Goal: Information Seeking & Learning: Learn about a topic

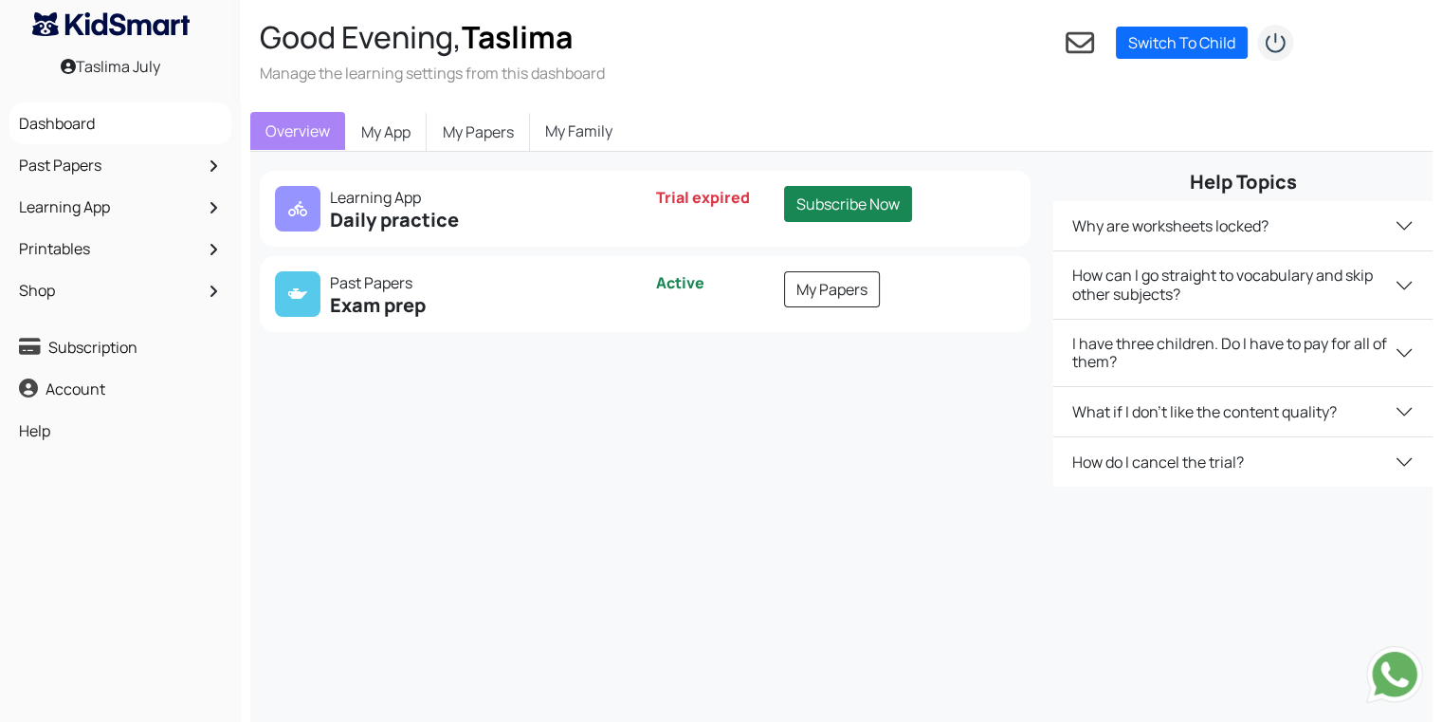
click at [815, 266] on div "Past Papers Exam prep Active My Papers" at bounding box center [646, 294] width 772 height 76
click at [814, 298] on link "My Papers" at bounding box center [832, 289] width 96 height 36
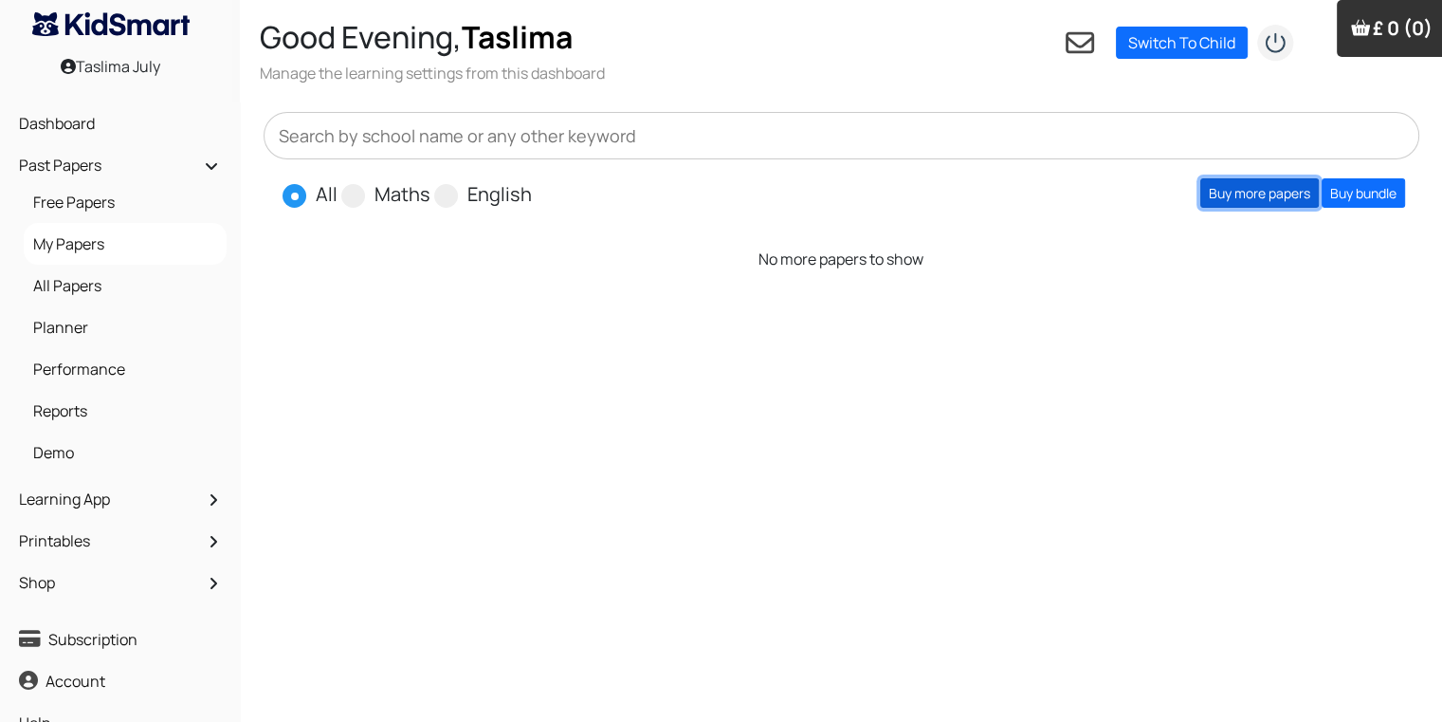
click at [1277, 192] on link "Buy more papers" at bounding box center [1259, 192] width 119 height 29
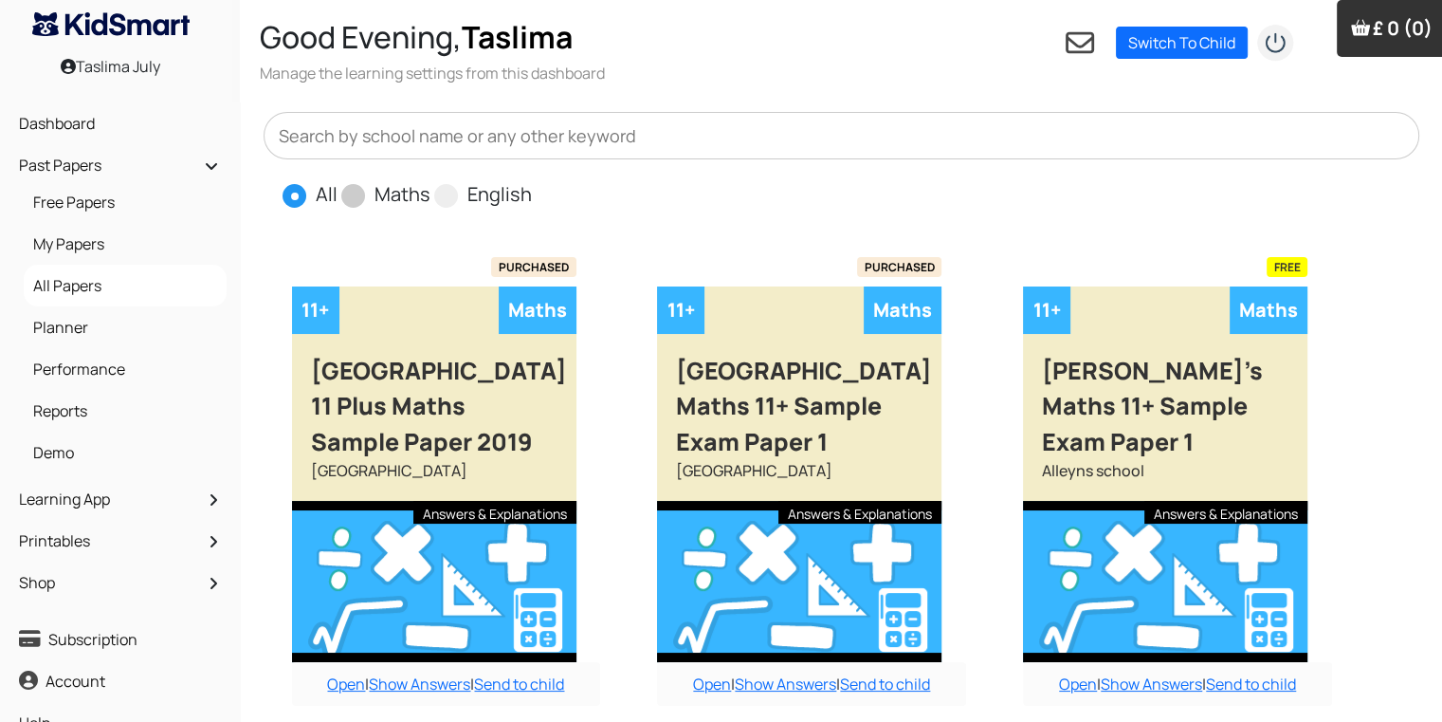
click at [350, 189] on span at bounding box center [353, 196] width 24 height 24
click at [430, 189] on input "Maths" at bounding box center [436, 186] width 12 height 12
radio input "true"
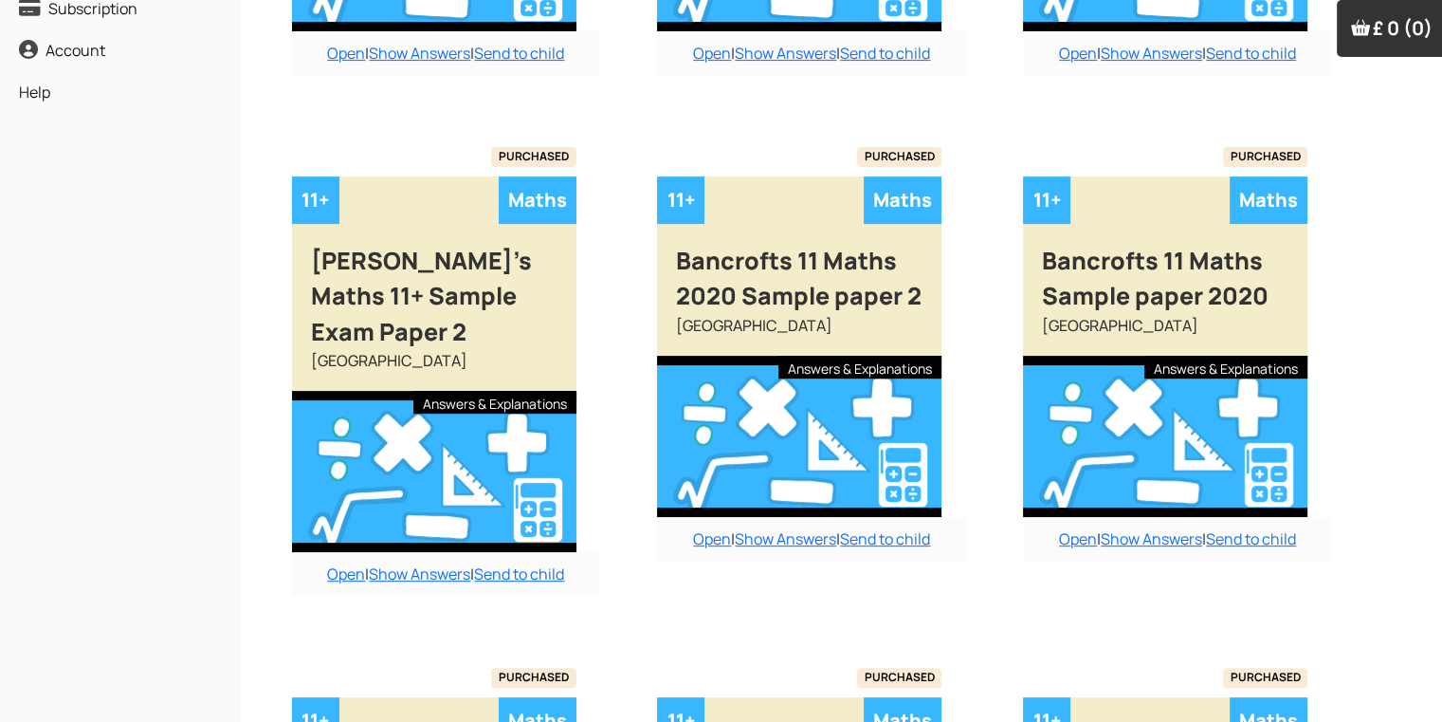
click at [1441, 409] on div "Buy answers for just this paper for £6 or buy the bundle and save money. Add to…" at bounding box center [842, 676] width 1202 height 2156
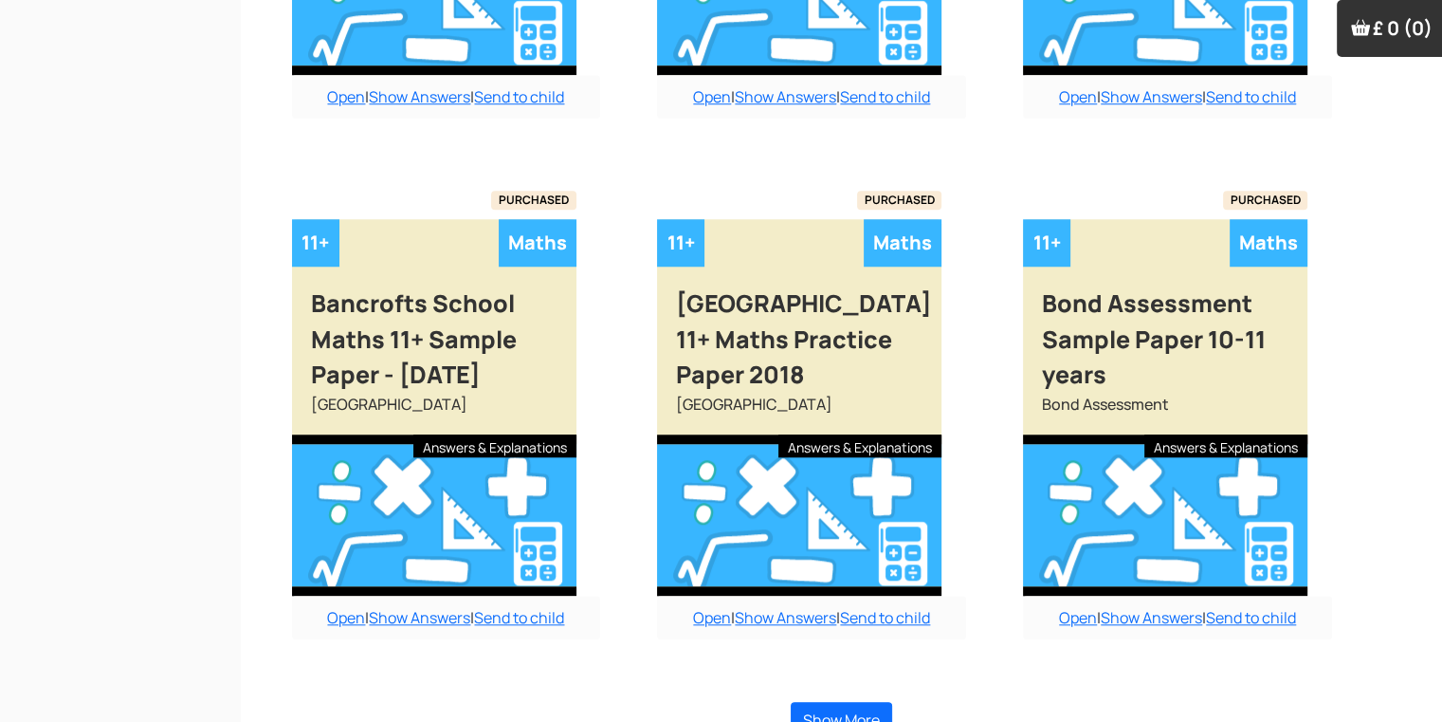
scroll to position [1661, 0]
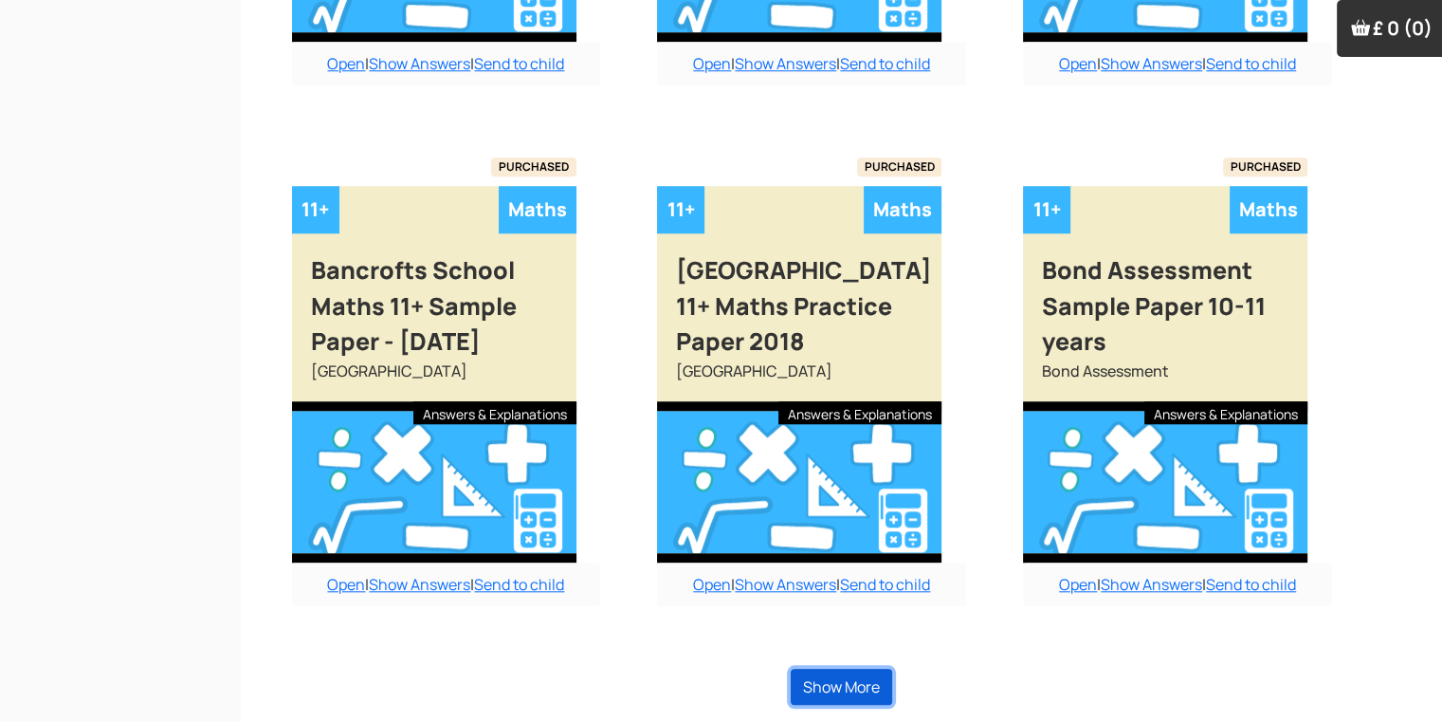
click at [842, 680] on button "Show More" at bounding box center [841, 686] width 101 height 36
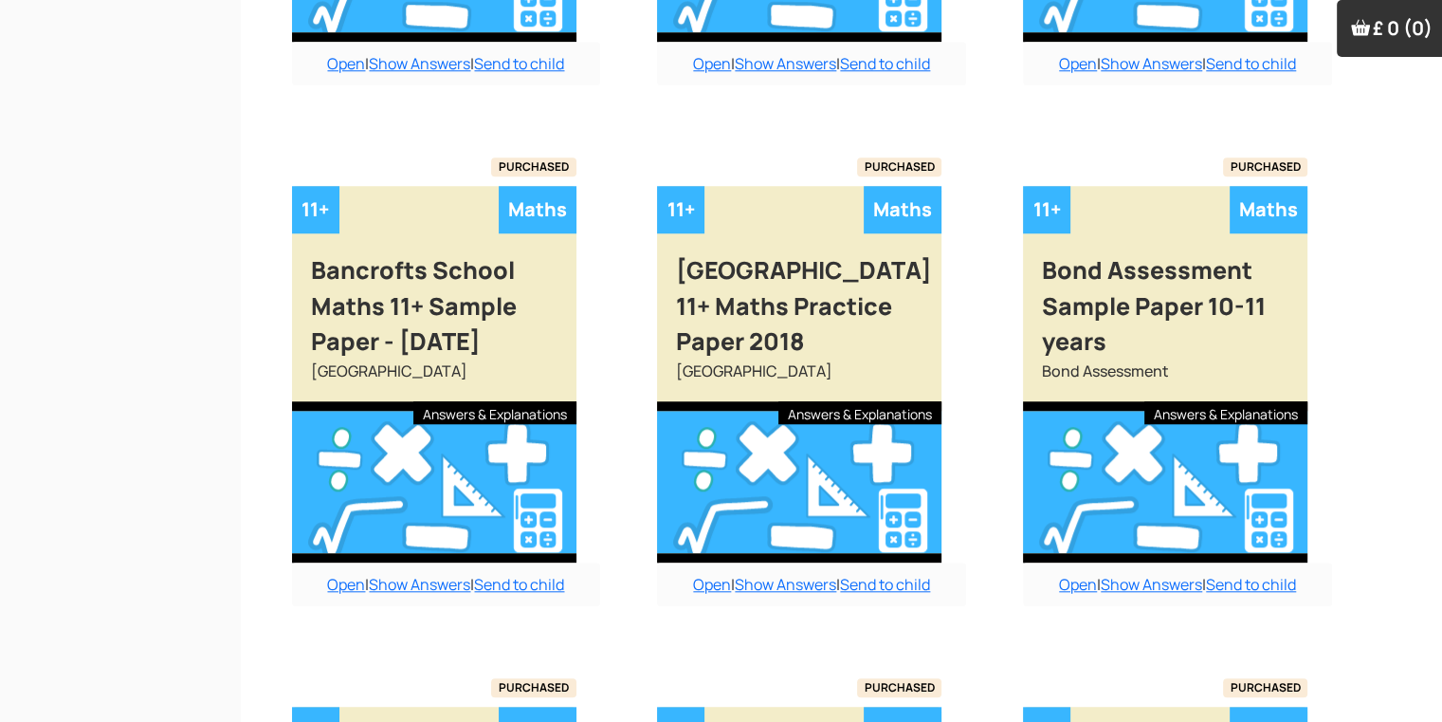
click at [1439, 463] on div "Buy answers for just this paper for £6 or buy the bundle and save money. Add to…" at bounding box center [842, 726] width 1202 height 4319
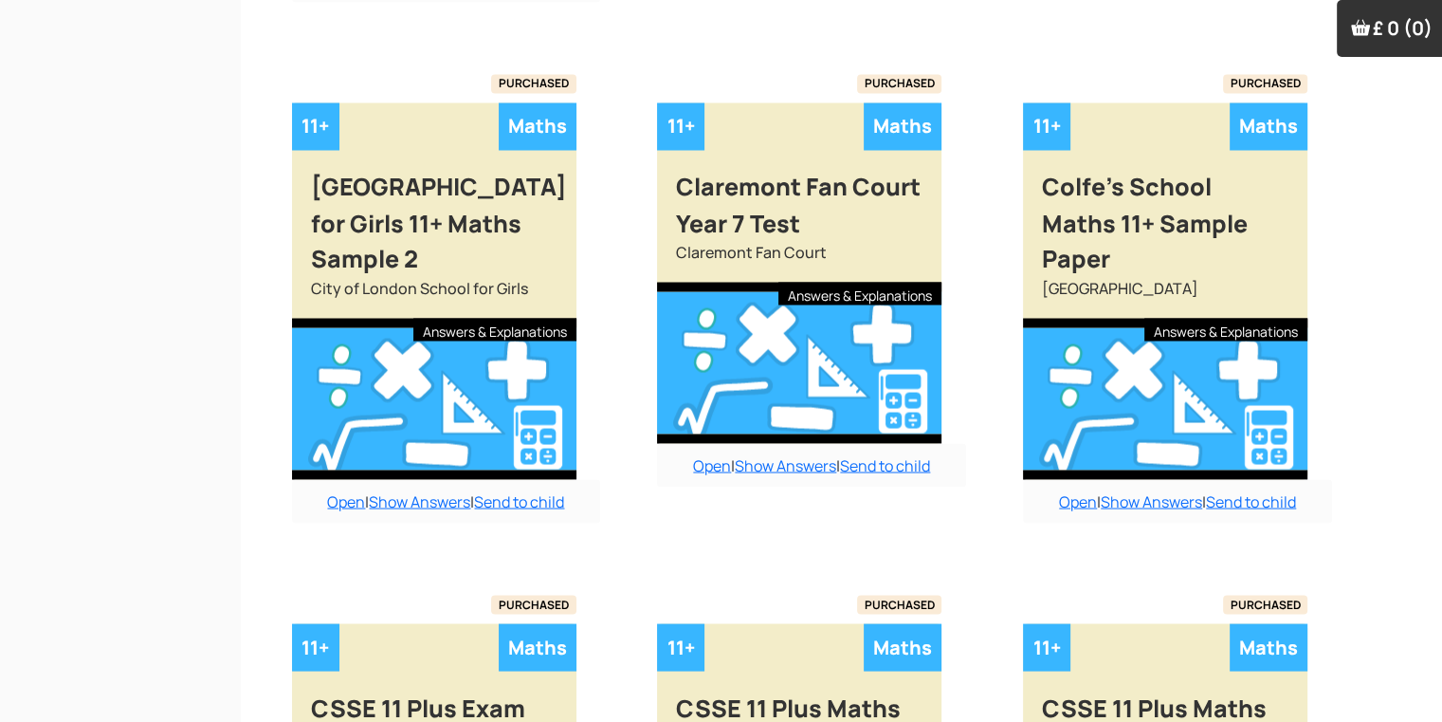
scroll to position [3454, 0]
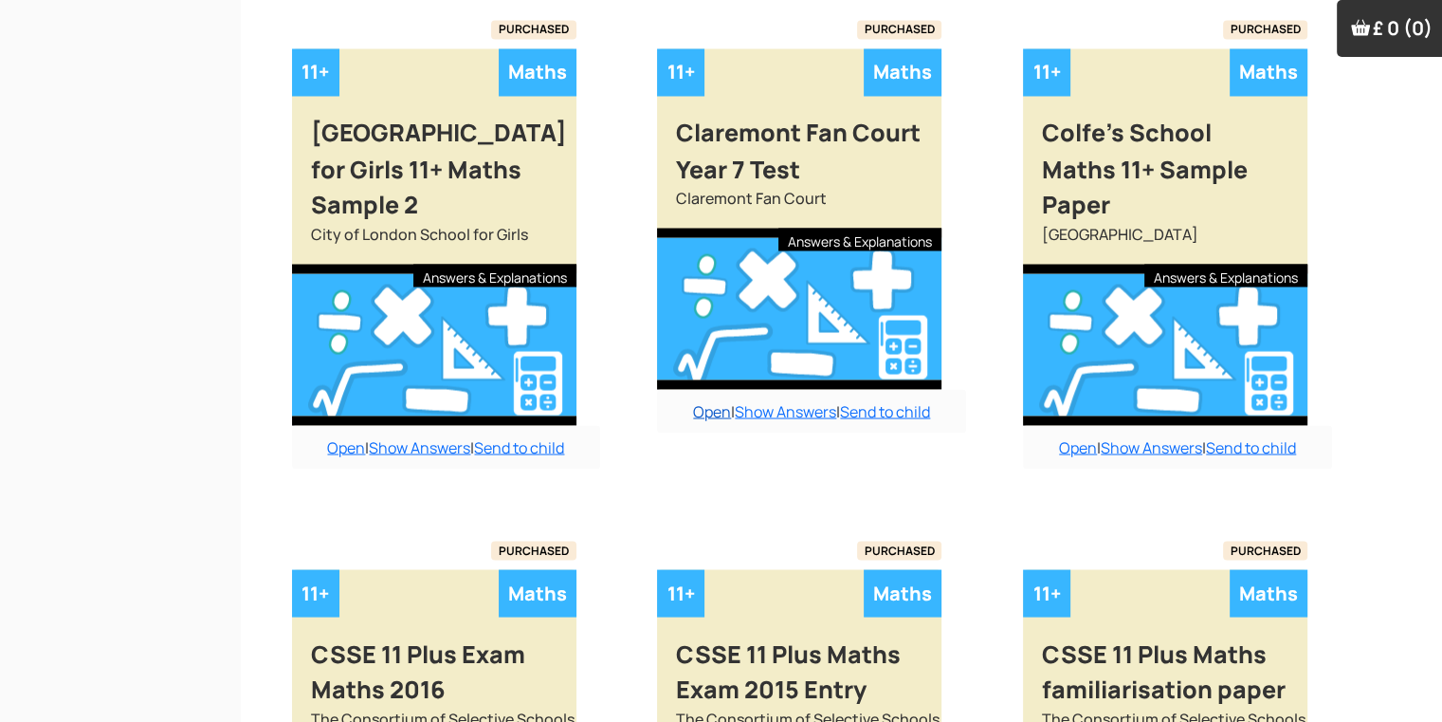
click at [711, 400] on link "Open" at bounding box center [712, 410] width 38 height 21
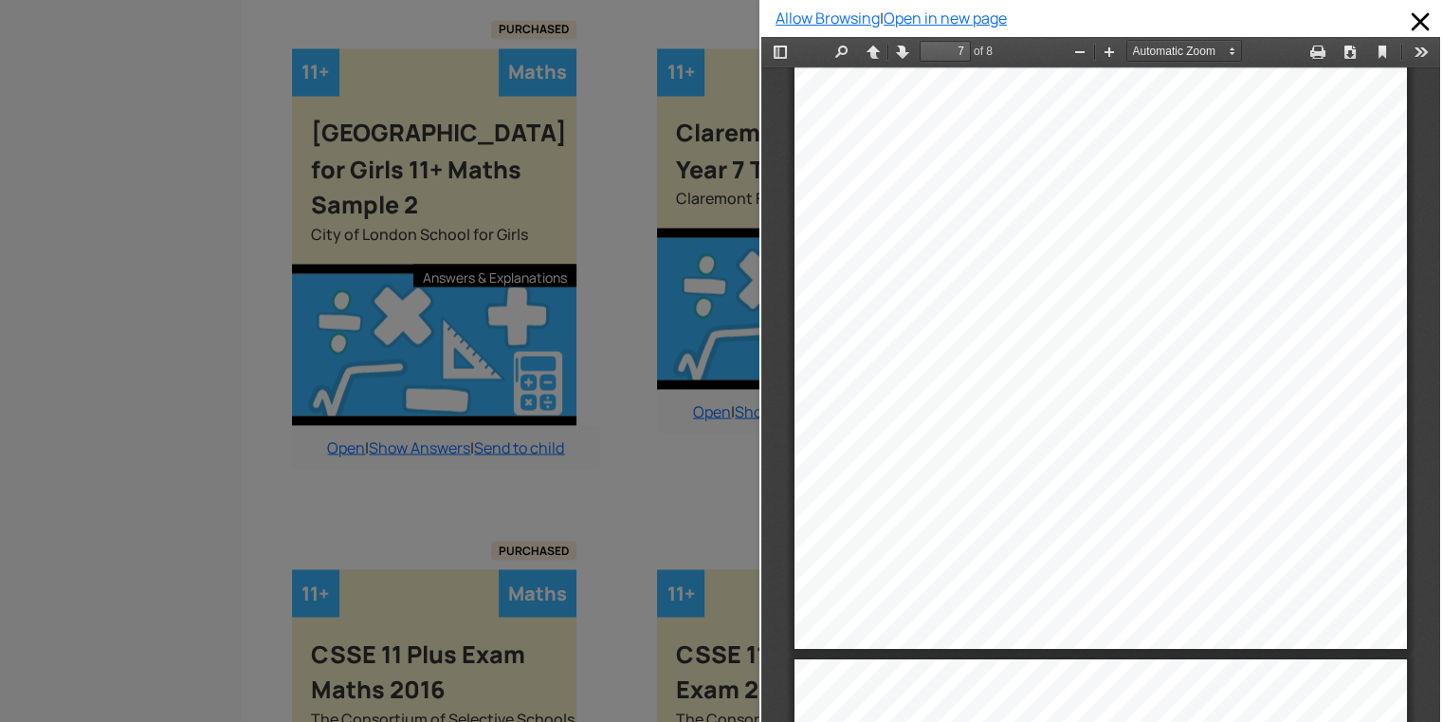
scroll to position [4924, 0]
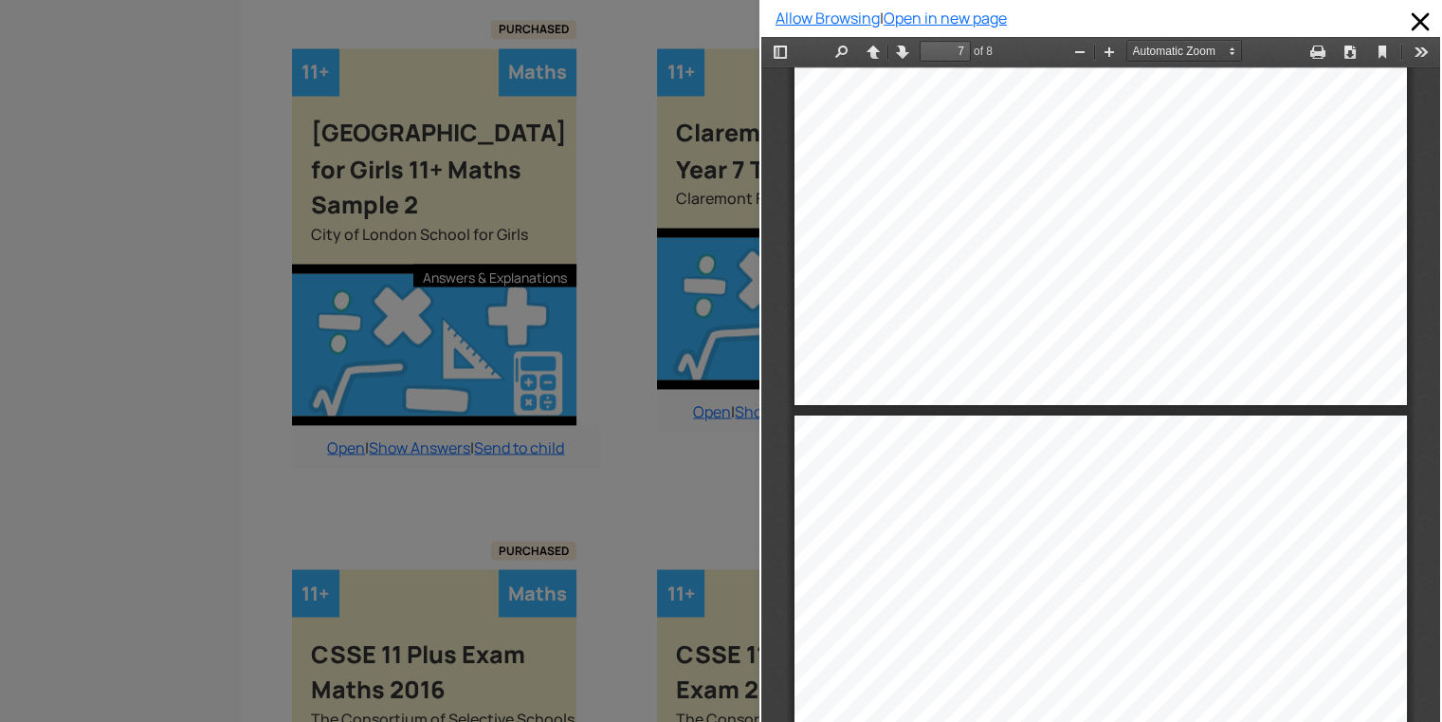
click at [1426, 601] on div "Allow Browsing | Open in new page" at bounding box center [1101, 361] width 683 height 722
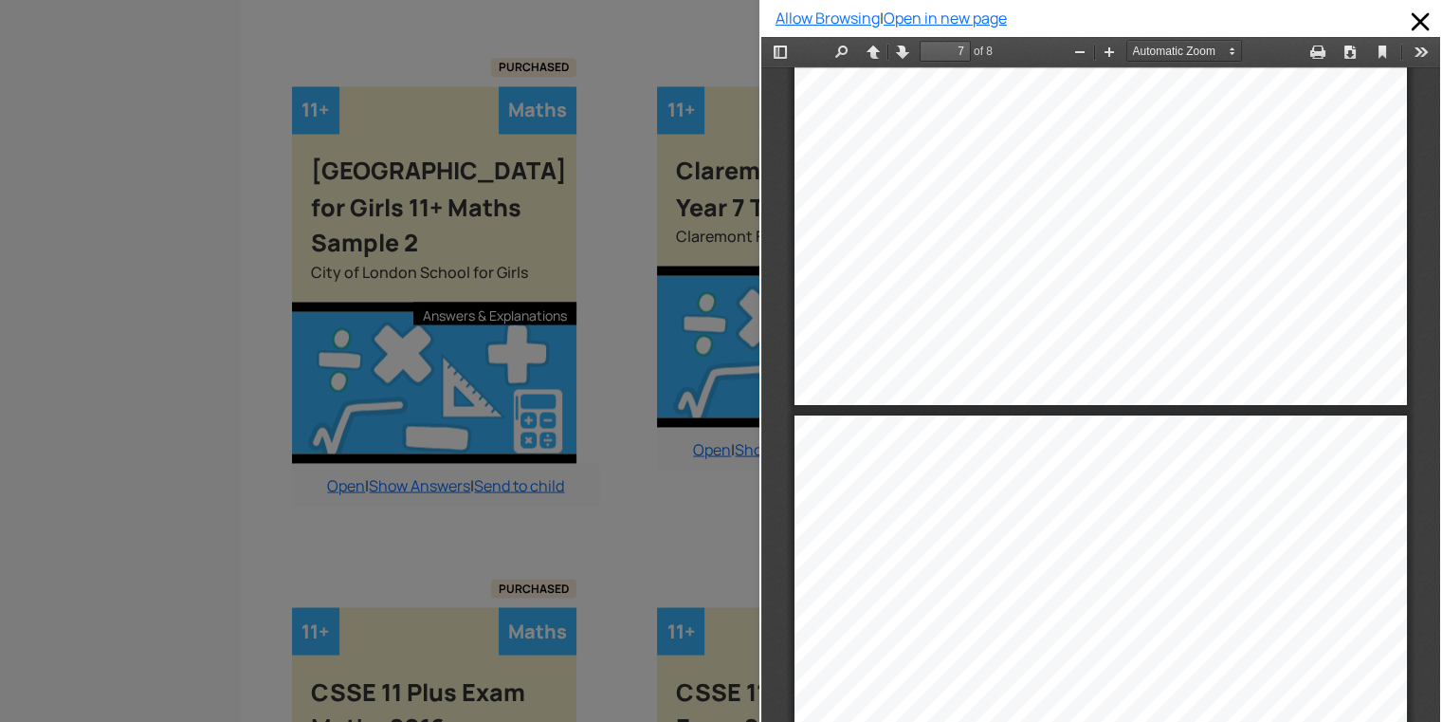
drag, startPoint x: 2188, startPoint y: 638, endPoint x: 1419, endPoint y: 604, distance: 769.8
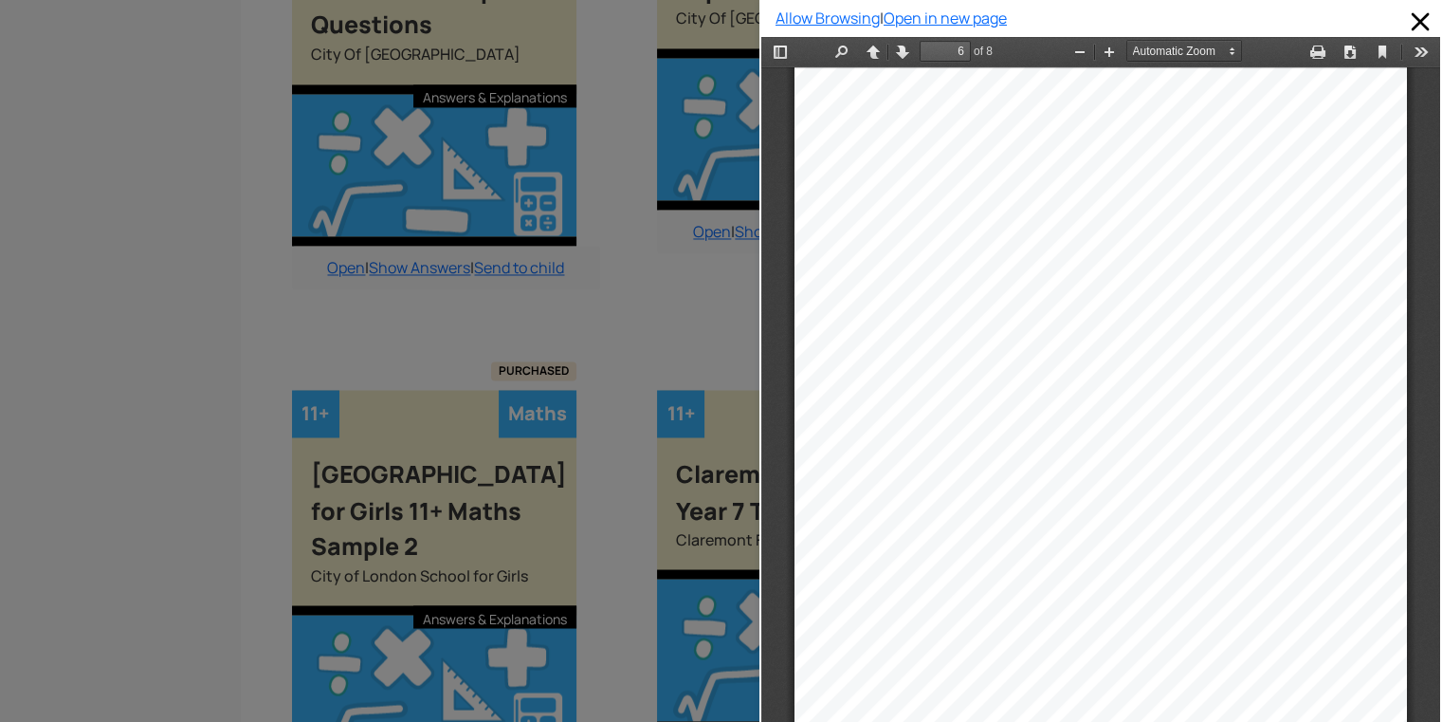
scroll to position [4457, 0]
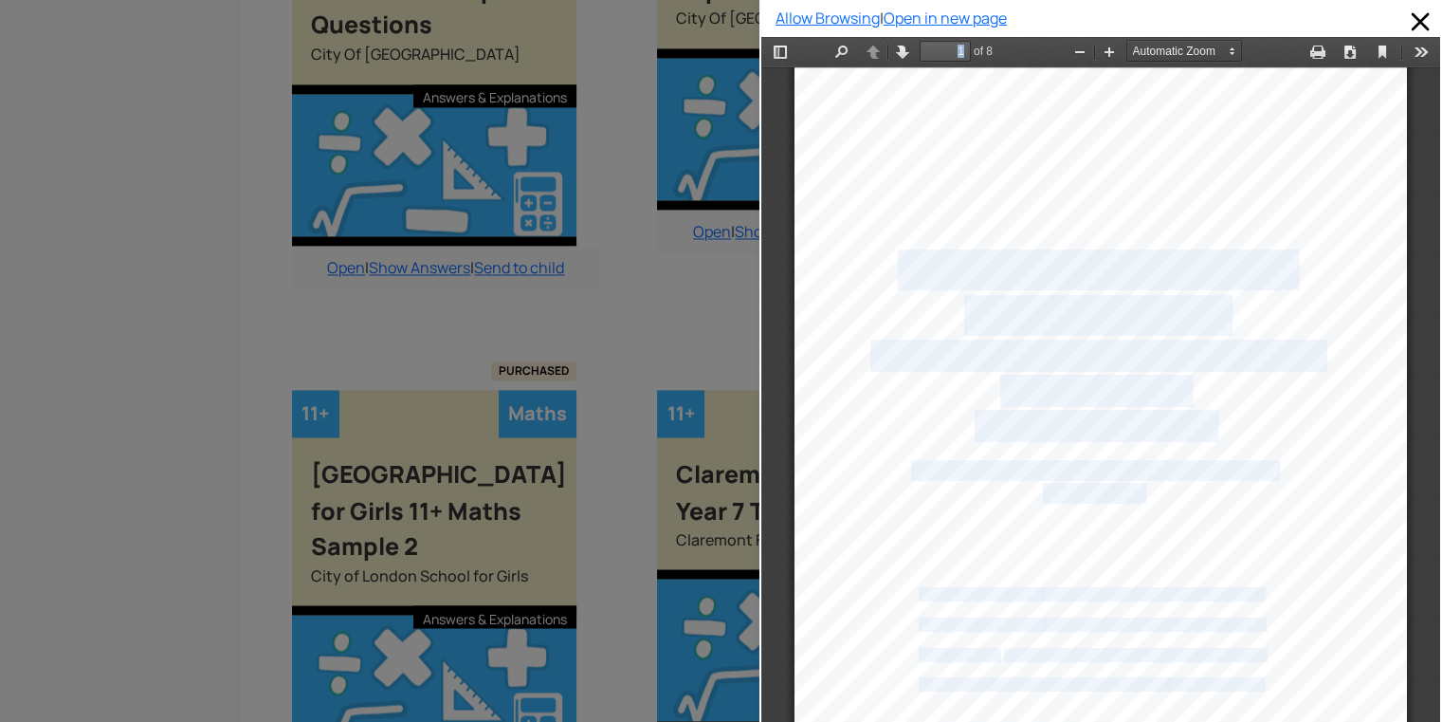
scroll to position [0, 0]
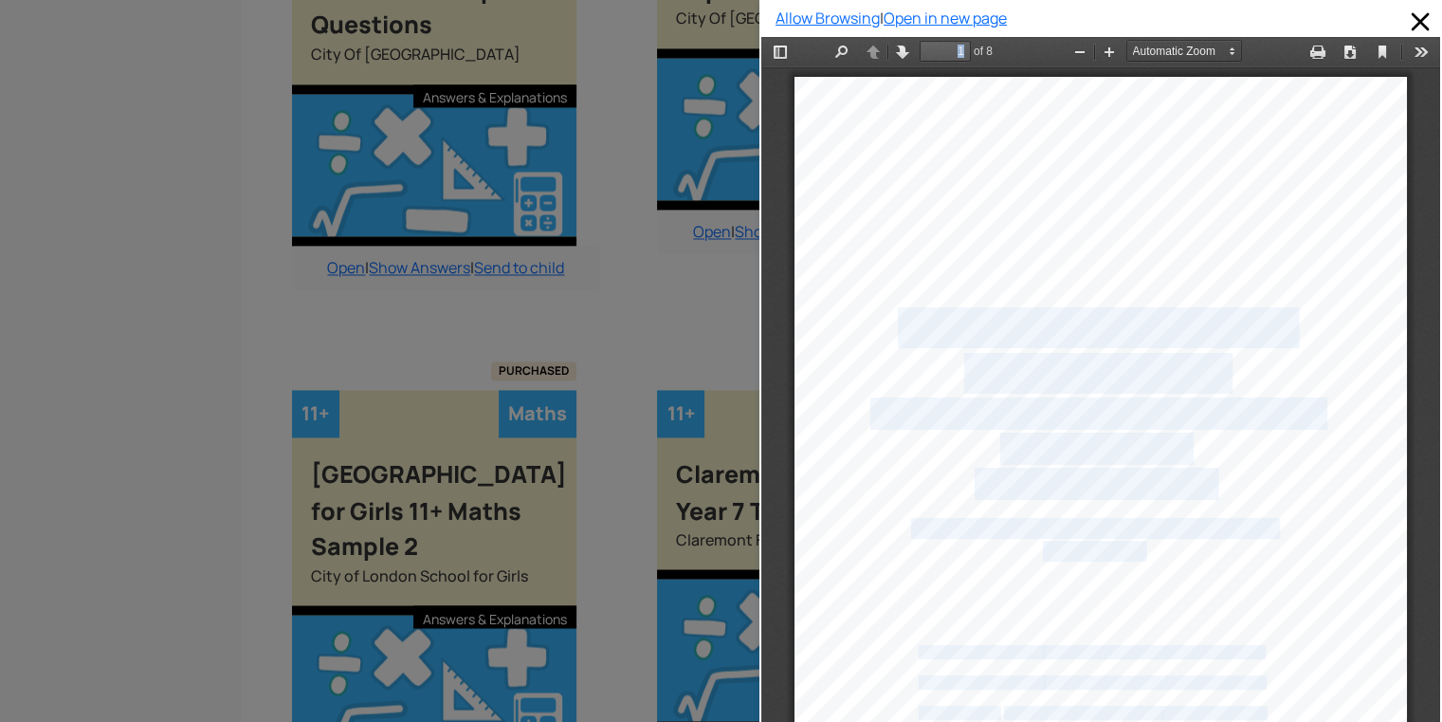
drag, startPoint x: 860, startPoint y: 354, endPoint x: 339, endPoint y: -67, distance: 670.2
click at [761, 37] on html "Thumbnails Document Outline Attachments Previous Next Highlight all Match case …" at bounding box center [1100, 396] width 679 height 718
click at [1326, 180] on div "1 Claremont Fan Court Senior School Assessment for entrance at 11 Mathematics S…" at bounding box center [1101, 510] width 613 height 867
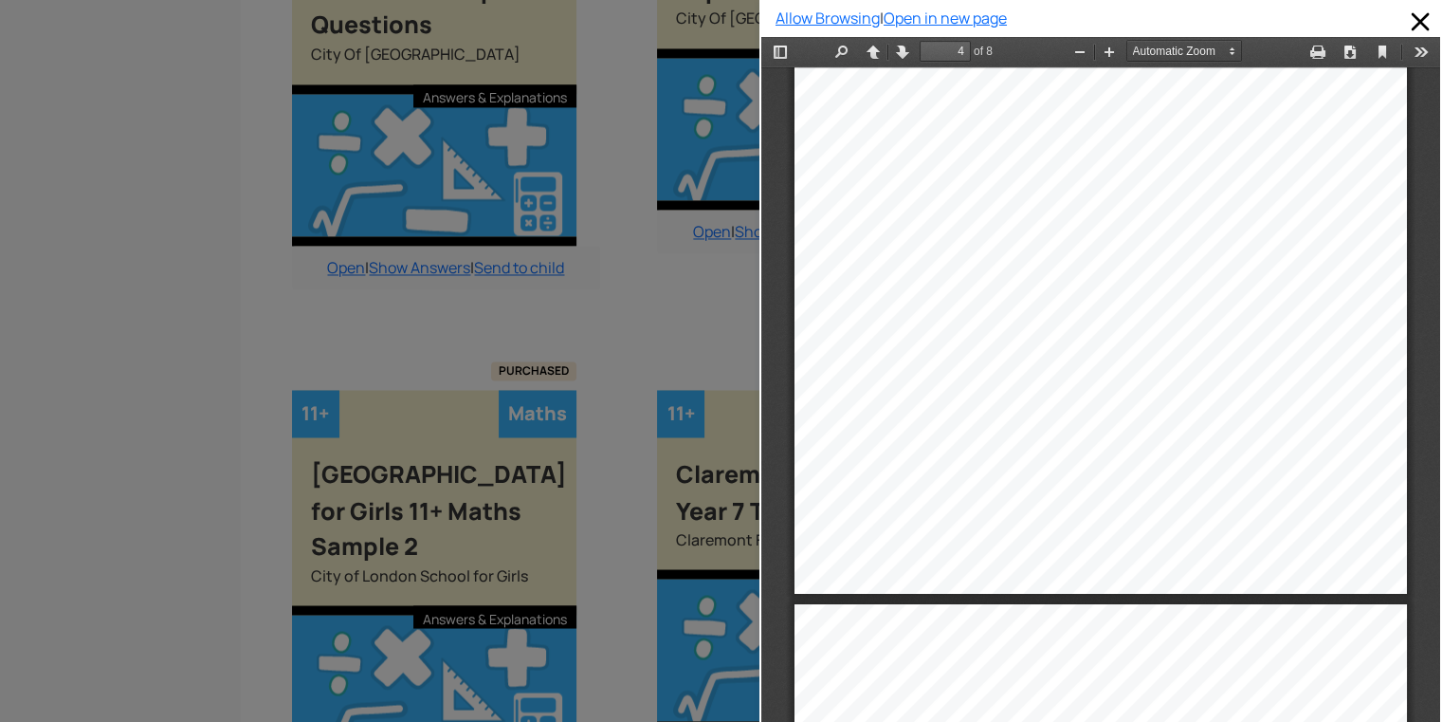
scroll to position [3019, 0]
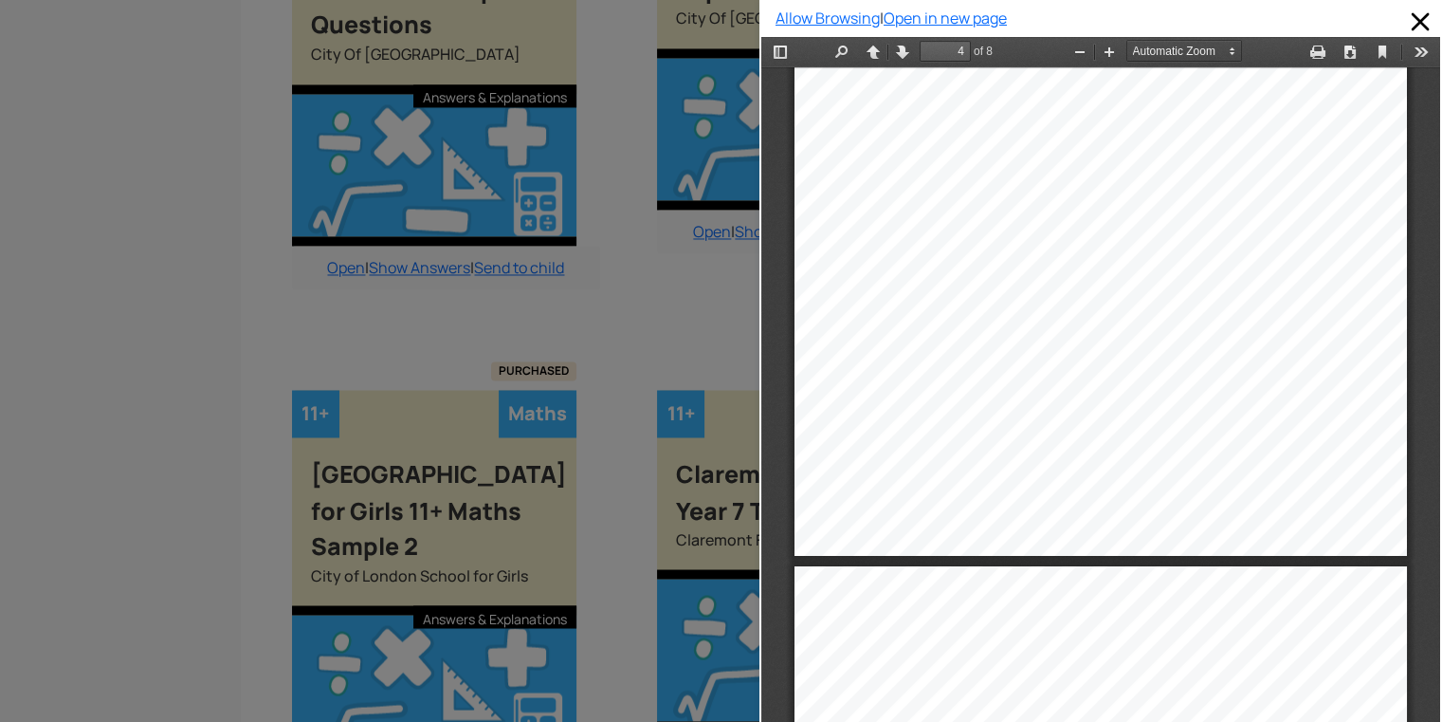
type input "5"
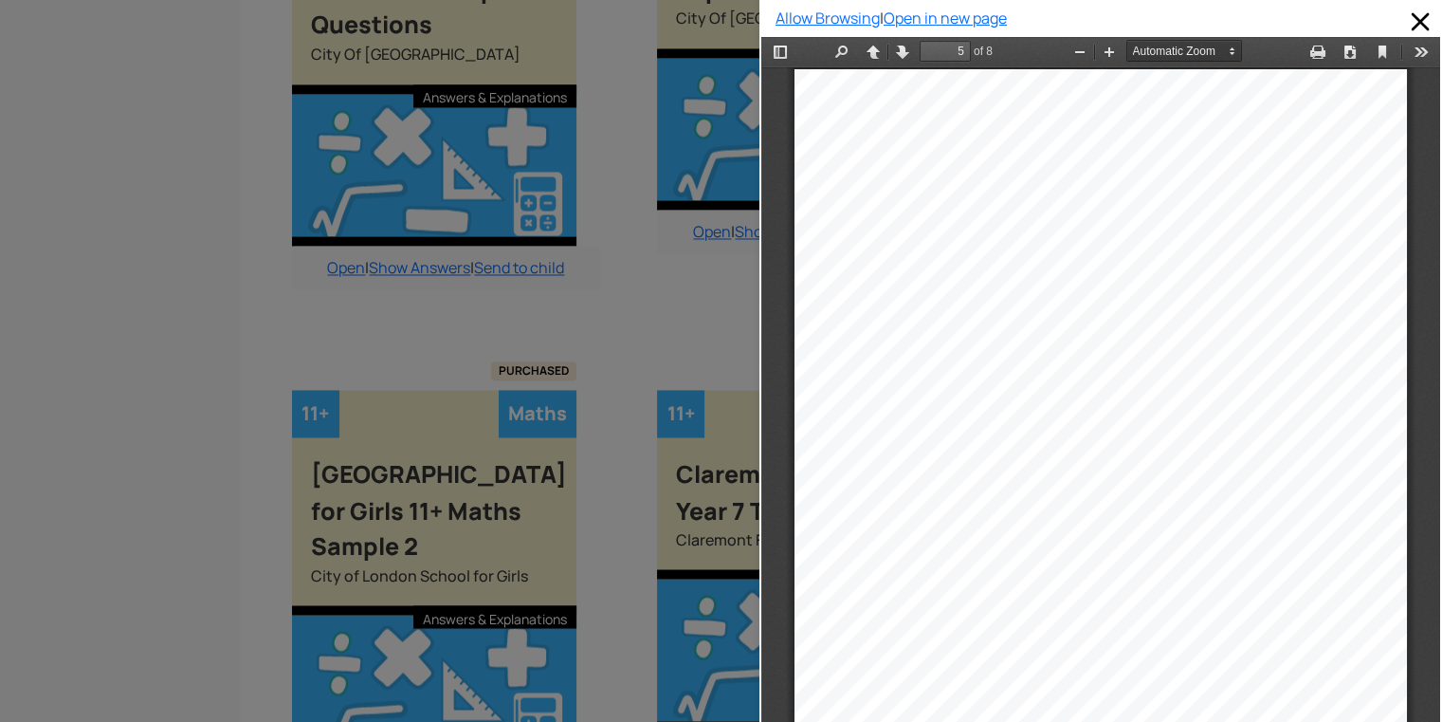
click at [1158, 44] on select "Automatic Zoom Actual Size Page Fit Page Width 50% 75% 100% 125% 150% 200% 300%…" at bounding box center [1194, 51] width 135 height 20
click at [1127, 41] on select "Automatic Zoom Actual Size Page Fit Page Width 50% 75% 100% 125% 150% 200% 300%…" at bounding box center [1194, 51] width 135 height 20
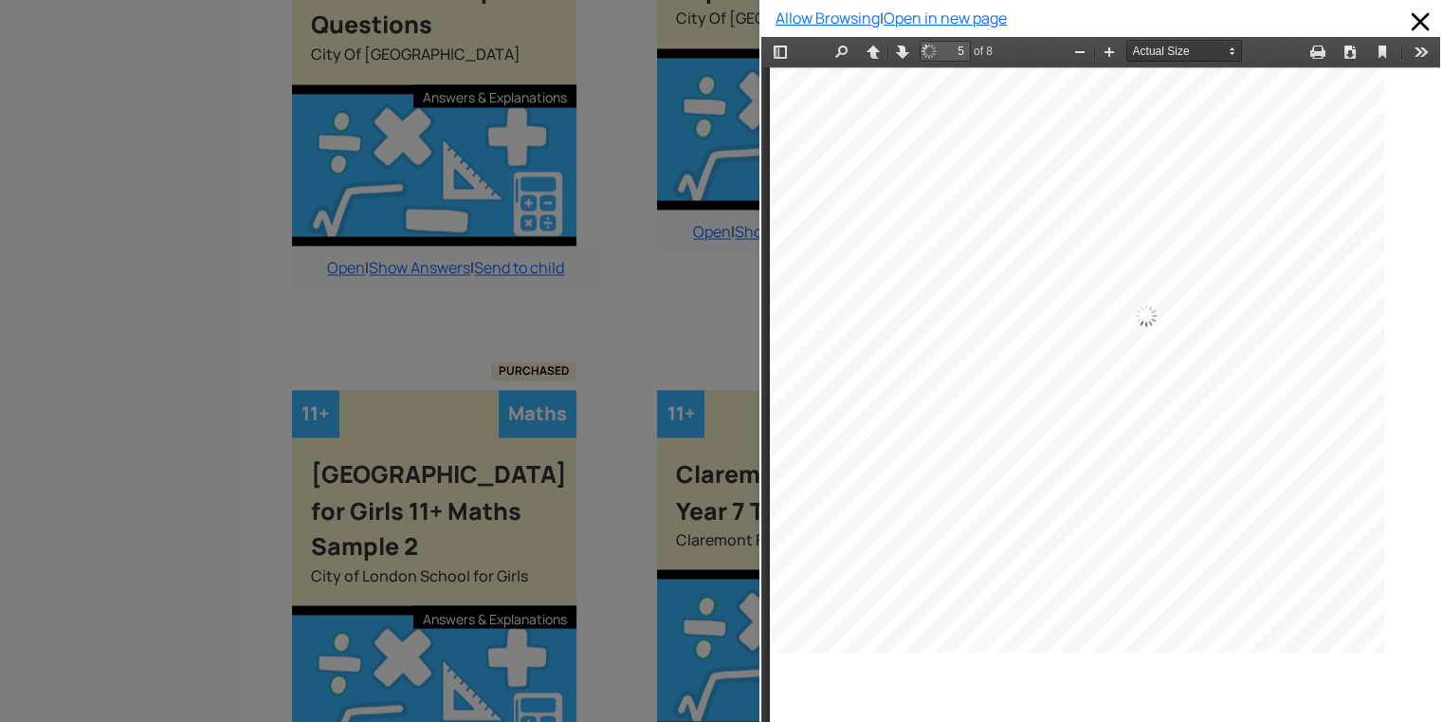
scroll to position [4305, 0]
click at [1127, 44] on select "Automatic Zoom Actual Size Page Fit Page Width 50% 75% 100% 125% 150% 200% 300%…" at bounding box center [1194, 51] width 135 height 20
click at [1127, 41] on select "Automatic Zoom Actual Size Page Fit Page Width 50% 75% 100% 125% 150% 200% 300%…" at bounding box center [1194, 51] width 135 height 20
click at [1079, 50] on button "Zoom Out" at bounding box center [1080, 52] width 30 height 24
click at [1065, 50] on button "Zoom Out" at bounding box center [1080, 52] width 30 height 24
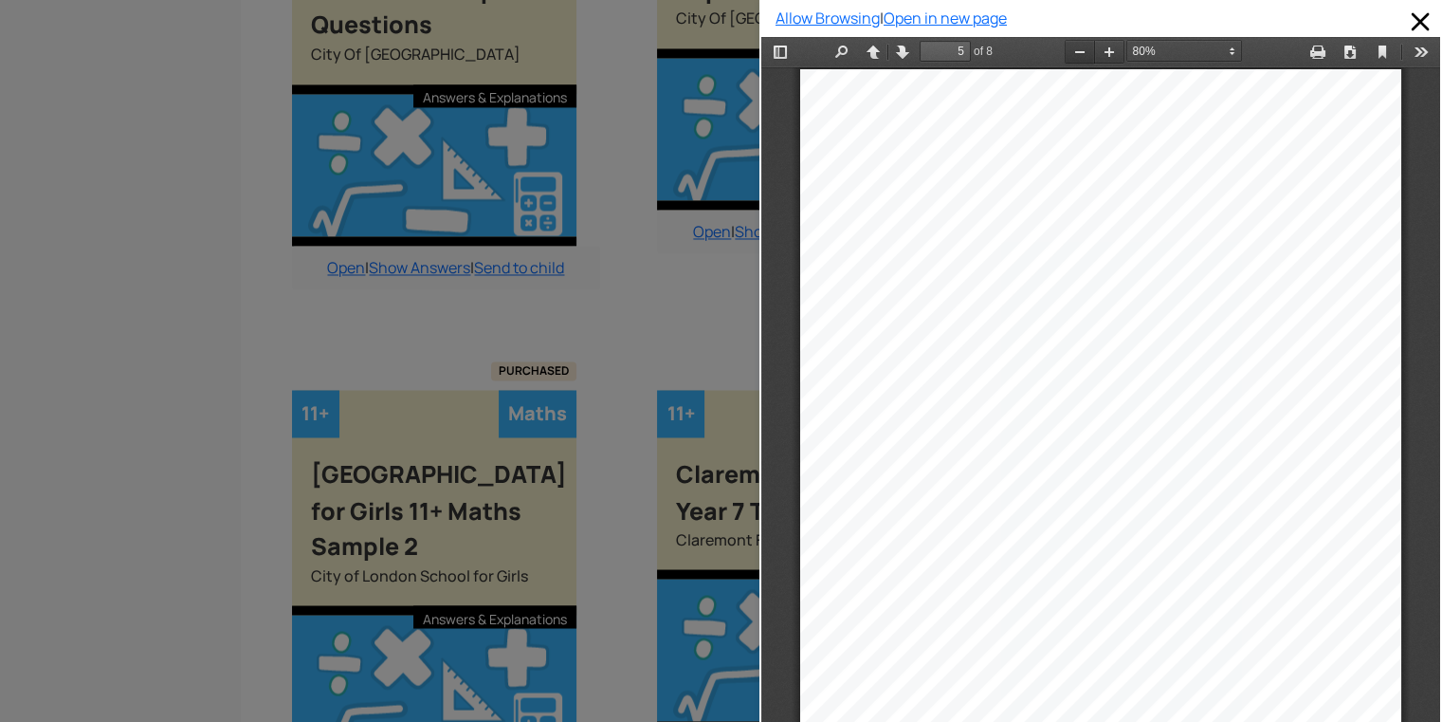
click at [1065, 50] on button "Zoom Out" at bounding box center [1080, 52] width 30 height 24
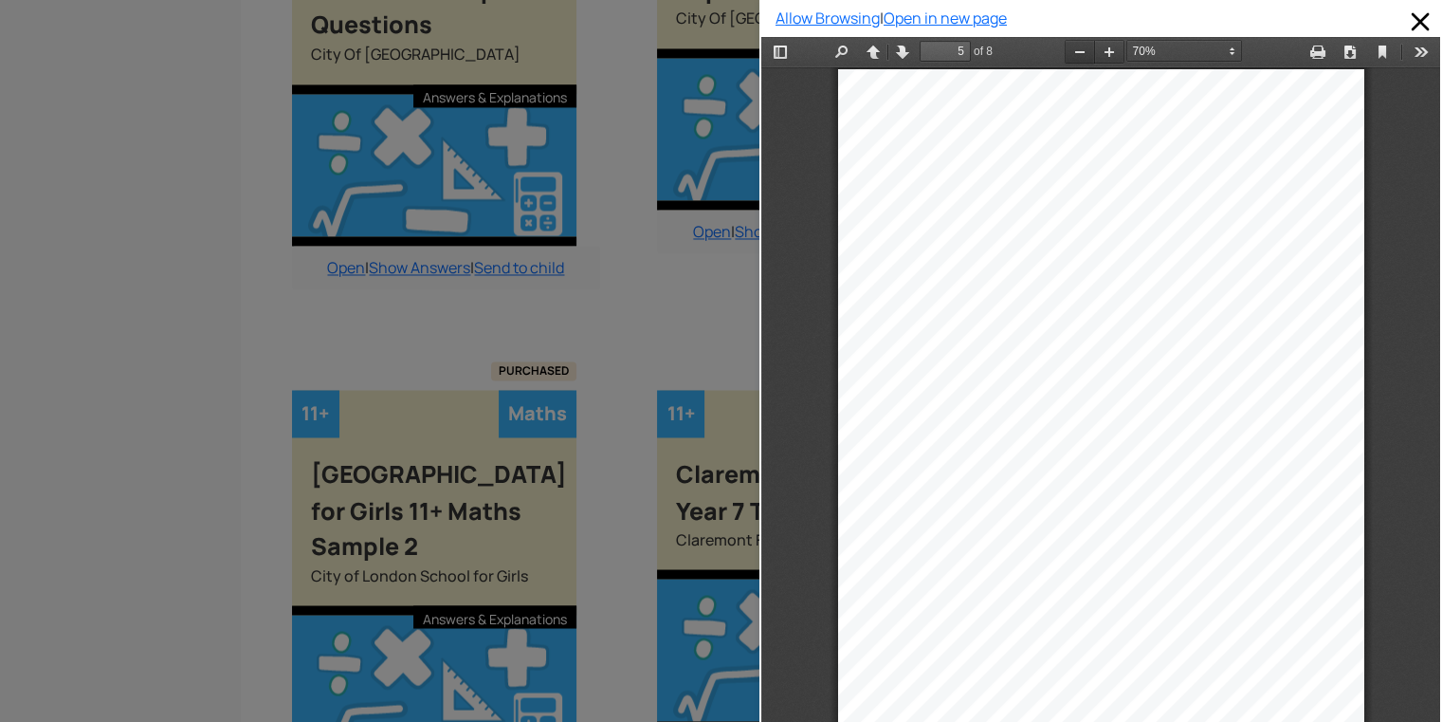
click at [1065, 50] on button "Zoom Out" at bounding box center [1080, 52] width 30 height 24
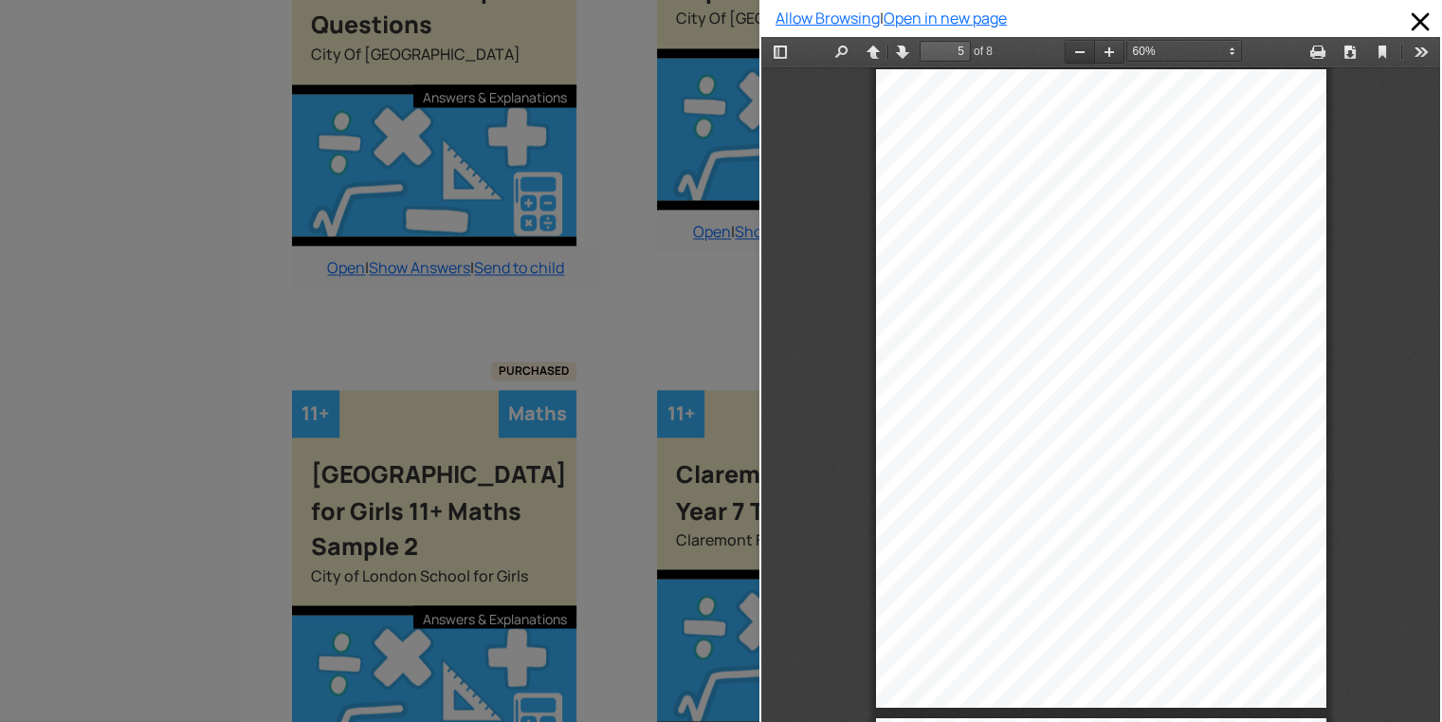
click at [1065, 50] on button "Zoom Out" at bounding box center [1080, 52] width 30 height 24
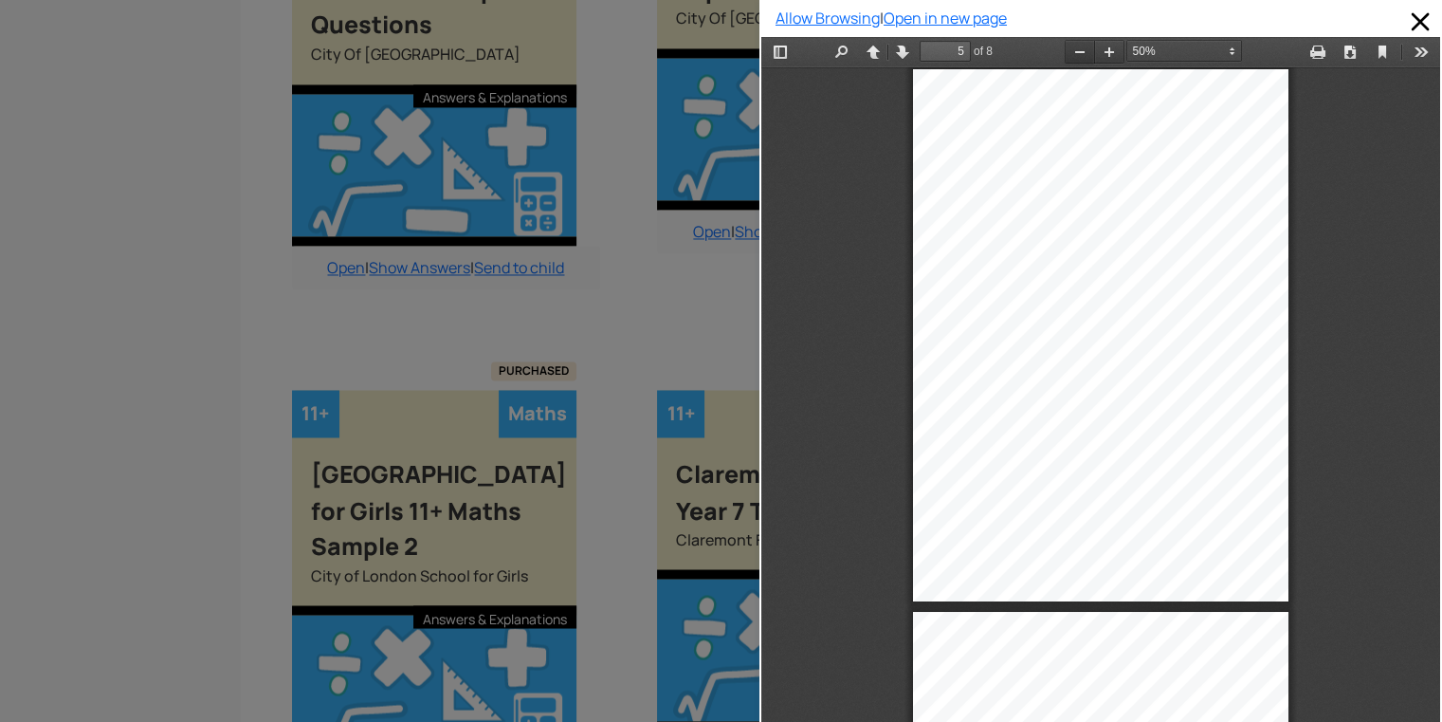
click at [1065, 50] on button "Zoom Out" at bounding box center [1080, 52] width 30 height 24
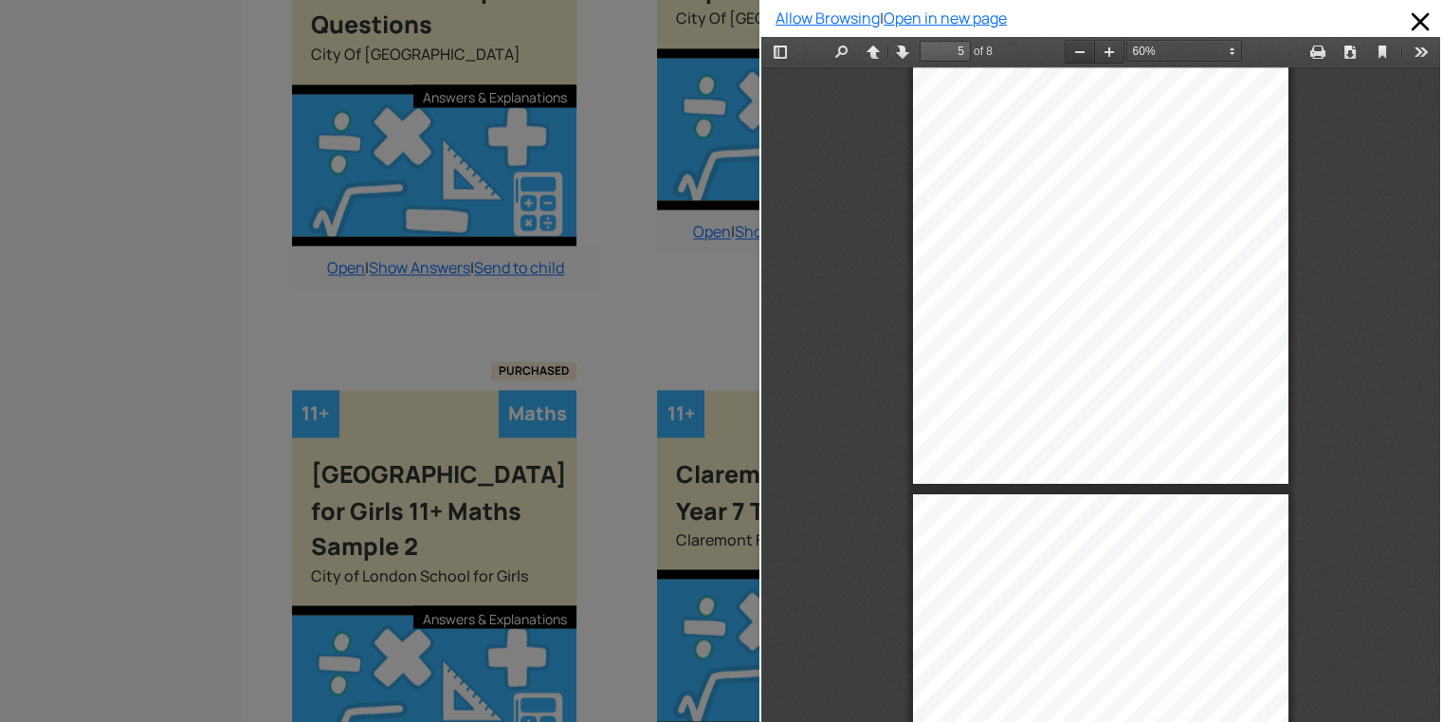
click at [1065, 50] on button "Zoom Out" at bounding box center [1080, 52] width 30 height 24
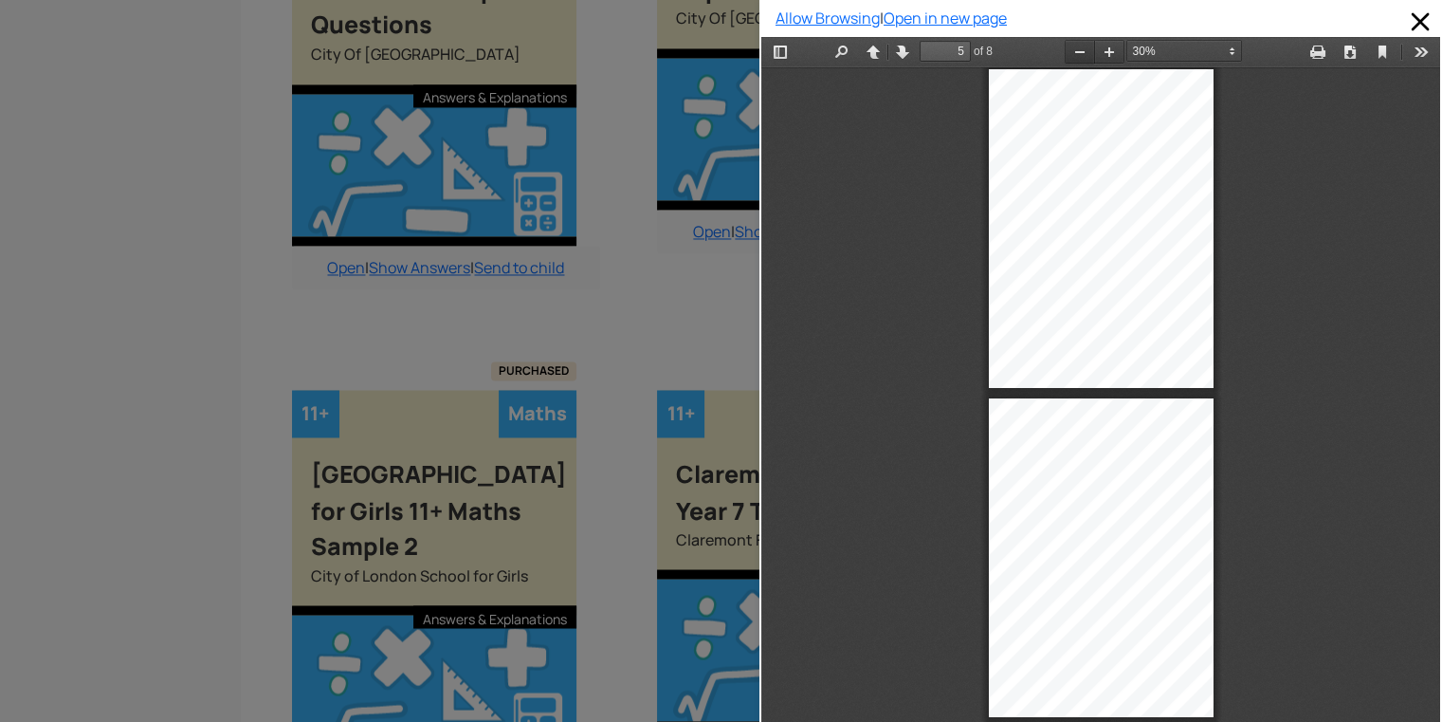
click at [1065, 50] on button "Zoom Out" at bounding box center [1080, 52] width 30 height 24
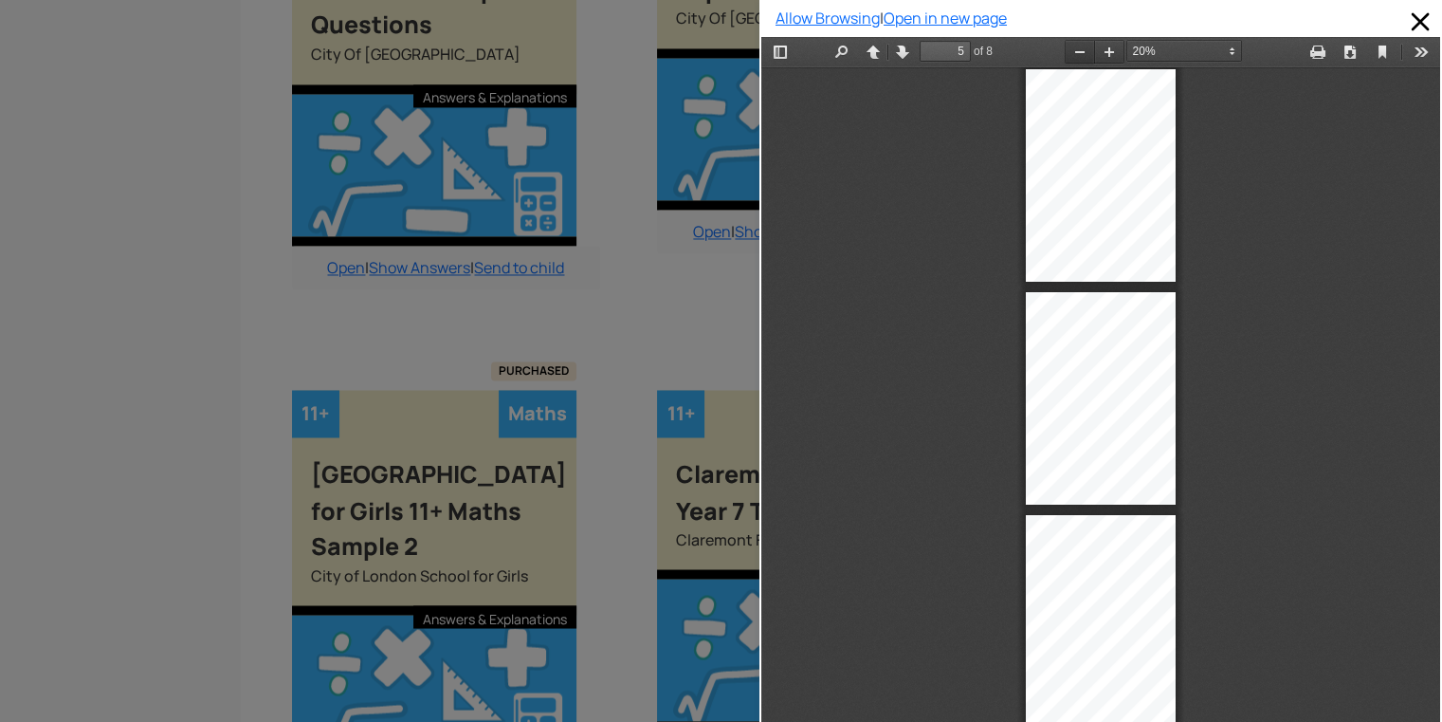
click at [1065, 50] on button "Zoom Out" at bounding box center [1080, 52] width 30 height 24
select select "custom"
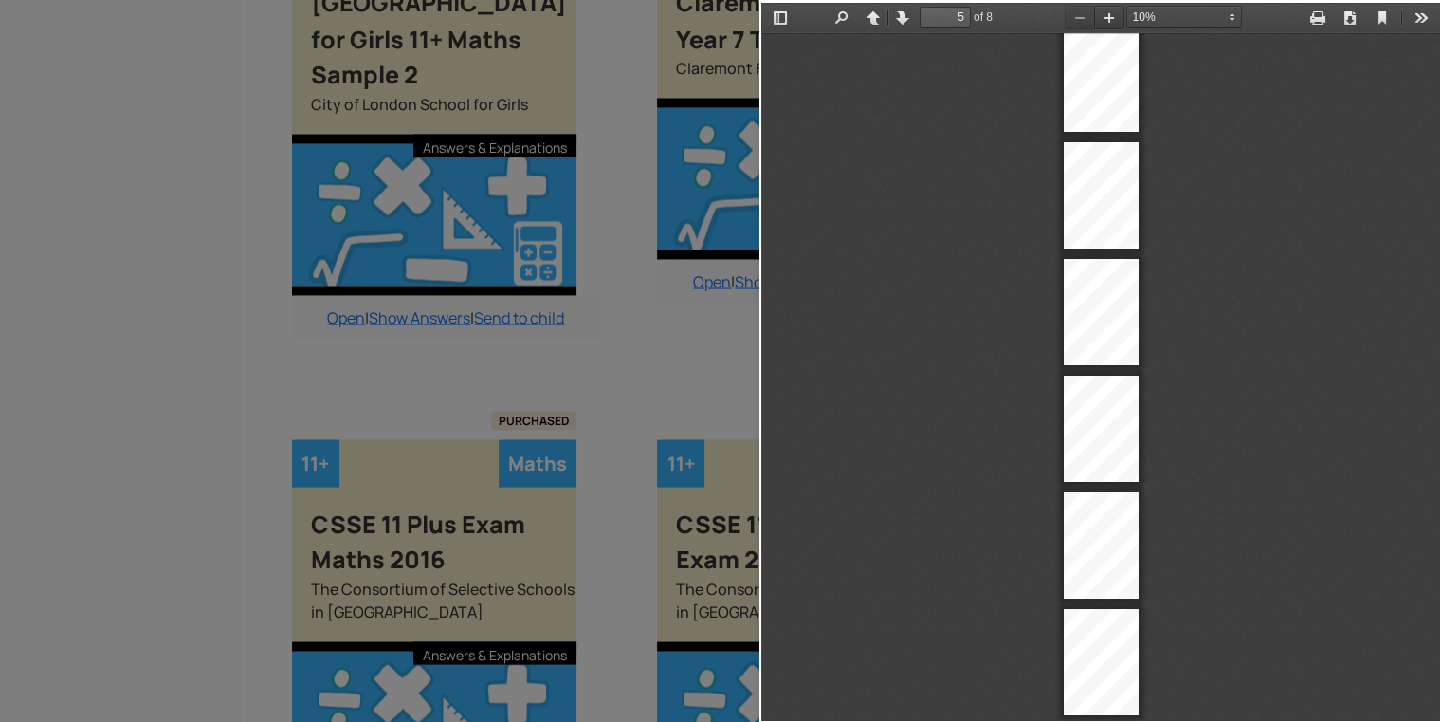
scroll to position [3606, 0]
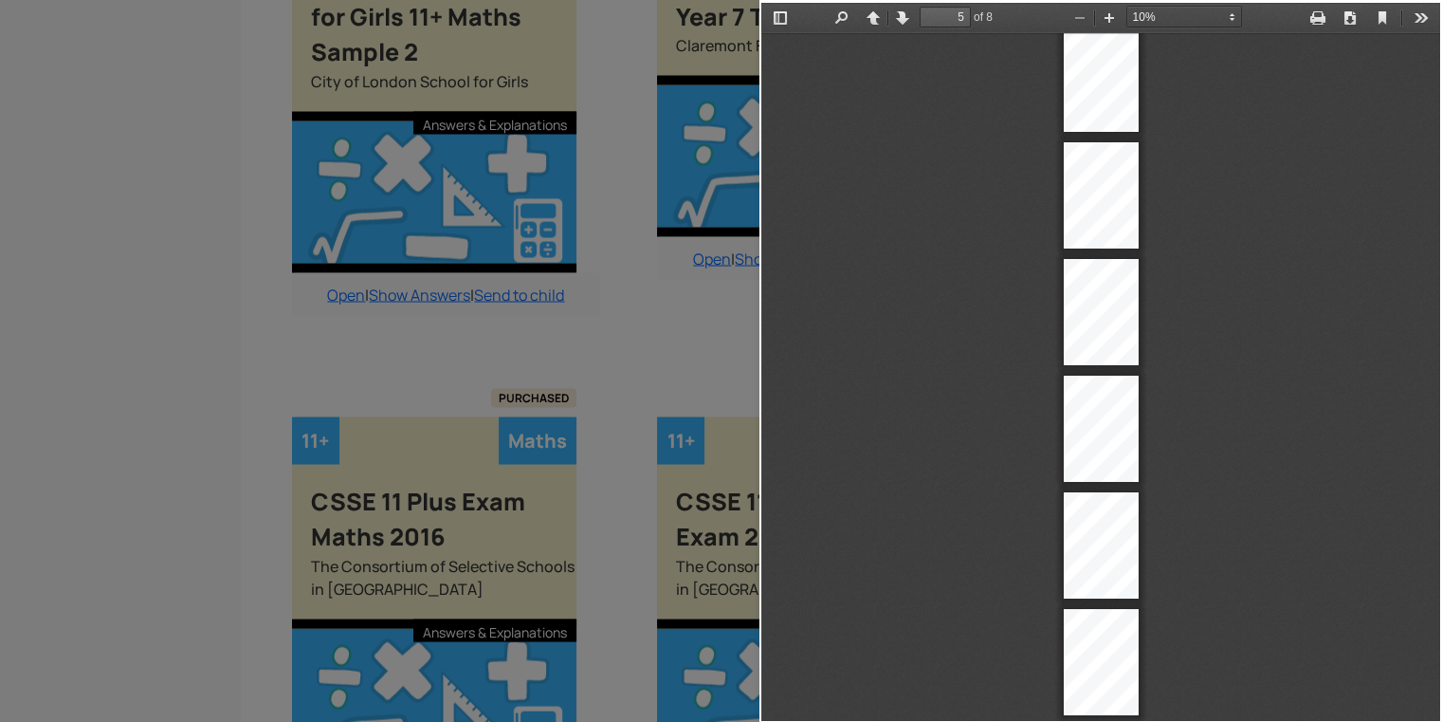
click at [989, 142] on div "2 1. Write this number in words: 13027 2. 418 × 6 3. Circle a number in the 5 t…" at bounding box center [1100, 254] width 679 height 940
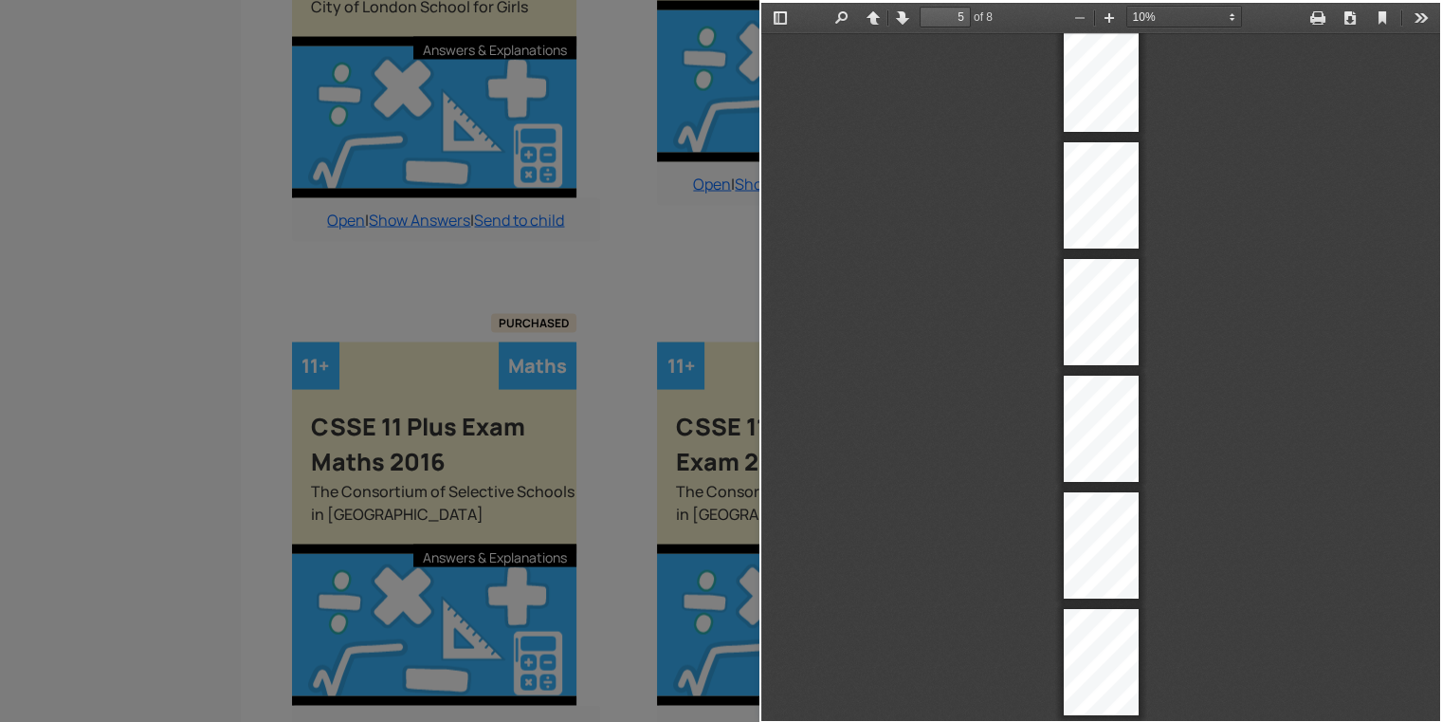
scroll to position [3682, 0]
click at [1076, 168] on div "4 17. The radius of a circle is 15cm. How long is the diameter? 18. Shade in 3 …" at bounding box center [1101, 195] width 75 height 106
drag, startPoint x: 1076, startPoint y: 168, endPoint x: 1105, endPoint y: 288, distance: 123.7
click at [1105, 288] on div "2 1. Write this number in words: 13027 2. 418 × 6 3. Circle a number in the 5 t…" at bounding box center [1100, 254] width 679 height 940
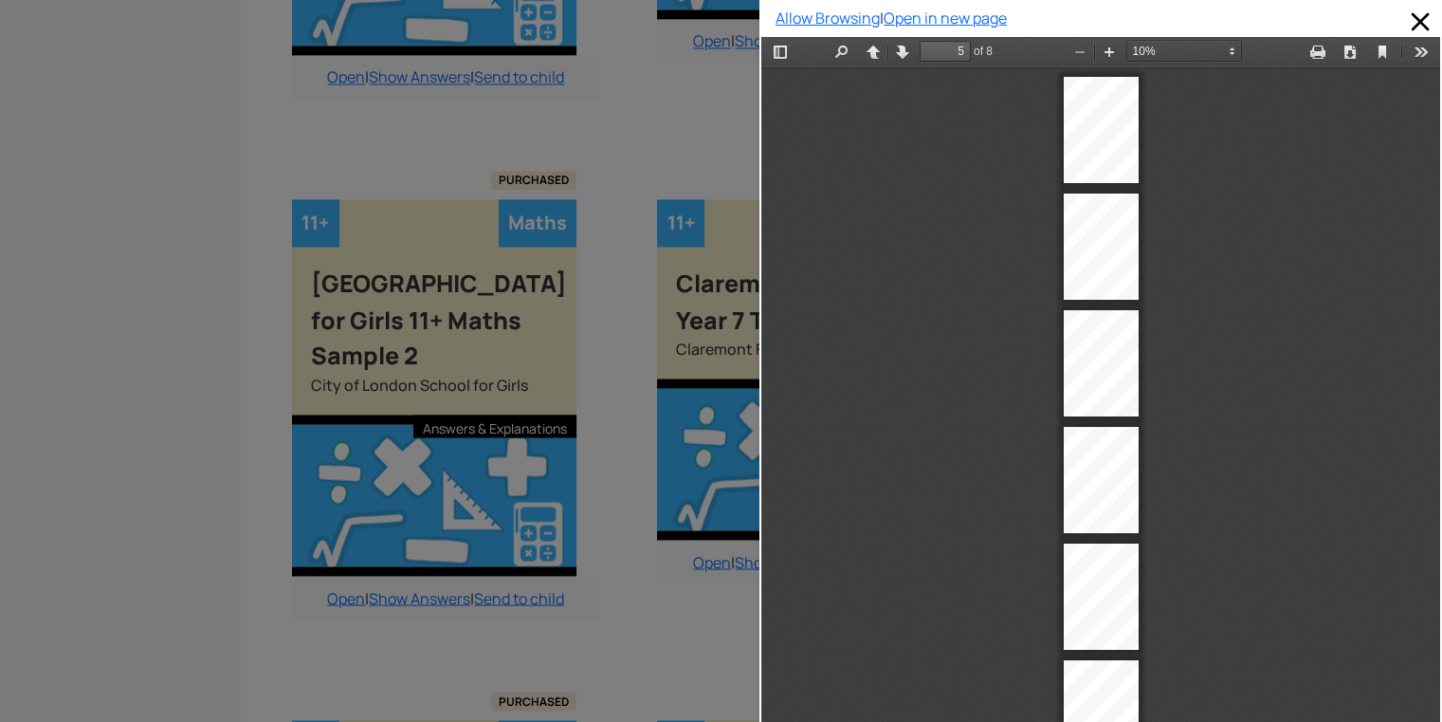
scroll to position [3303, 0]
click at [1094, 52] on button "Zoom In" at bounding box center [1109, 52] width 30 height 24
type input "1"
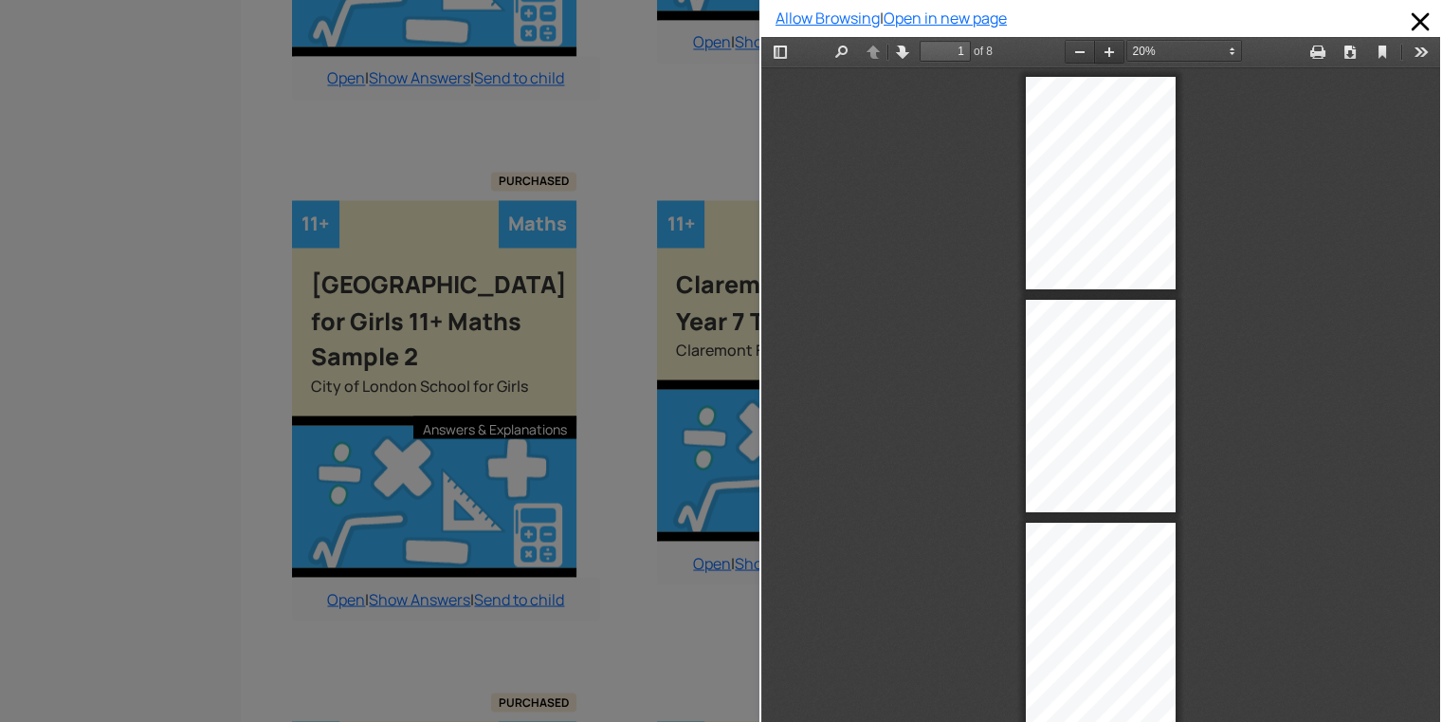
click at [1094, 52] on button "Zoom In" at bounding box center [1109, 52] width 30 height 24
select select "custom"
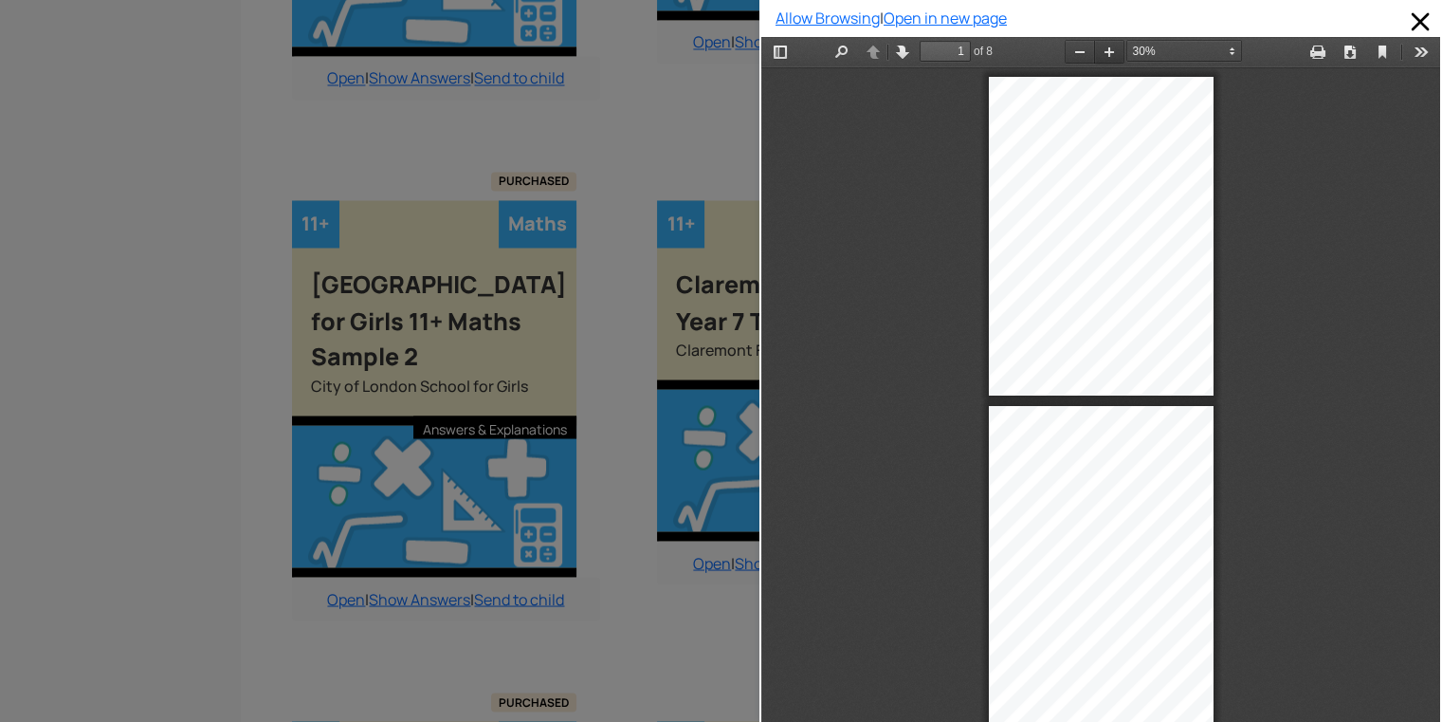
type input "2"
select select "custom"
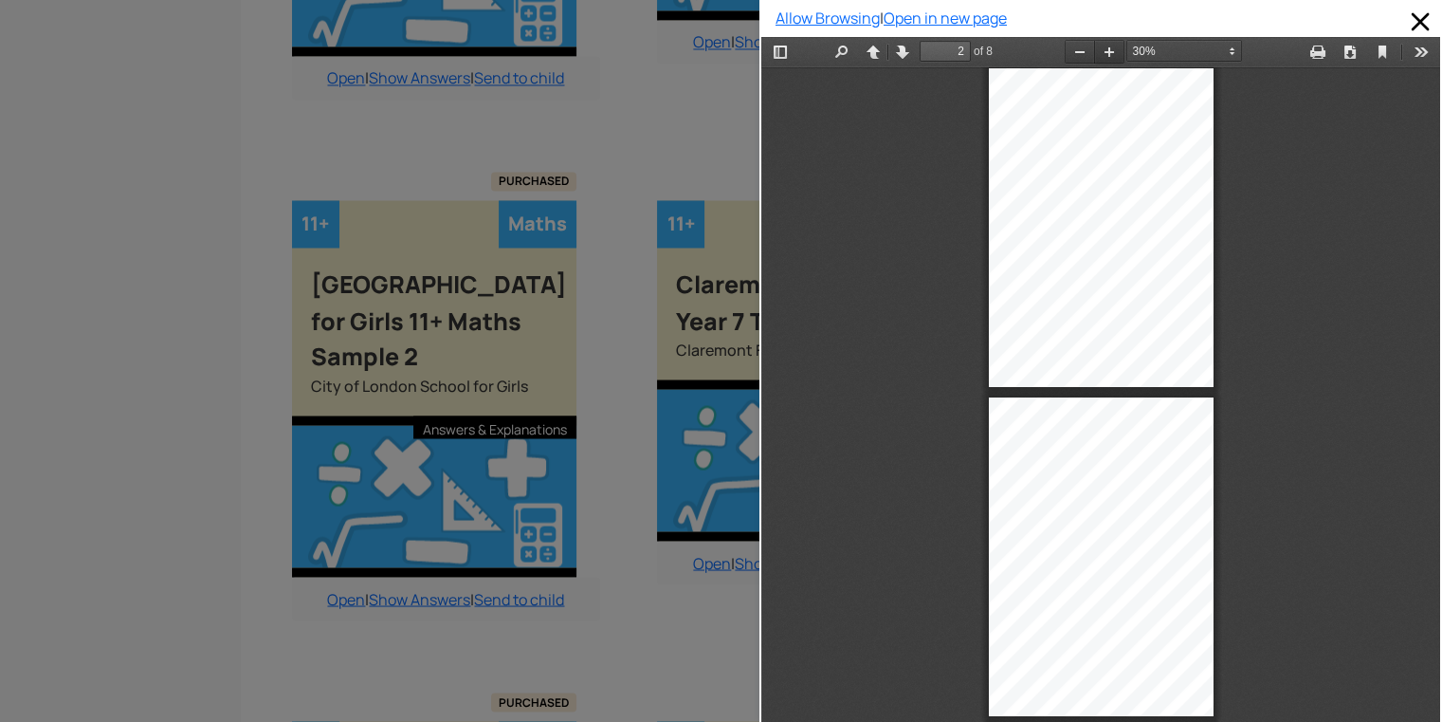
type input "4"
select select "custom"
type input "5"
select select "custom"
type input "8"
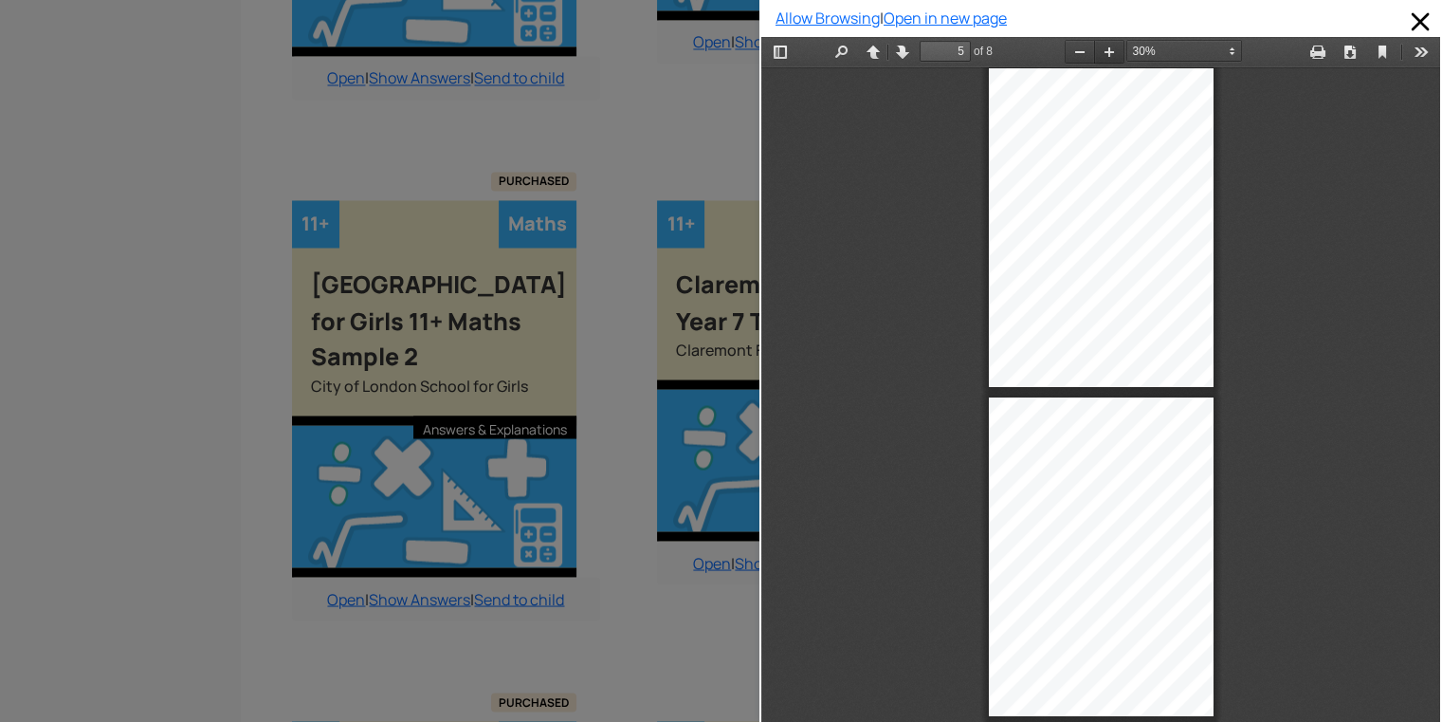
select select "custom"
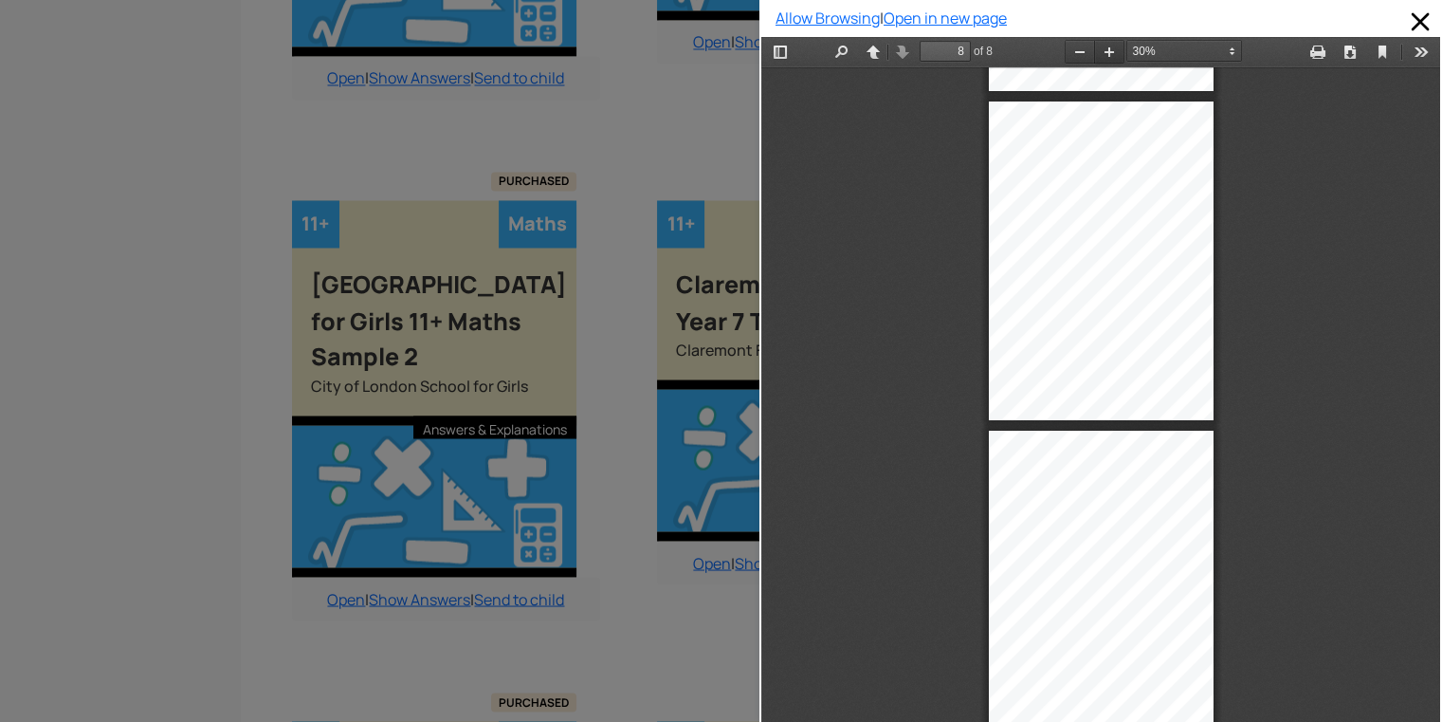
click at [1094, 52] on button "Zoom In" at bounding box center [1109, 52] width 30 height 24
type input "7"
select select "custom"
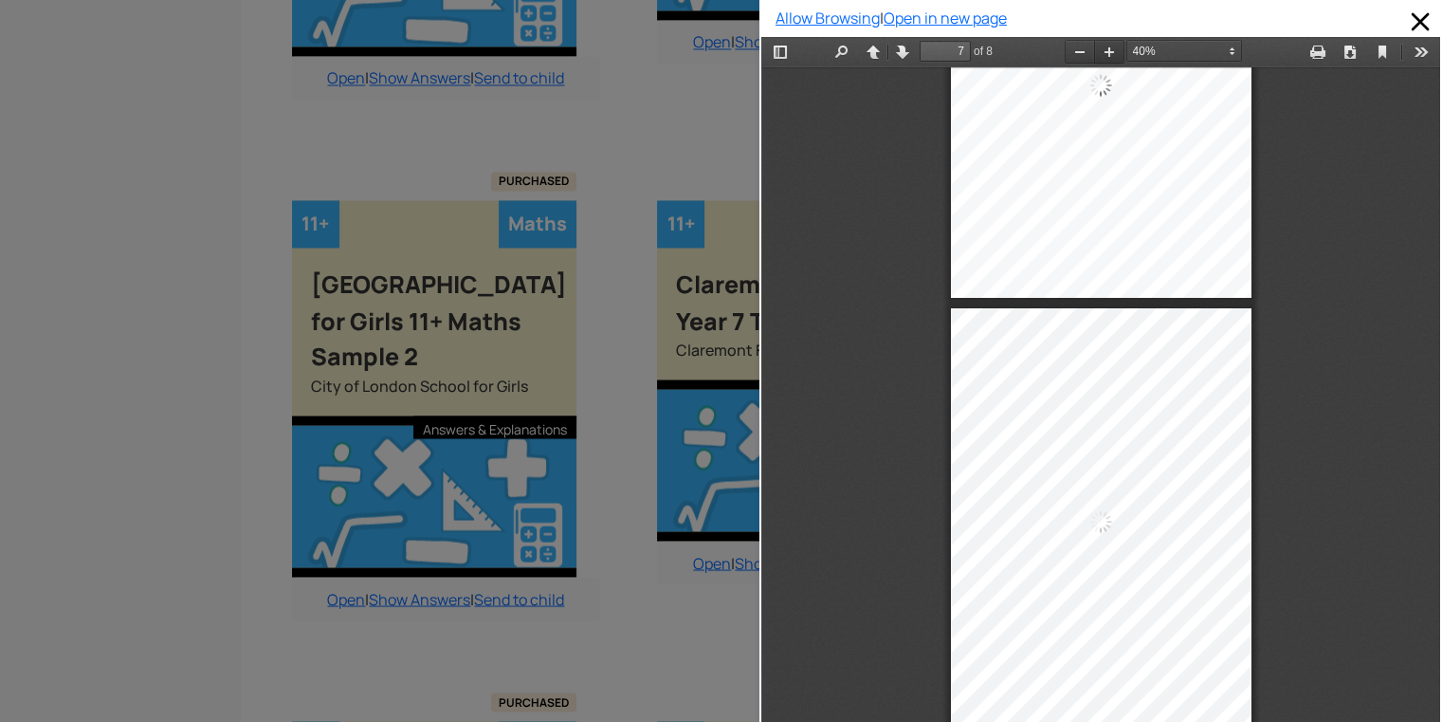
scroll to position [2584, 0]
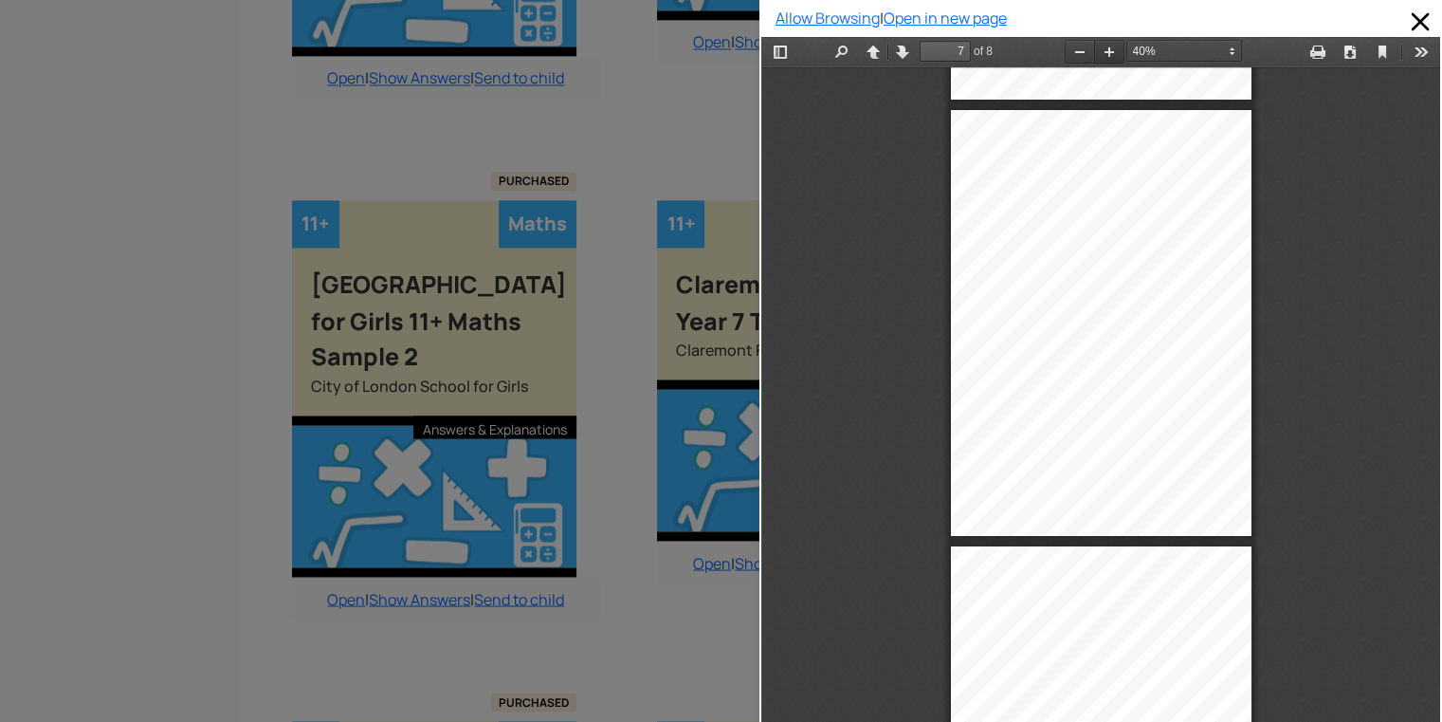
type input "6"
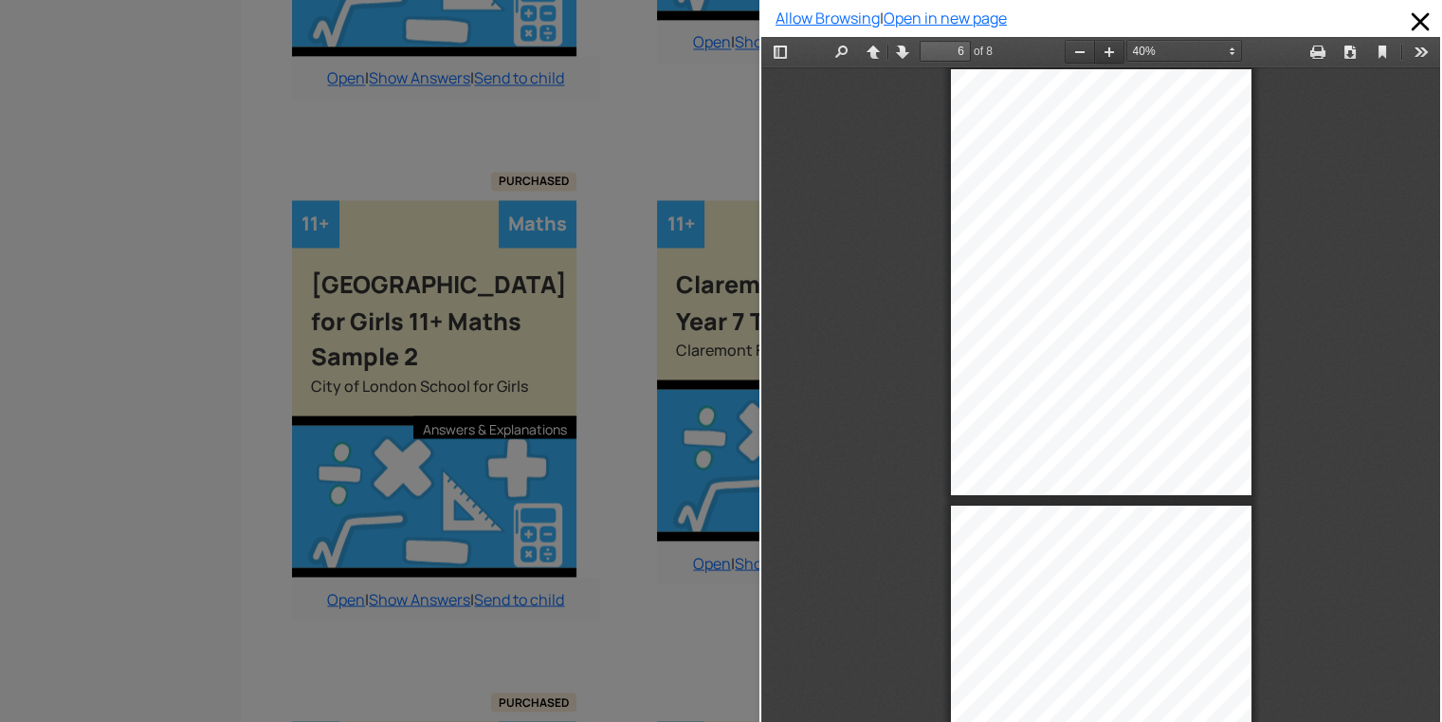
click at [1094, 52] on button "Zoom In" at bounding box center [1109, 52] width 30 height 24
select select "0.5"
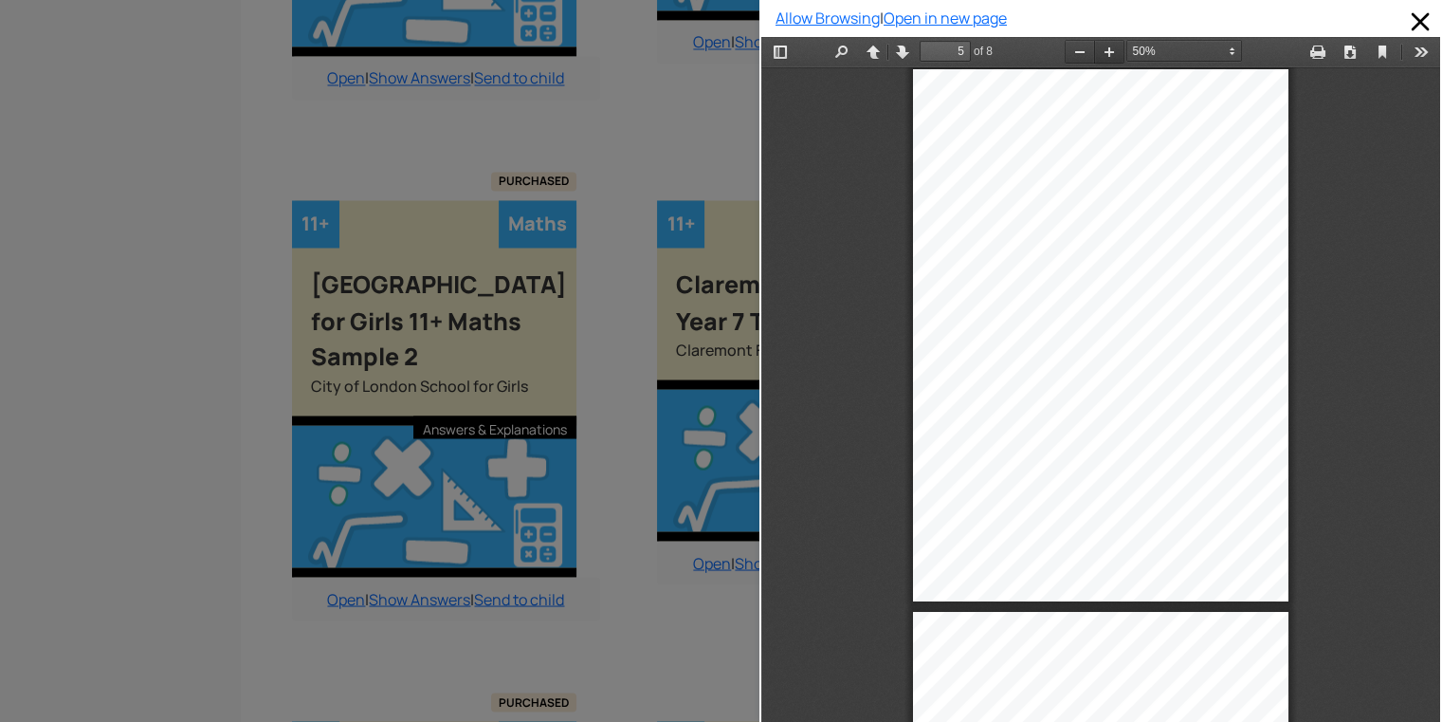
scroll to position [2177, 0]
type input "4"
click at [1100, 55] on button "Zoom In" at bounding box center [1109, 52] width 30 height 24
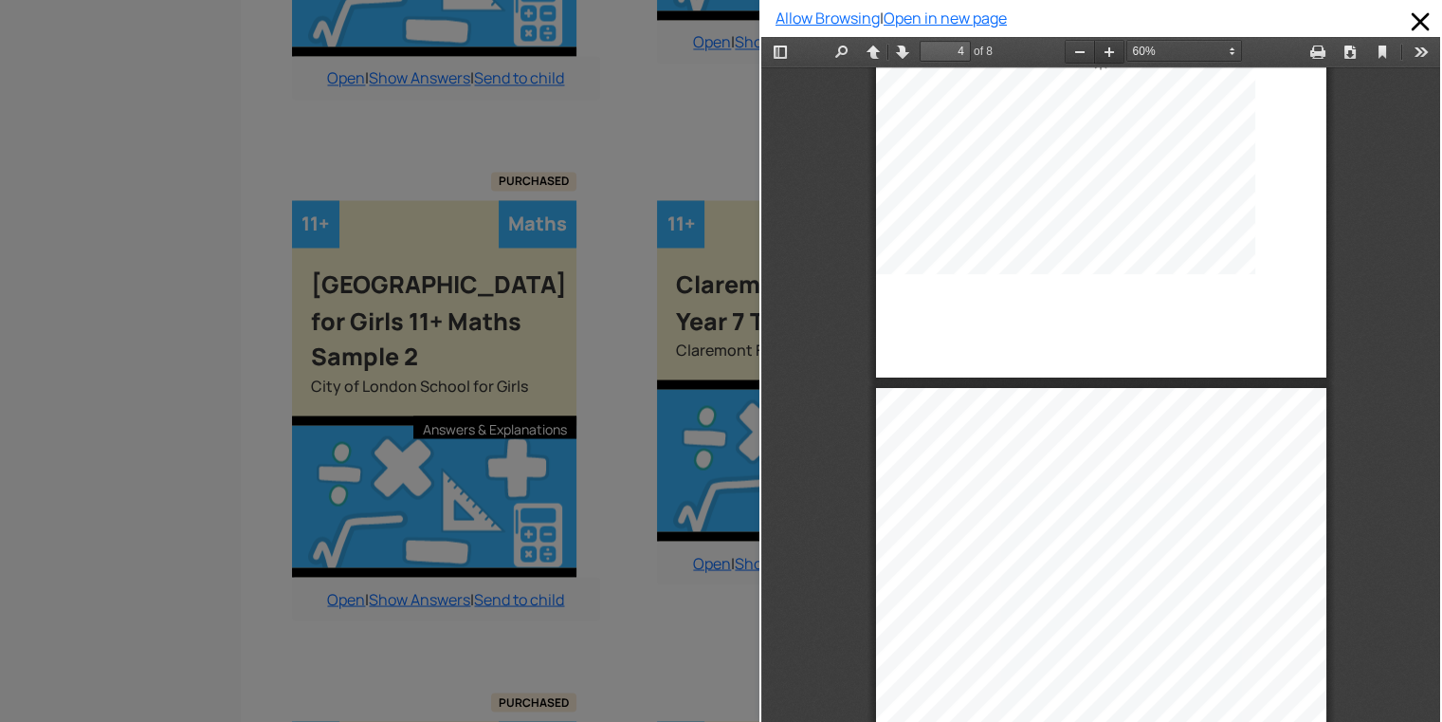
scroll to position [1953, 0]
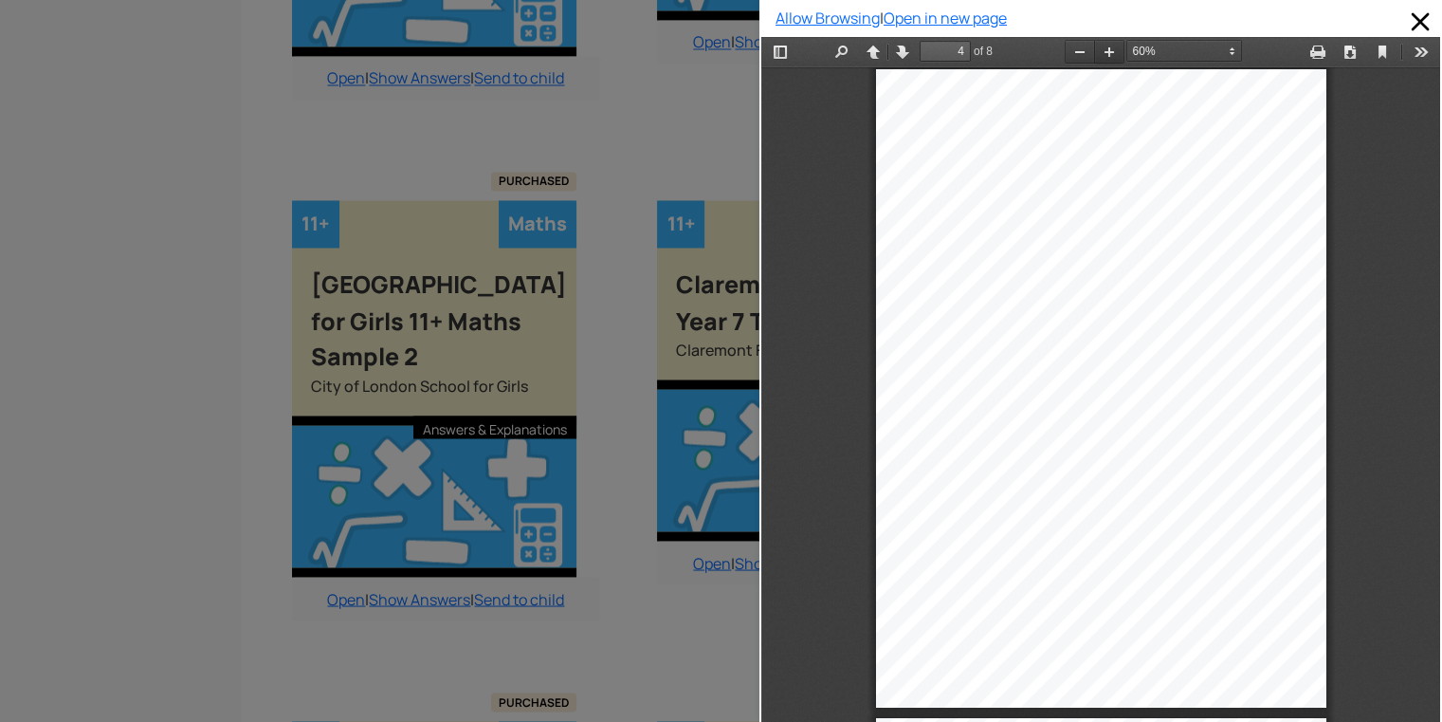
click at [1102, 57] on button "Zoom In" at bounding box center [1109, 52] width 30 height 24
select select "custom"
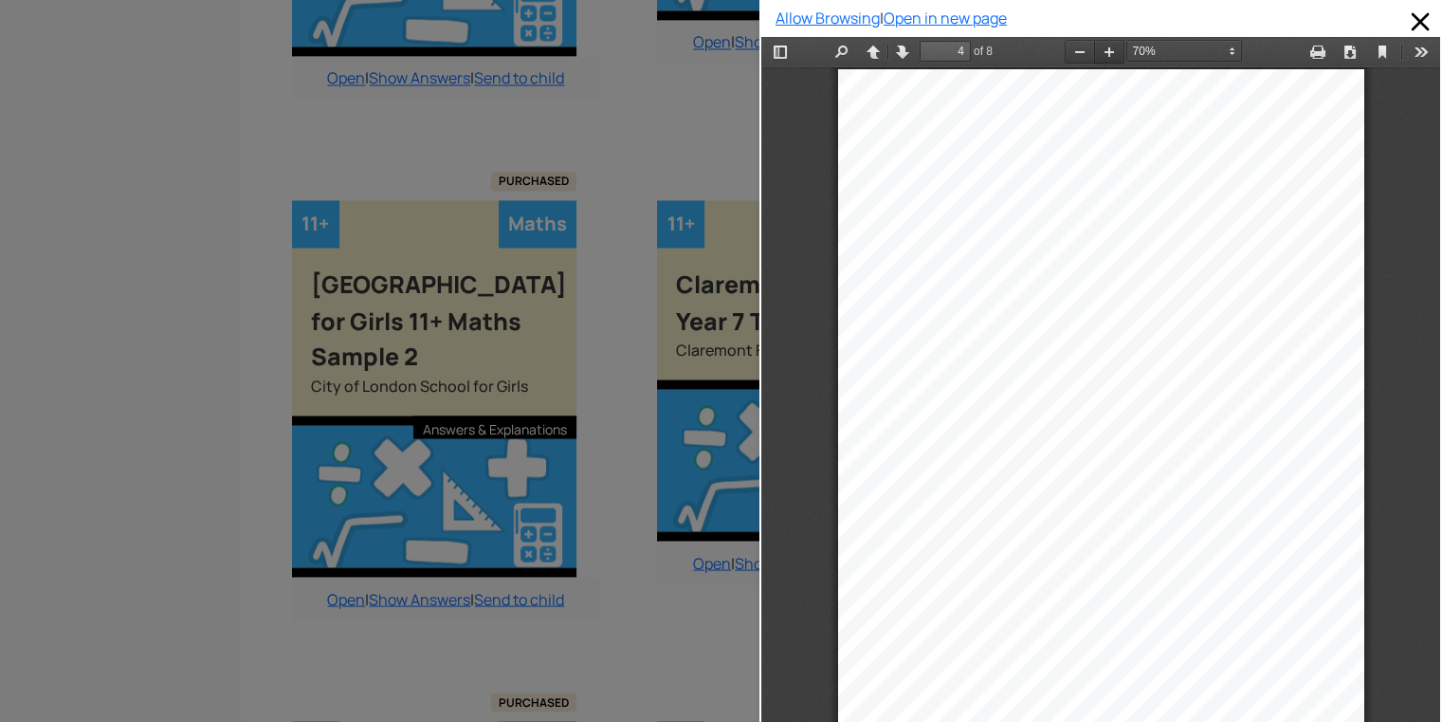
type input "5"
select select "custom"
click at [209, 293] on div at bounding box center [380, 361] width 760 height 722
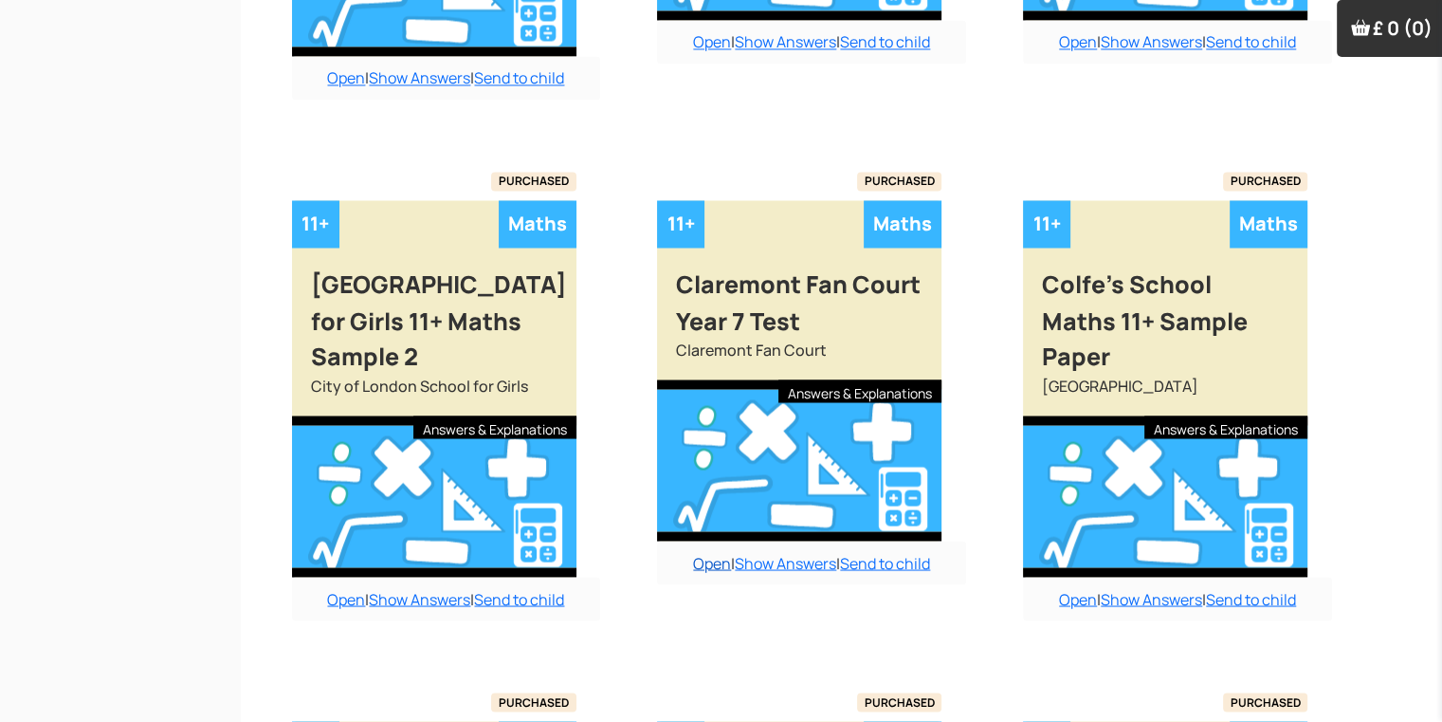
click at [705, 552] on link "Open" at bounding box center [712, 562] width 38 height 21
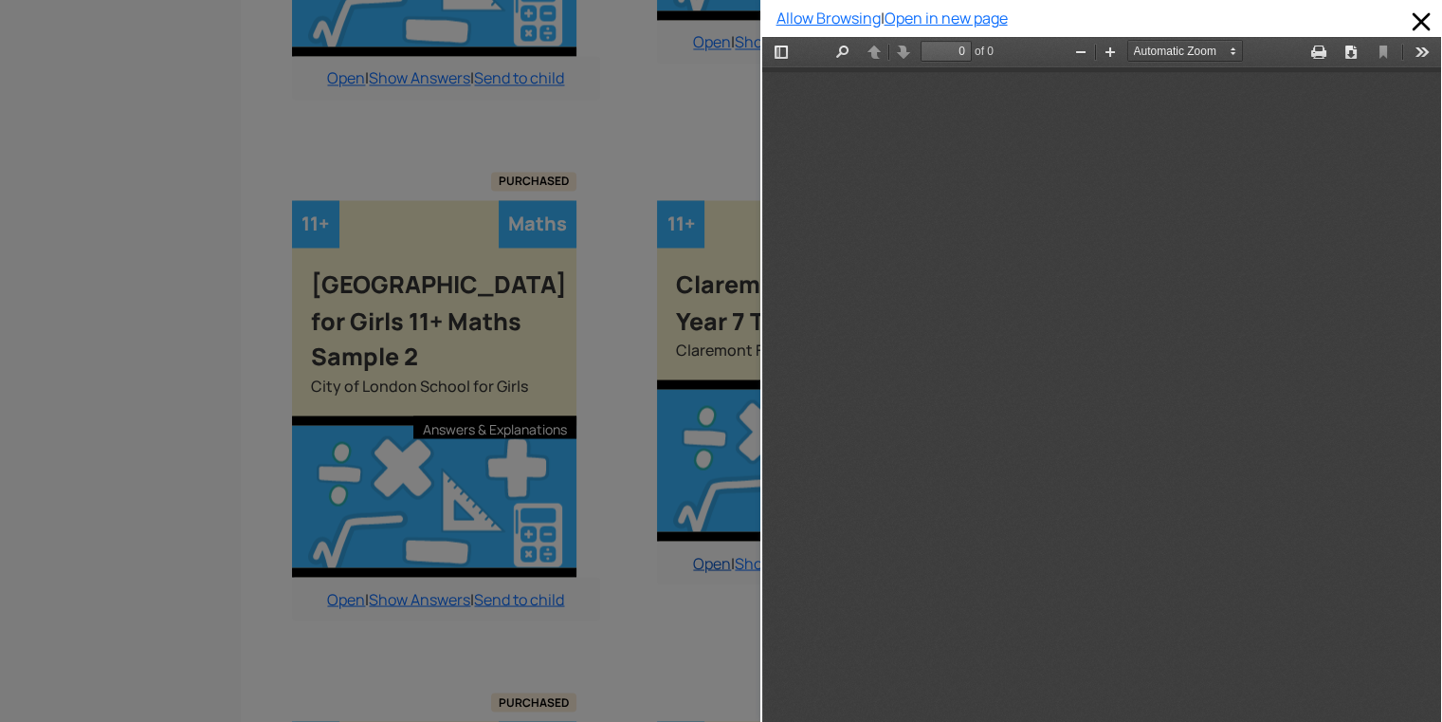
scroll to position [0, 0]
type input "5"
select select "custom"
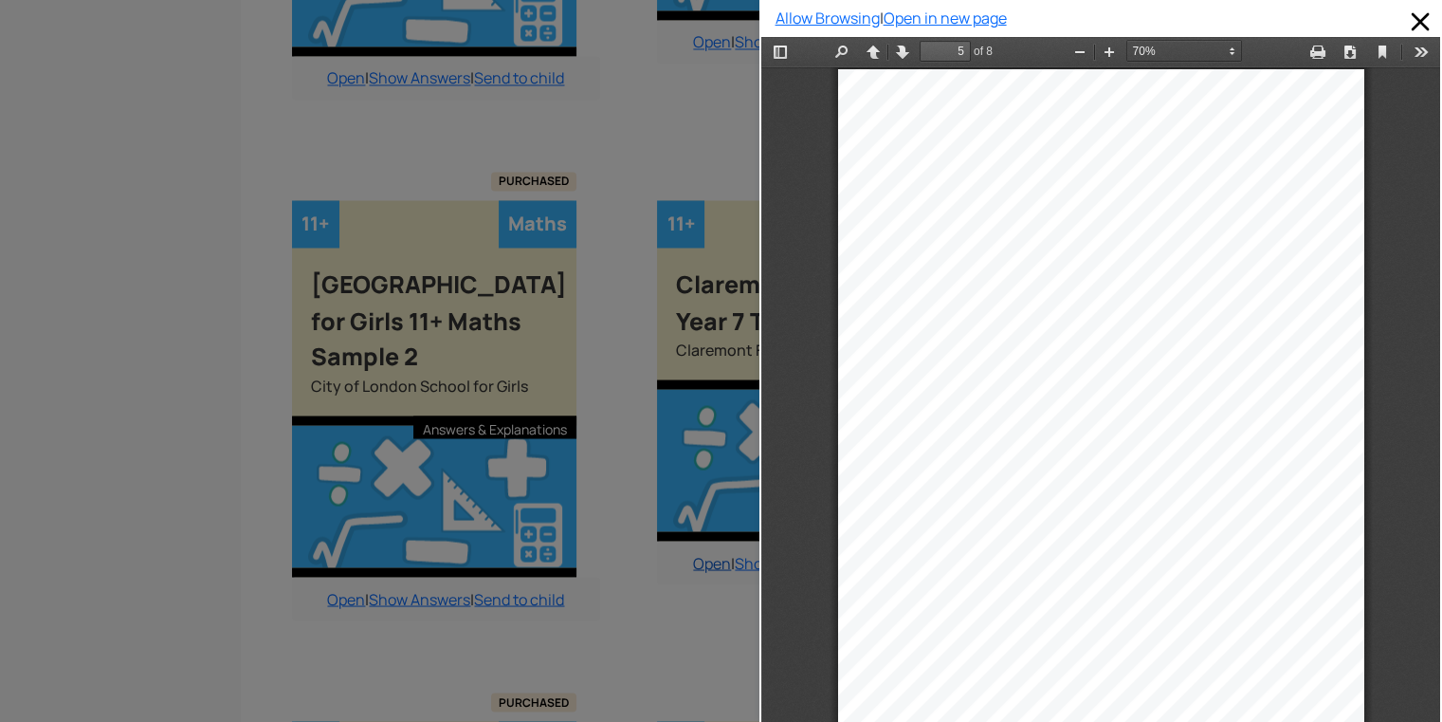
scroll to position [3303, 19]
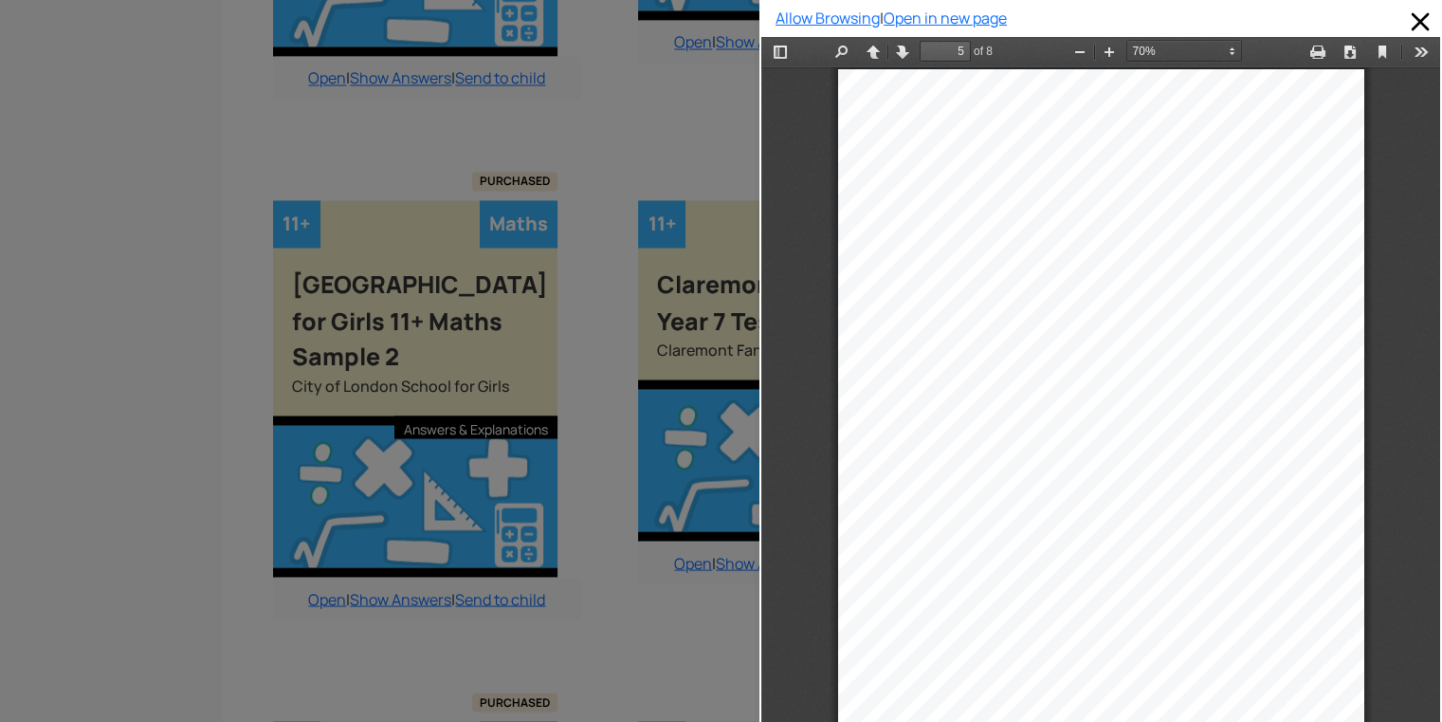
click at [957, 510] on div "His suitcases are too heavy." at bounding box center [1039, 516] width 188 height 15
type input "6"
select select "custom"
type input "5"
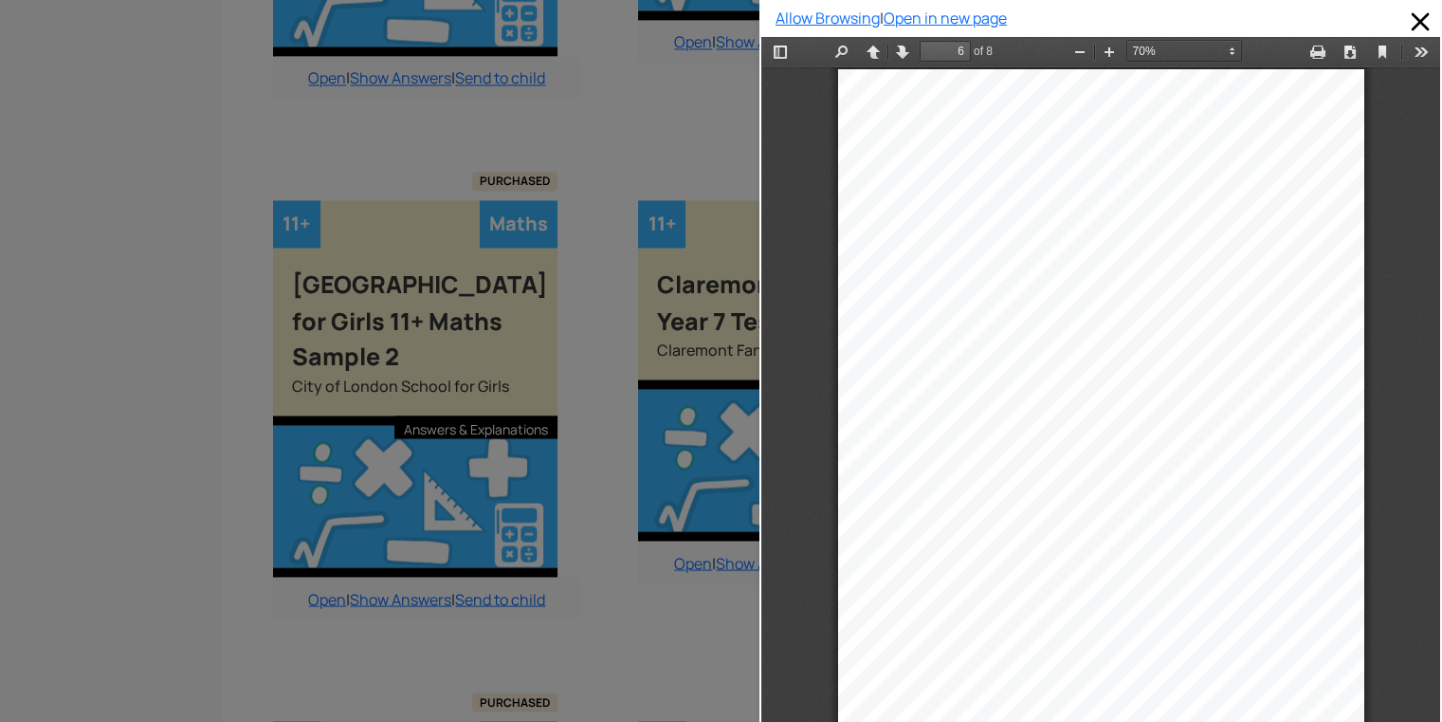
select select "custom"
type input "6"
select select "custom"
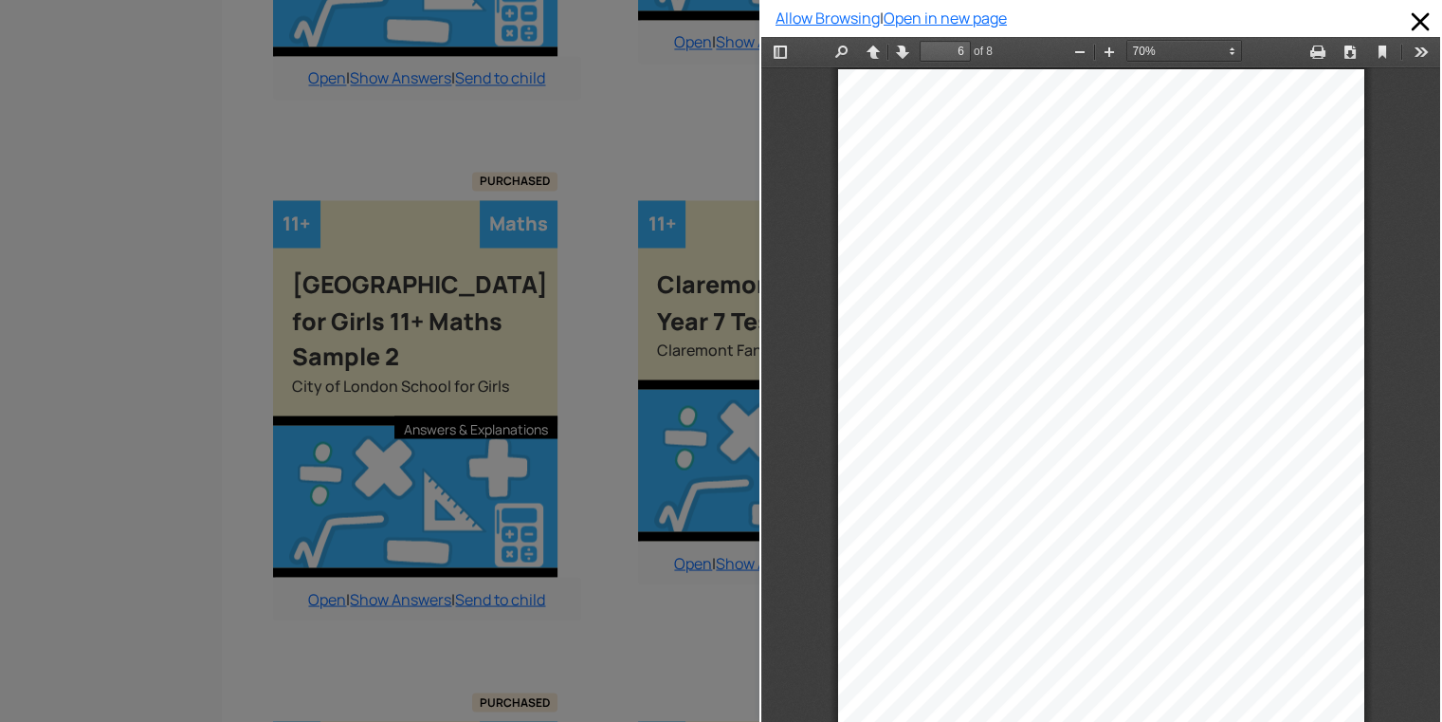
type input "5"
select select "custom"
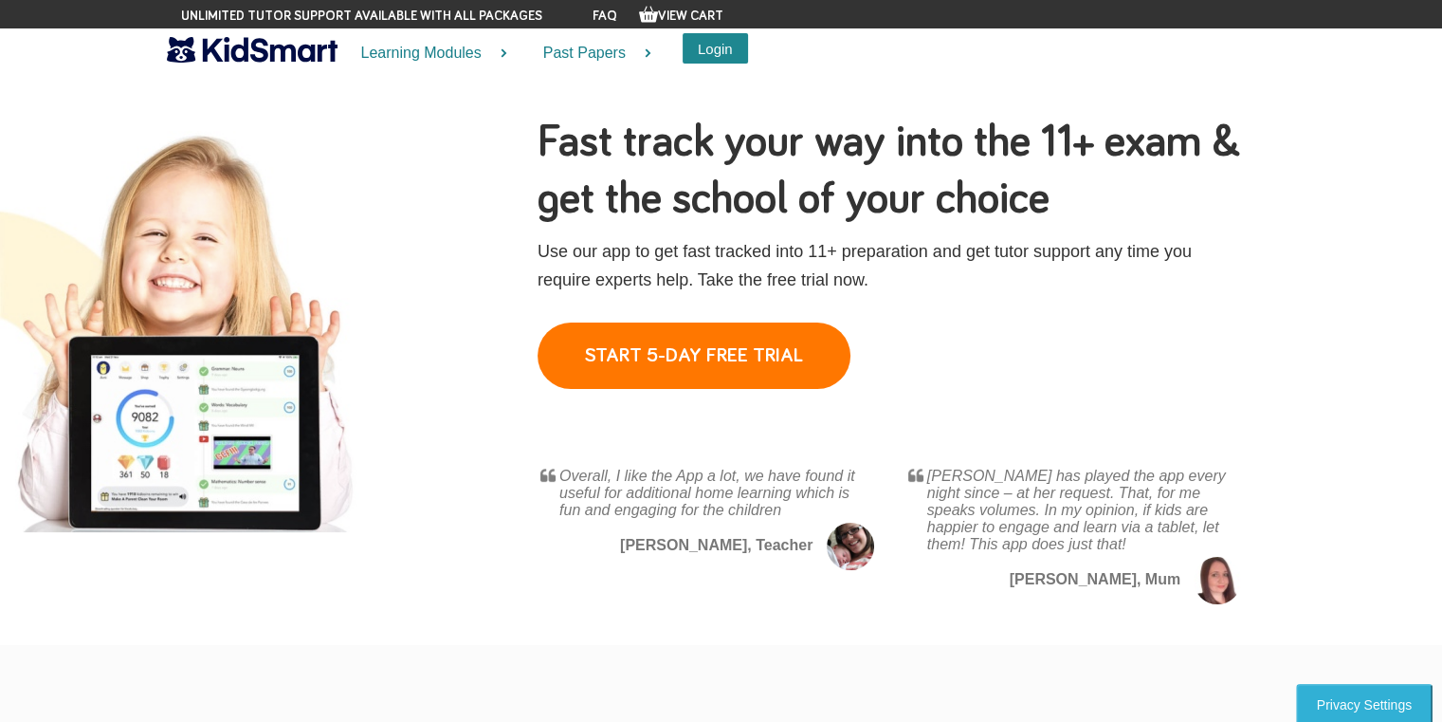
click at [706, 53] on button "Login" at bounding box center [715, 48] width 65 height 30
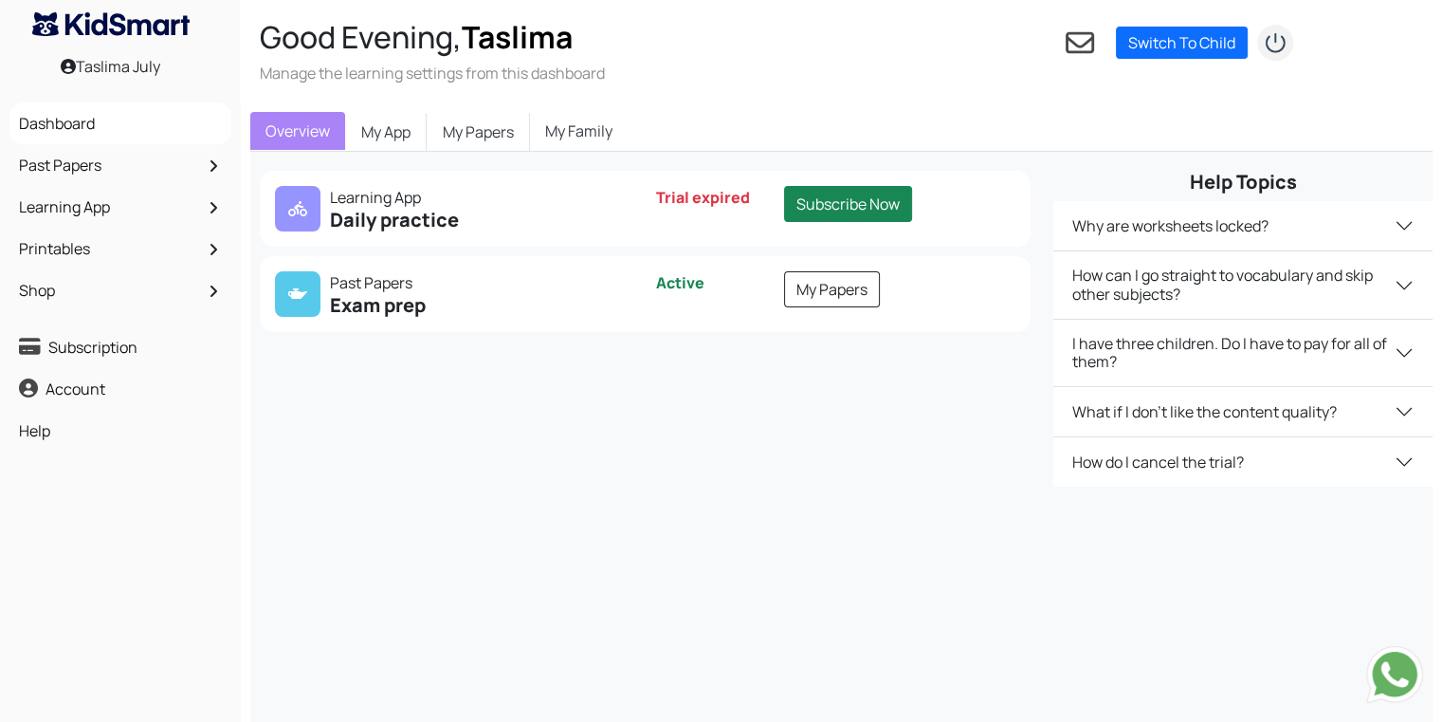
click at [820, 306] on div "My Papers" at bounding box center [900, 294] width 255 height 46
click at [817, 280] on link "My Papers" at bounding box center [832, 289] width 96 height 36
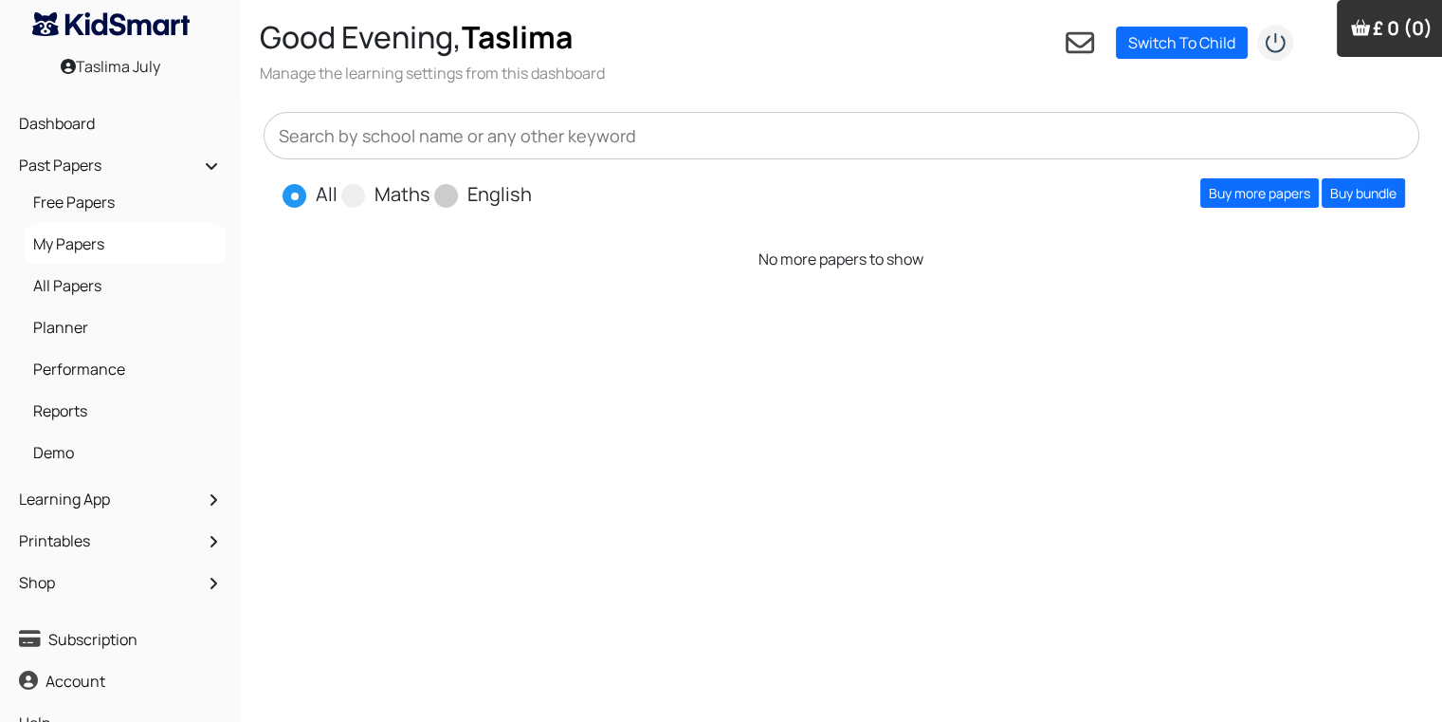
click at [444, 195] on span at bounding box center [446, 196] width 24 height 24
click at [532, 192] on input "English" at bounding box center [538, 186] width 12 height 12
radio input "true"
click at [1229, 184] on link "Buy more papers" at bounding box center [1259, 192] width 119 height 29
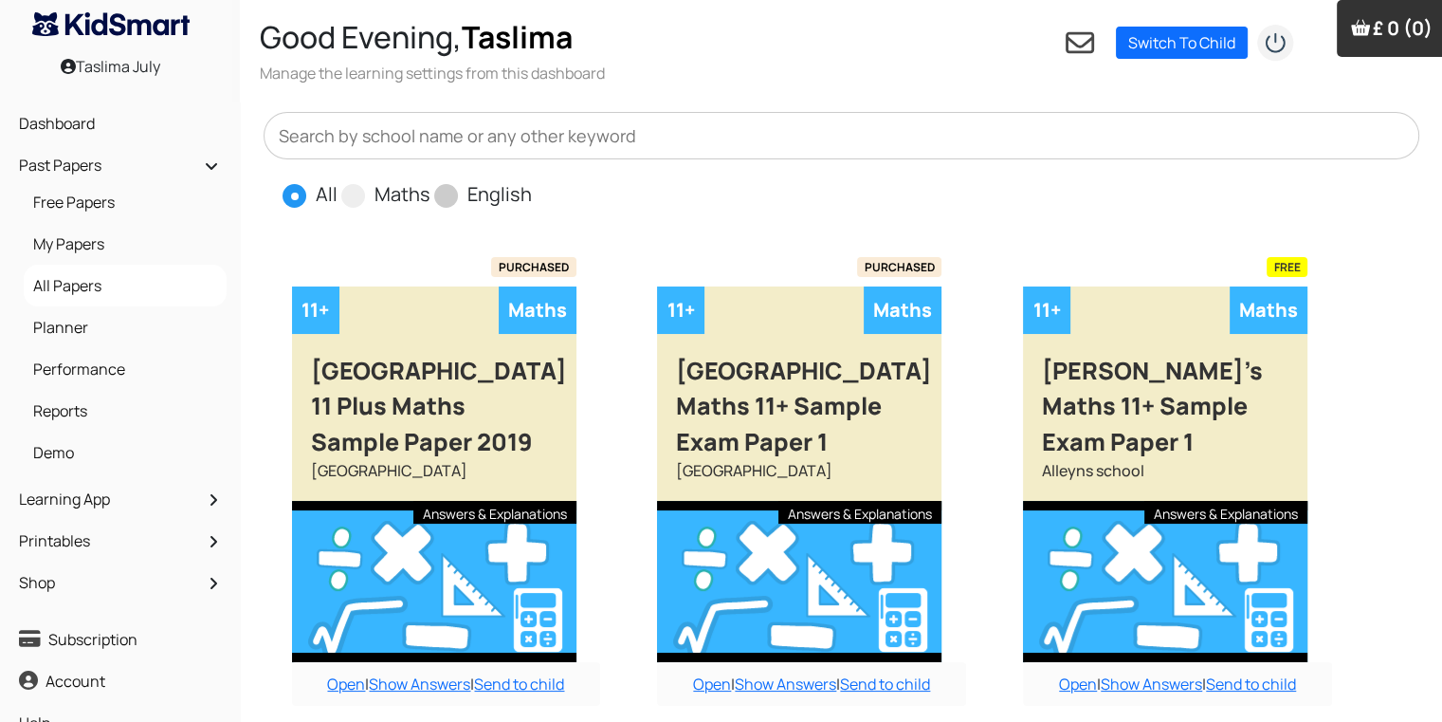
click at [441, 189] on span at bounding box center [446, 196] width 24 height 24
click at [532, 189] on input "English" at bounding box center [538, 186] width 12 height 12
radio input "true"
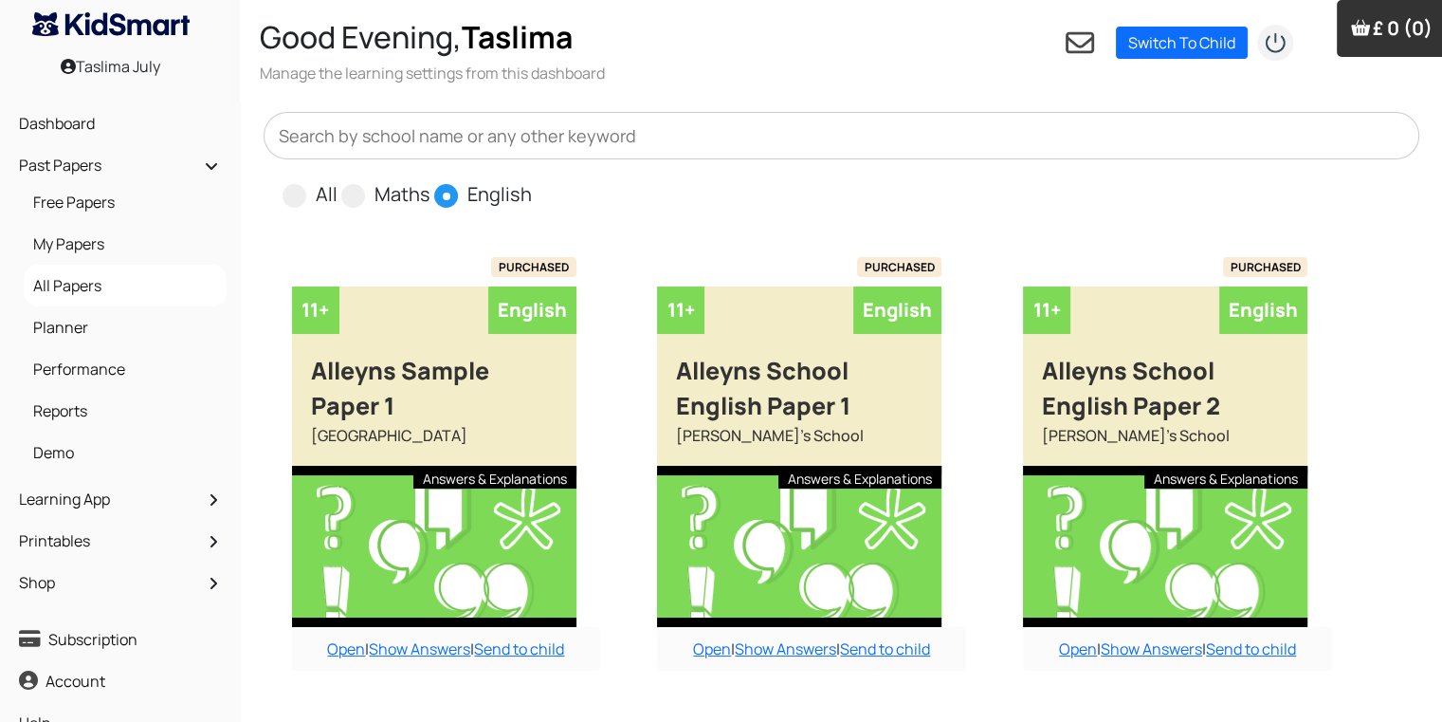
click at [338, 180] on input "All" at bounding box center [344, 186] width 12 height 12
radio input "true"
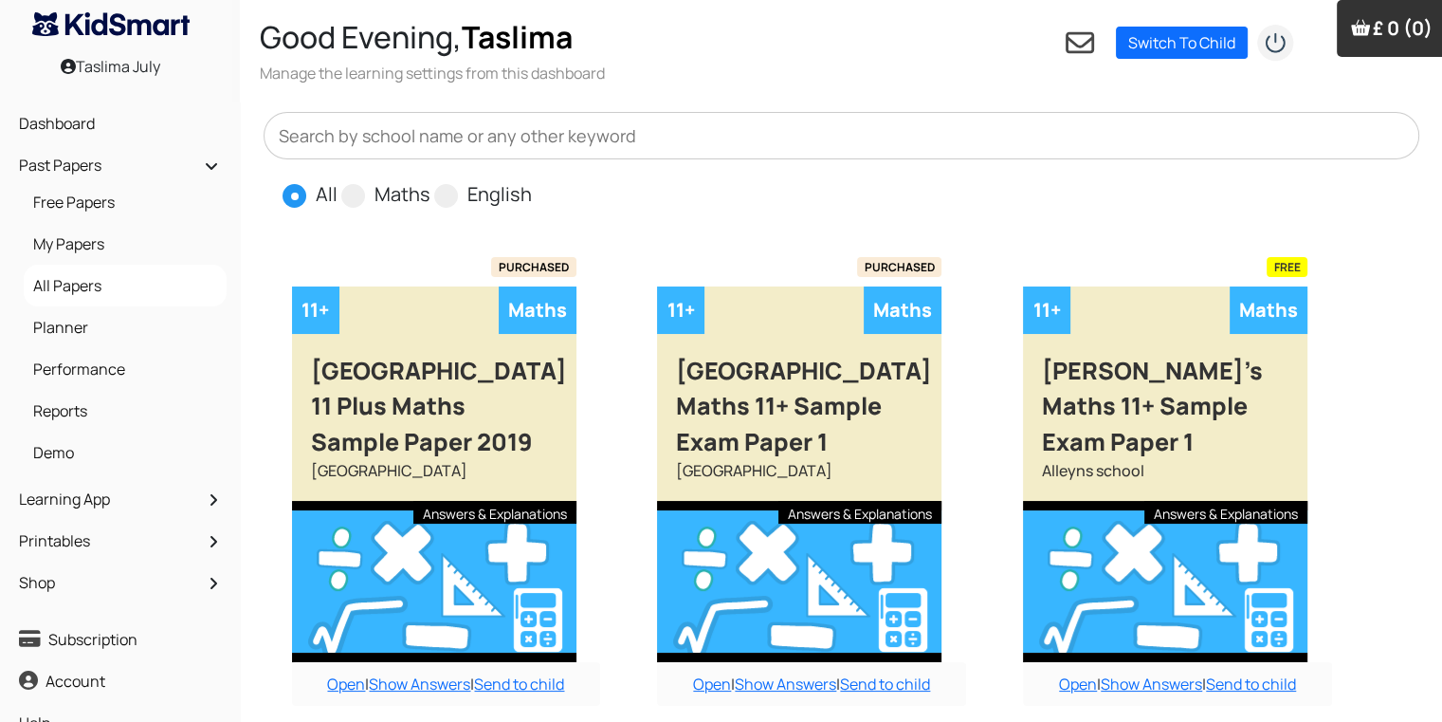
click at [430, 180] on input "Maths" at bounding box center [436, 186] width 12 height 12
radio input "true"
click at [532, 180] on input "English" at bounding box center [538, 186] width 12 height 12
radio input "true"
click at [338, 180] on input "All" at bounding box center [344, 186] width 12 height 12
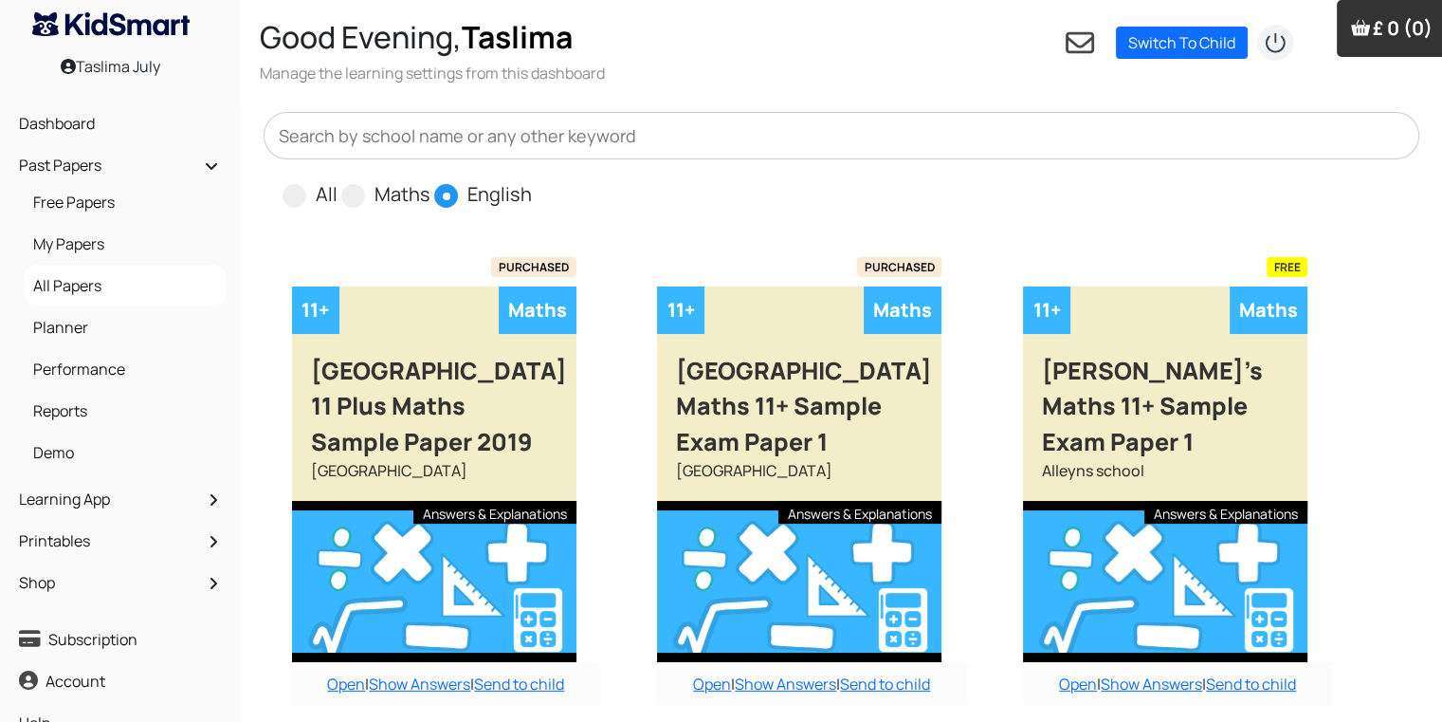
radio input "true"
click at [430, 180] on input "Maths" at bounding box center [436, 186] width 12 height 12
radio input "true"
click at [532, 180] on input "English" at bounding box center [538, 186] width 12 height 12
radio input "true"
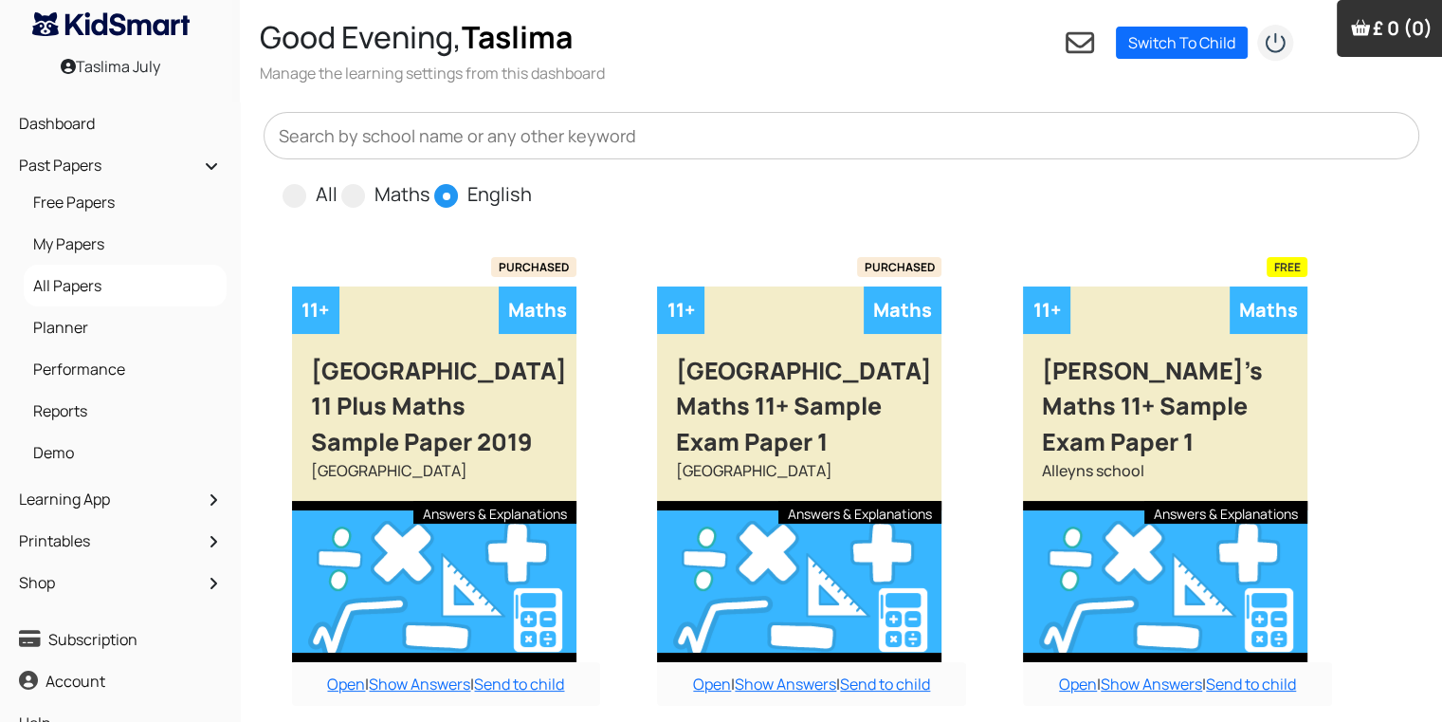
click at [338, 180] on input "All" at bounding box center [344, 186] width 12 height 12
radio input "true"
click at [430, 180] on input "Maths" at bounding box center [436, 186] width 12 height 12
radio input "true"
click at [532, 180] on input "English" at bounding box center [538, 186] width 12 height 12
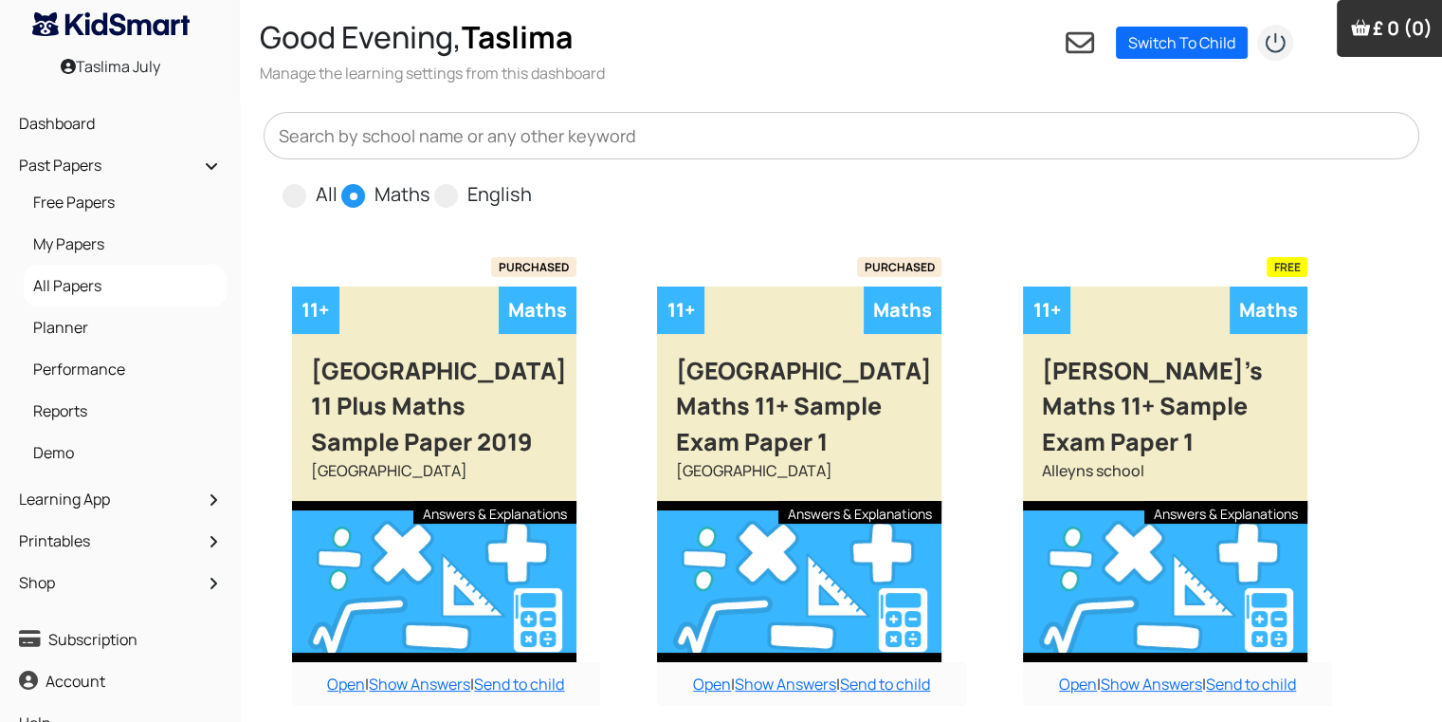
radio input "true"
click at [338, 180] on input "All" at bounding box center [344, 186] width 12 height 12
radio input "true"
click at [430, 180] on input "Maths" at bounding box center [436, 186] width 12 height 12
radio input "true"
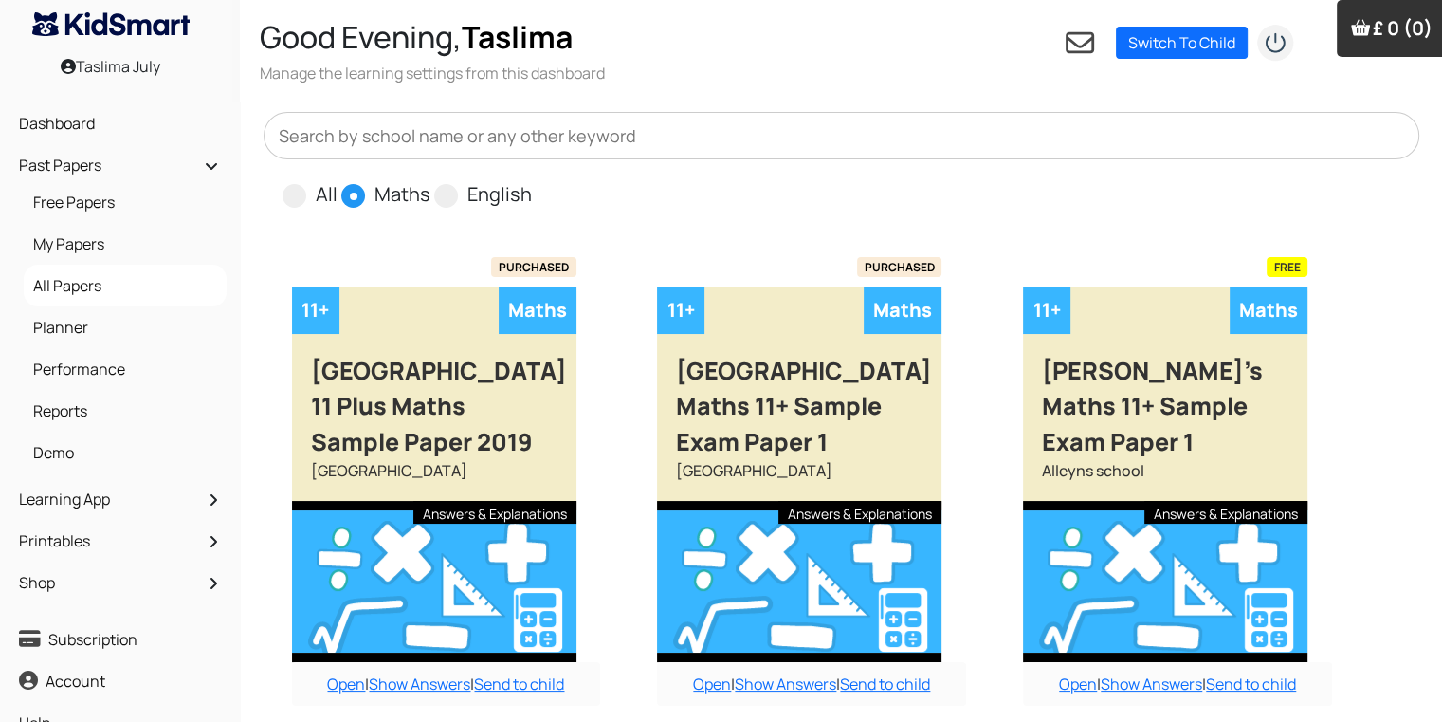
click at [532, 180] on input "English" at bounding box center [538, 186] width 12 height 12
radio input "true"
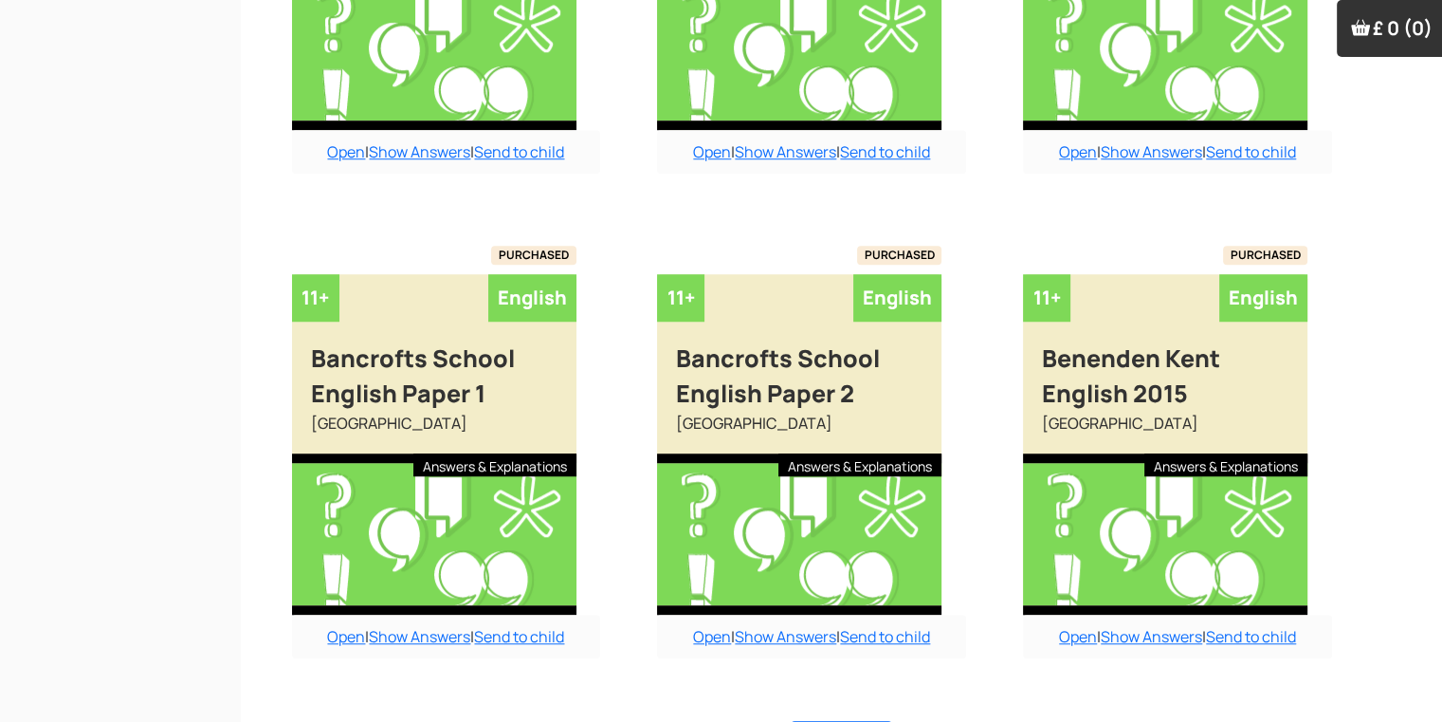
scroll to position [1519, 0]
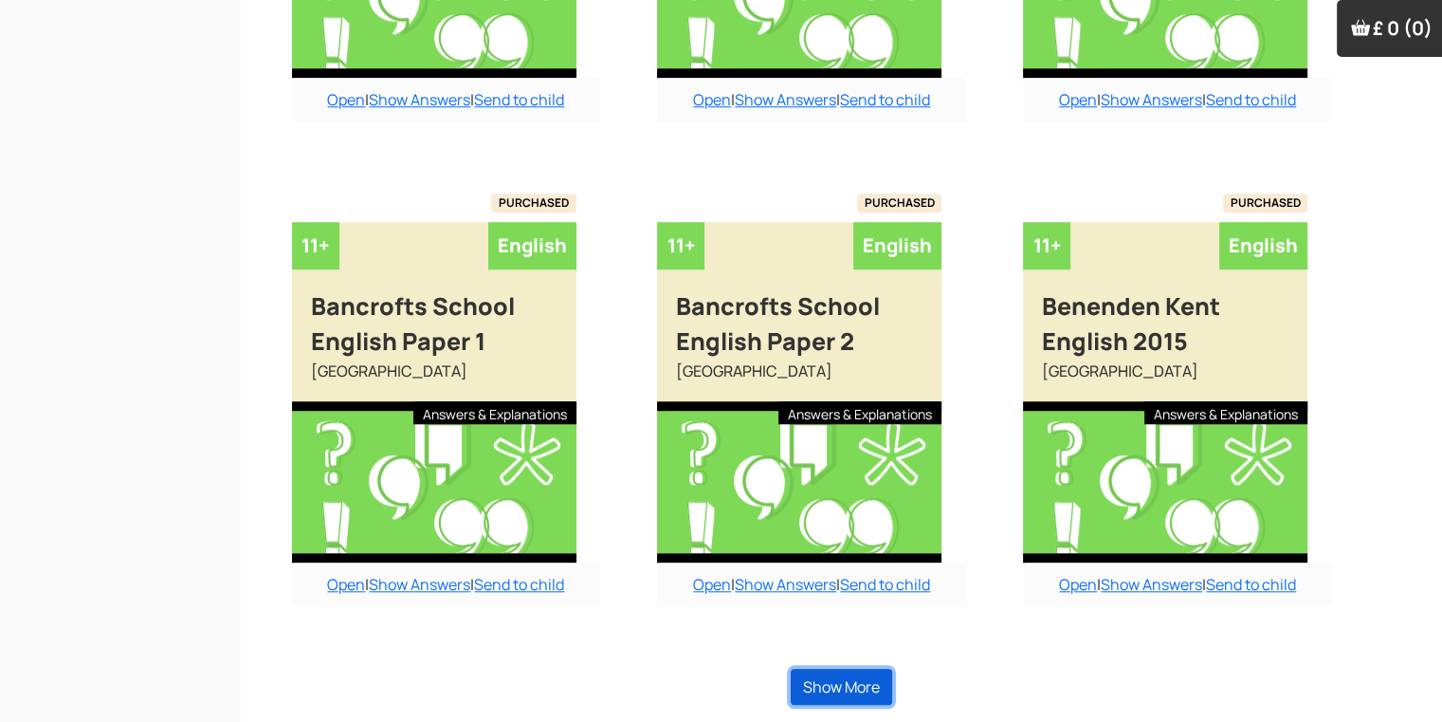
click at [872, 679] on button "Show More" at bounding box center [841, 686] width 101 height 36
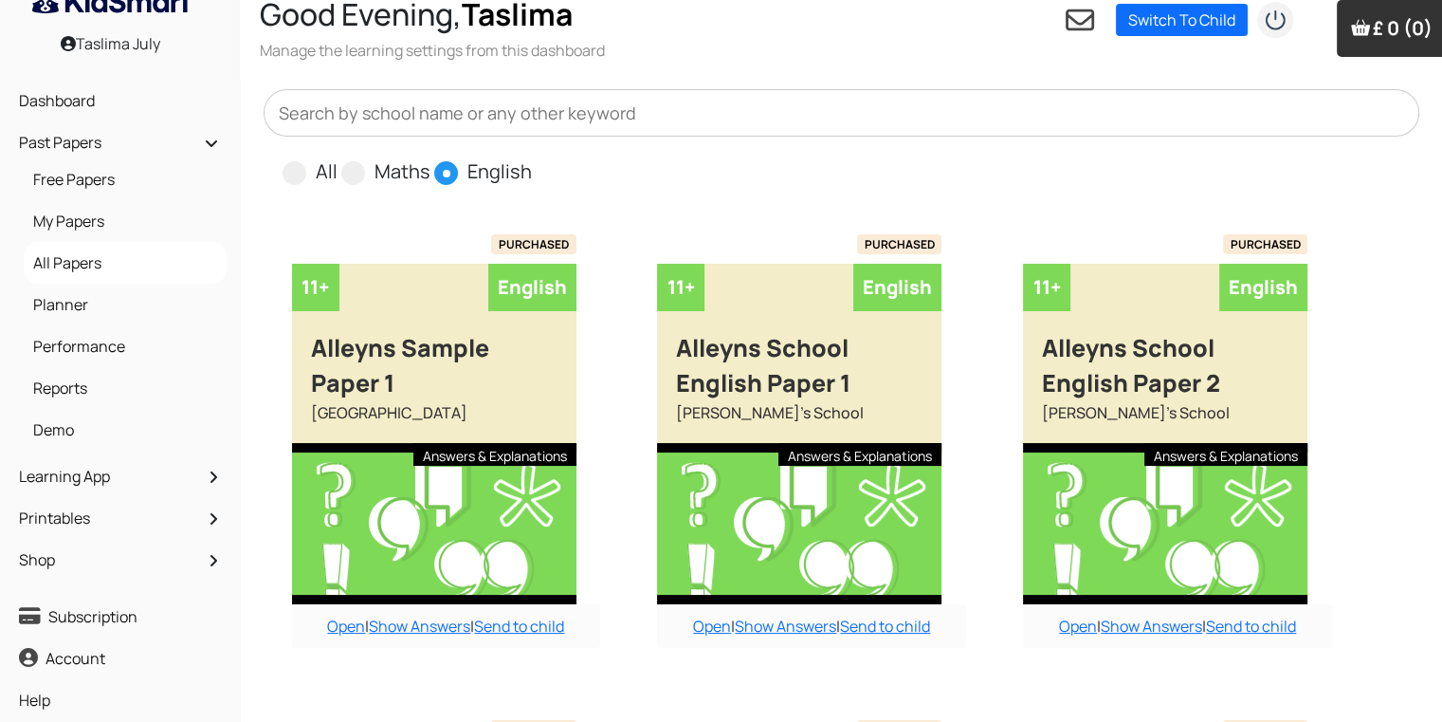
scroll to position [0, 0]
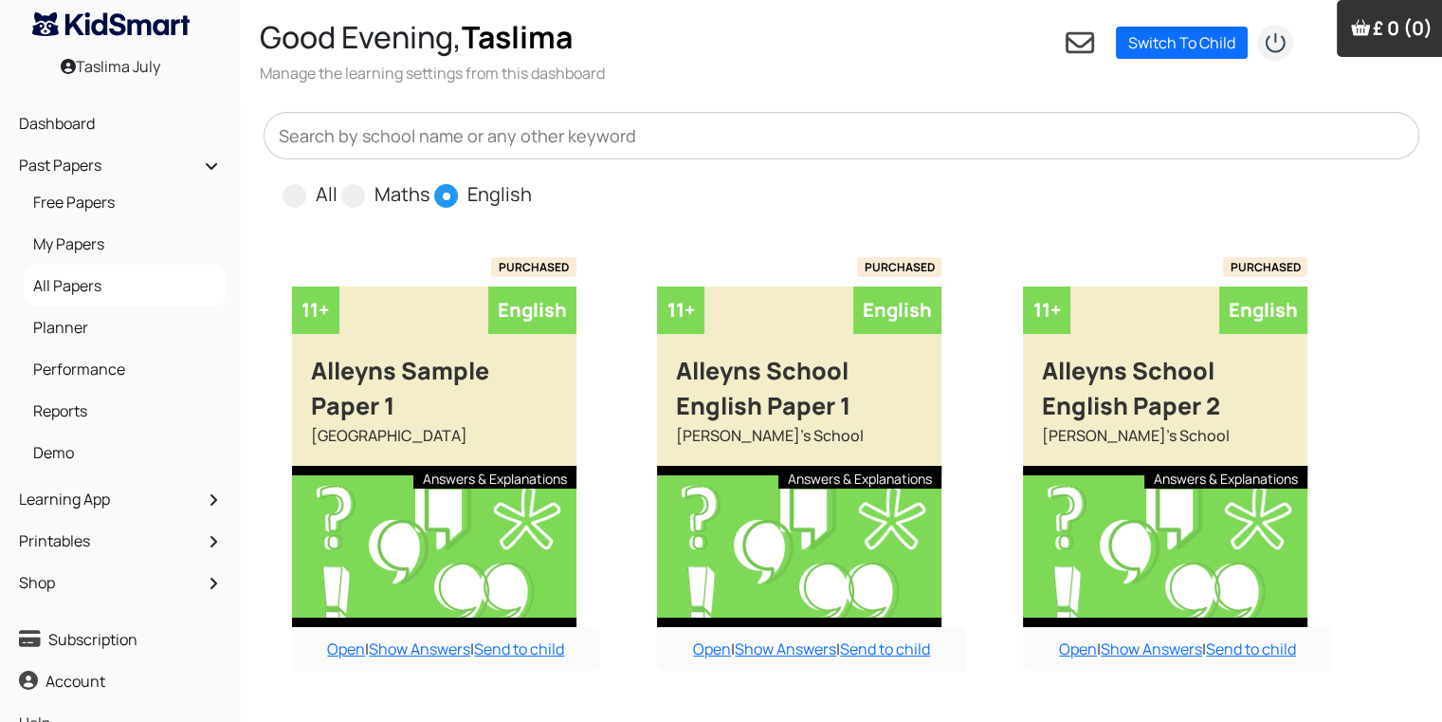
click at [608, 153] on input "text" at bounding box center [842, 135] width 1157 height 47
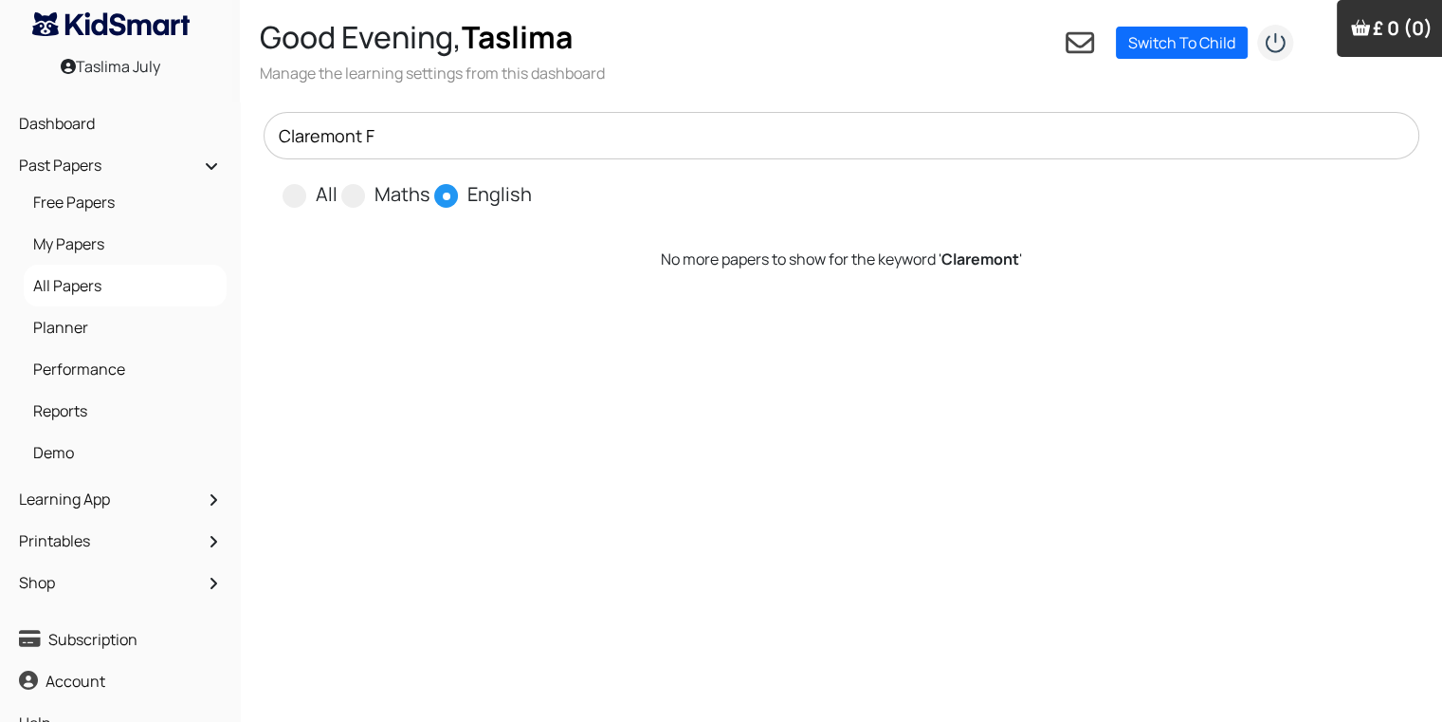
click at [608, 153] on input "Claremont F" at bounding box center [842, 135] width 1157 height 47
type input "C"
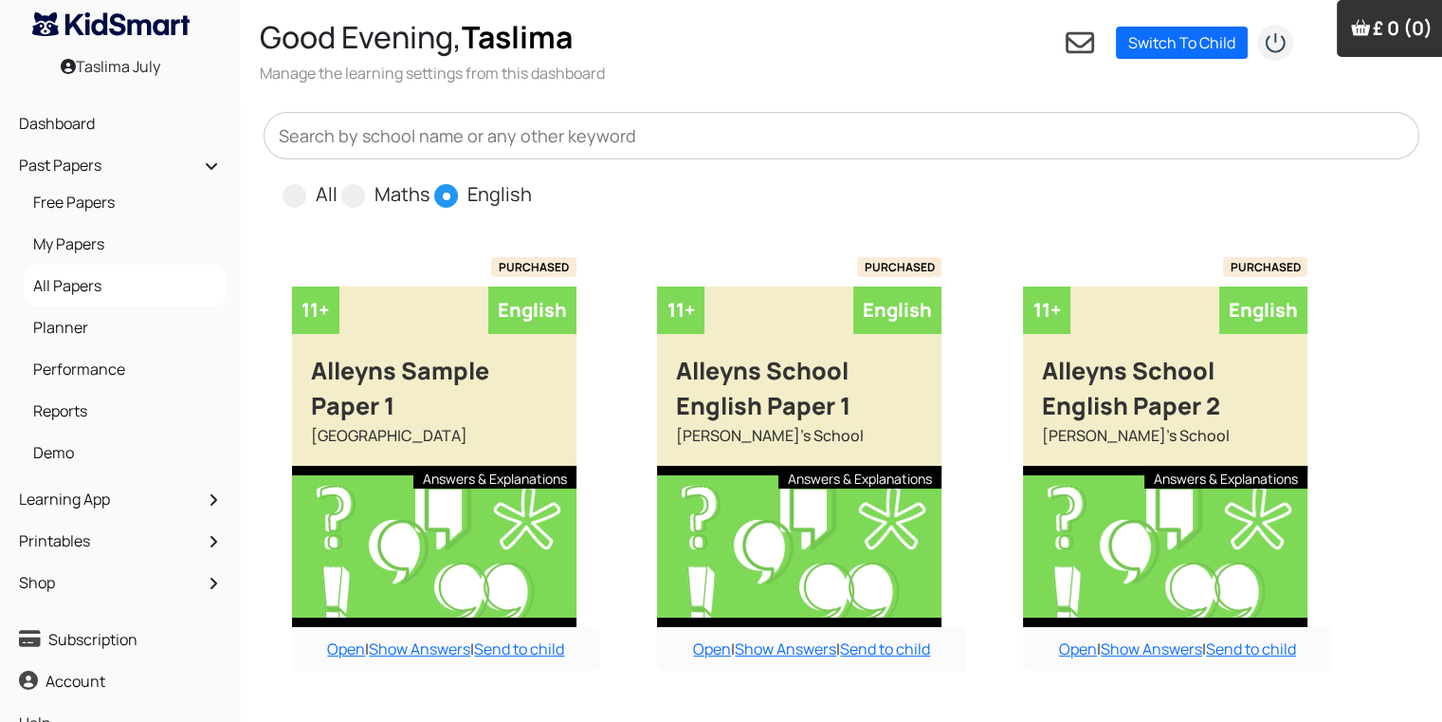
click at [654, 199] on div "All Maths English" at bounding box center [852, 193] width 1138 height 31
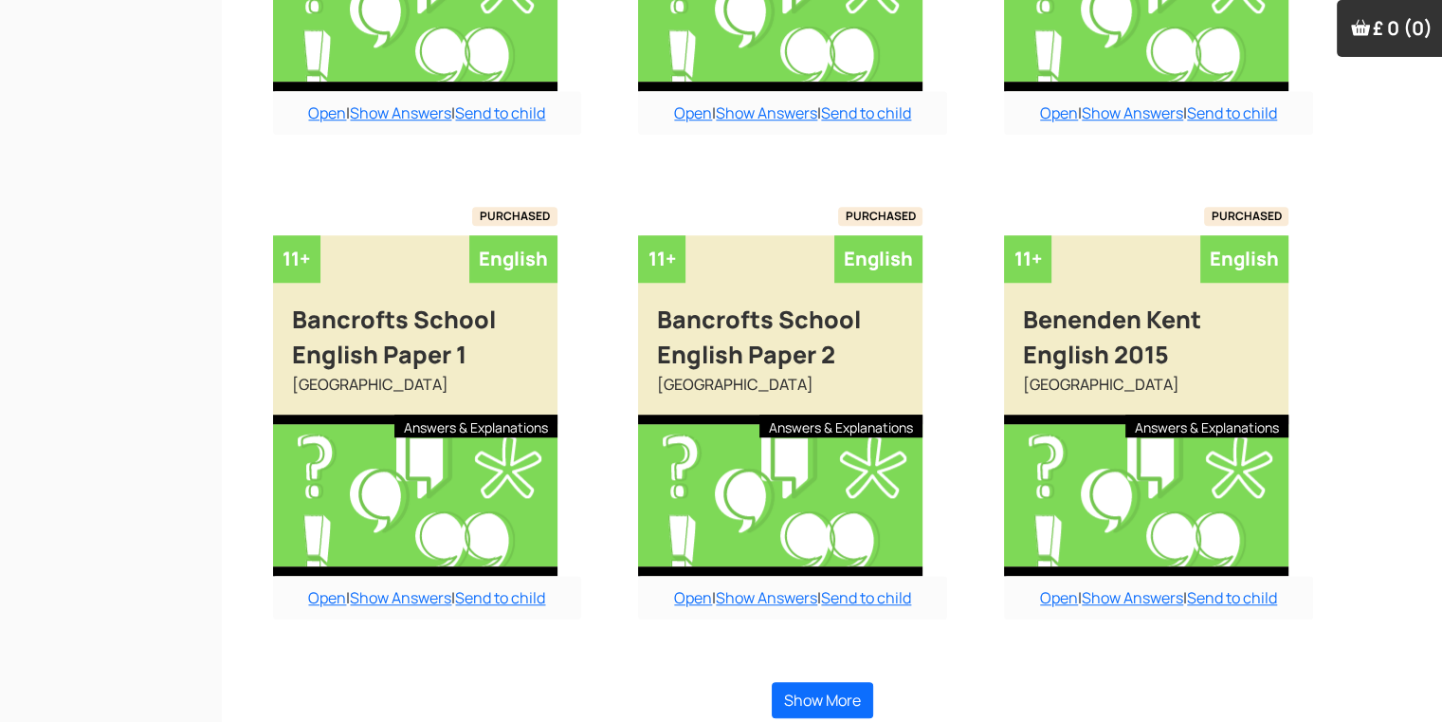
scroll to position [1519, 19]
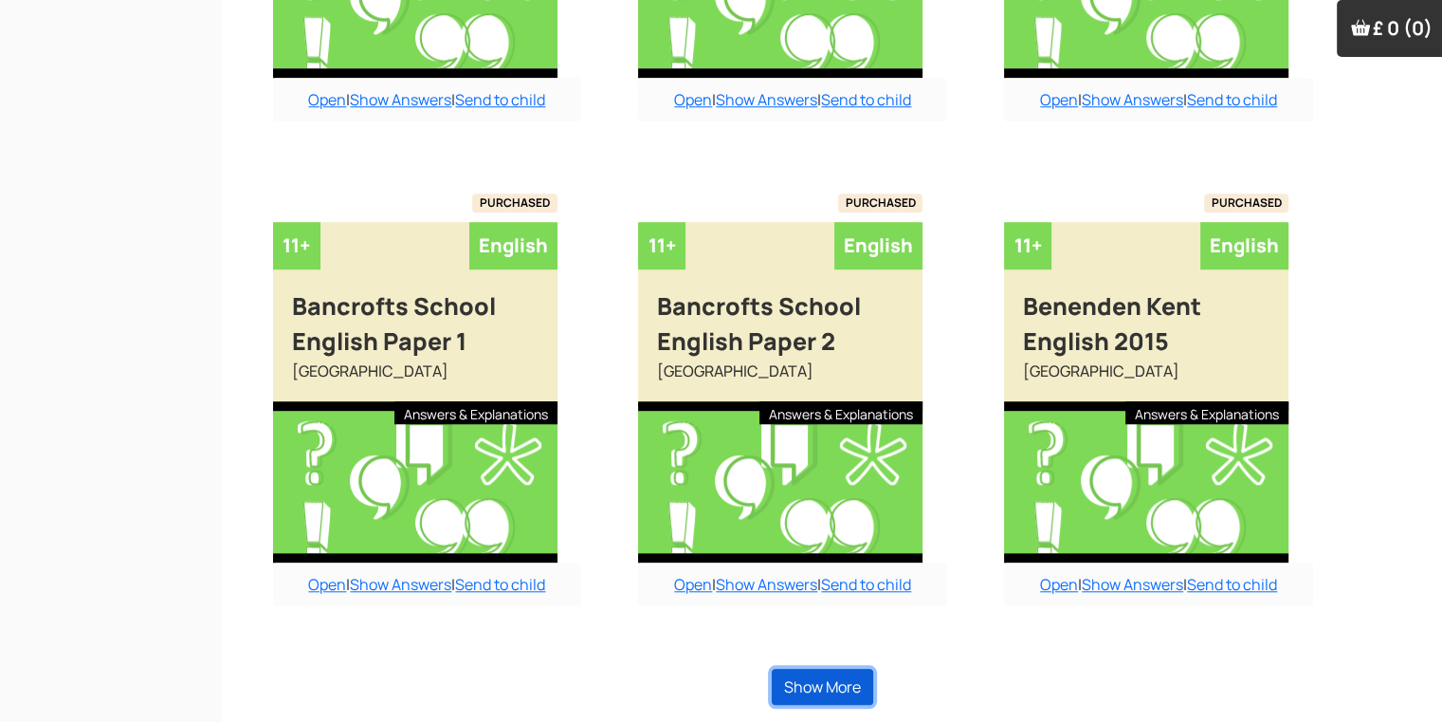
click at [815, 679] on button "Show More" at bounding box center [822, 686] width 101 height 36
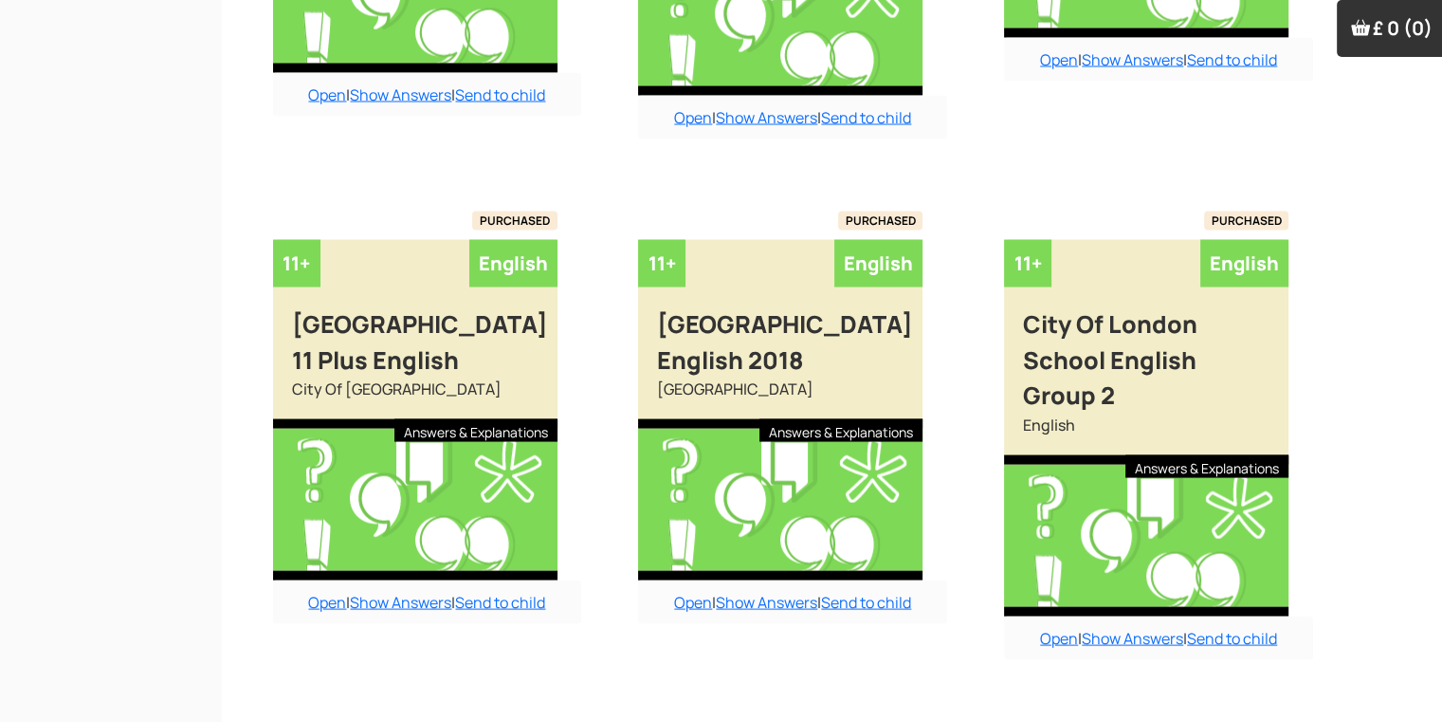
scroll to position [3634, 19]
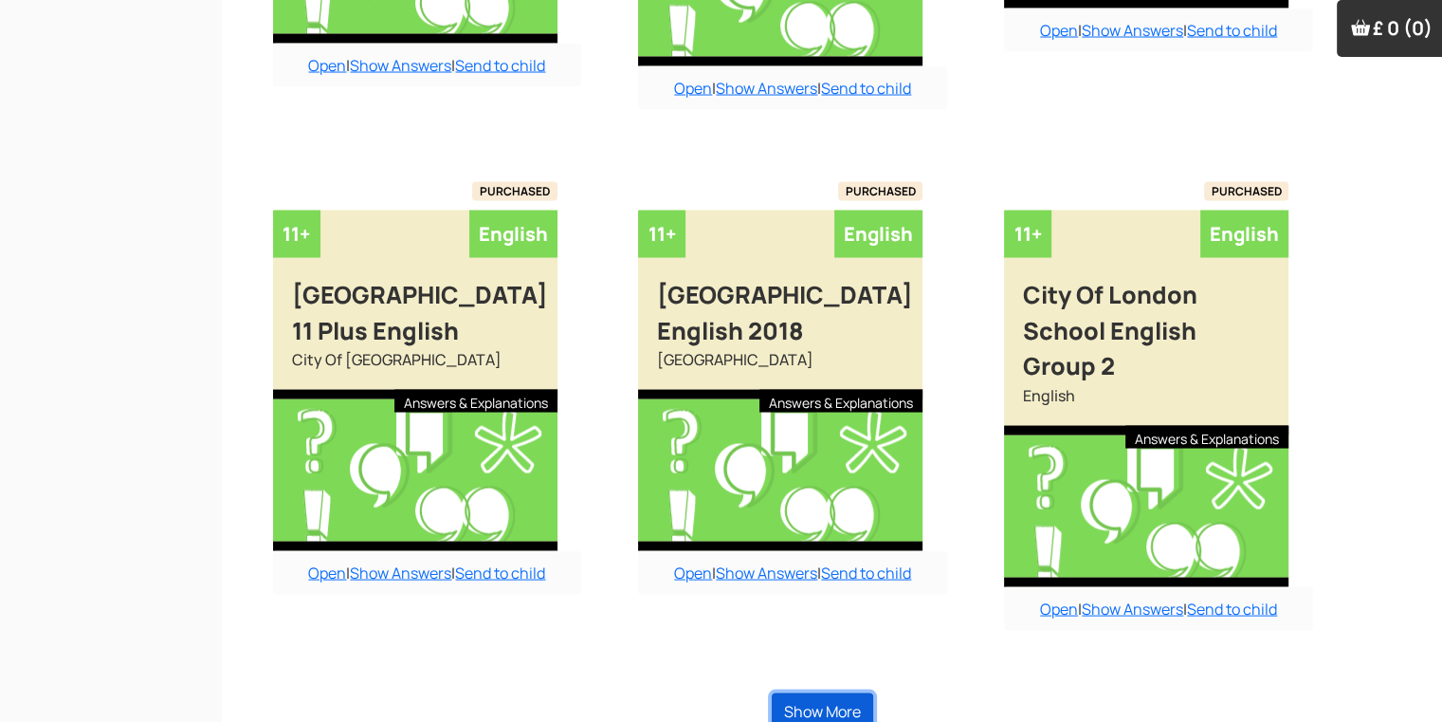
click at [815, 693] on button "Show More" at bounding box center [822, 711] width 101 height 36
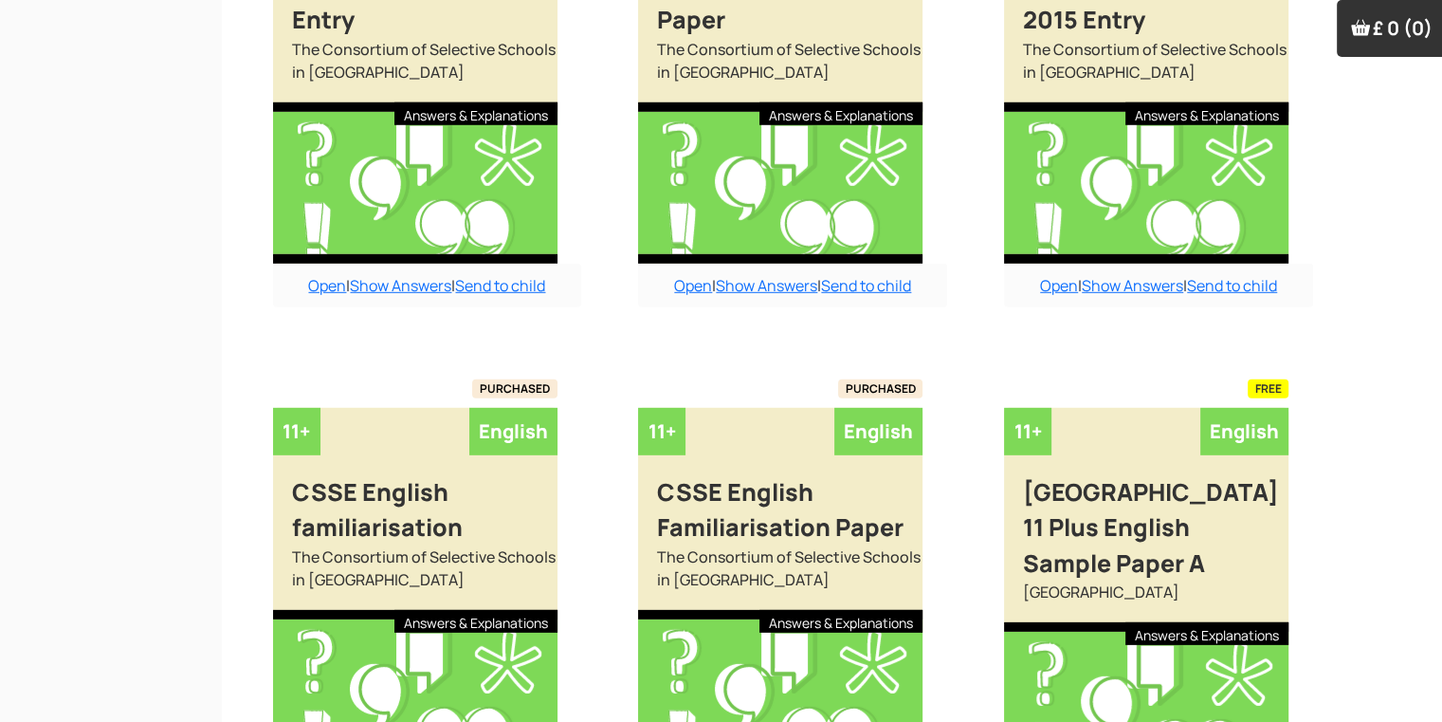
scroll to position [5739, 19]
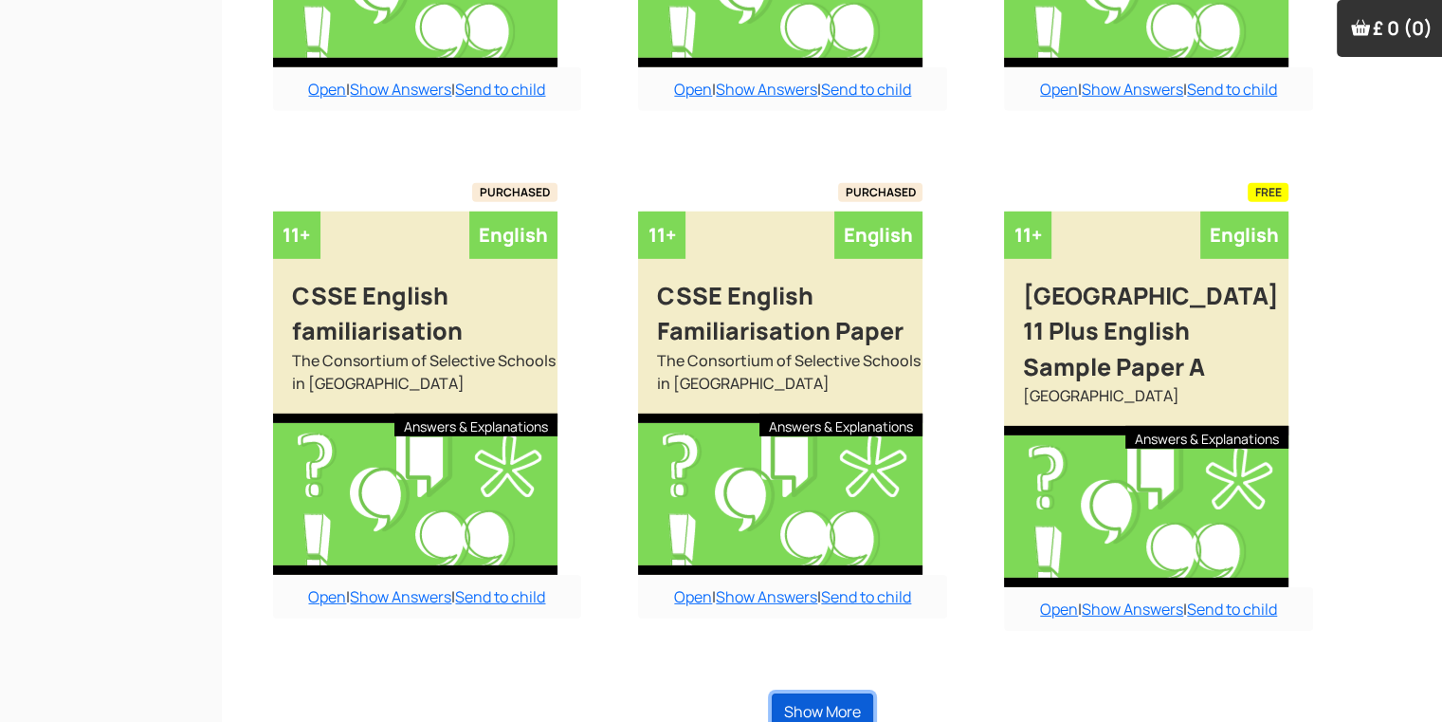
click at [815, 693] on button "Show More" at bounding box center [822, 711] width 101 height 36
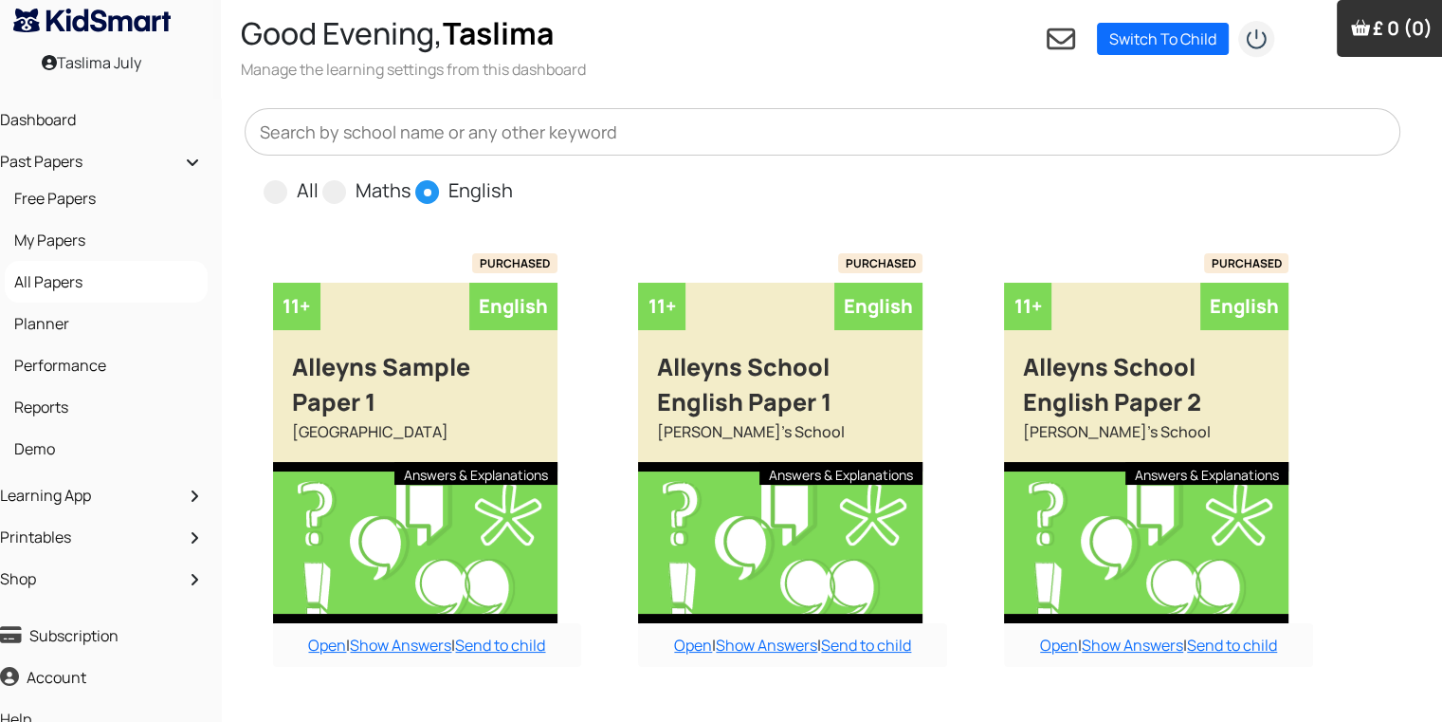
scroll to position [0, 19]
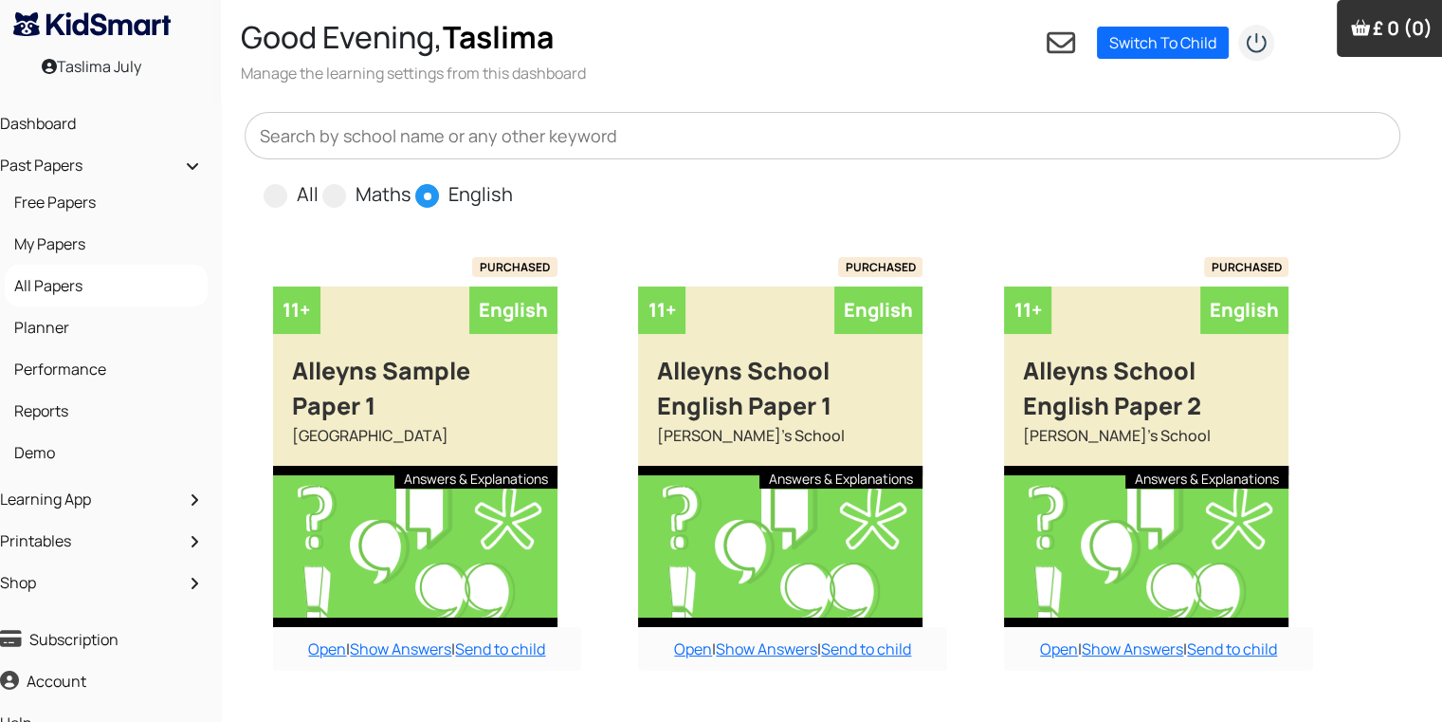
click at [519, 143] on input "text" at bounding box center [823, 135] width 1157 height 47
type input "C"
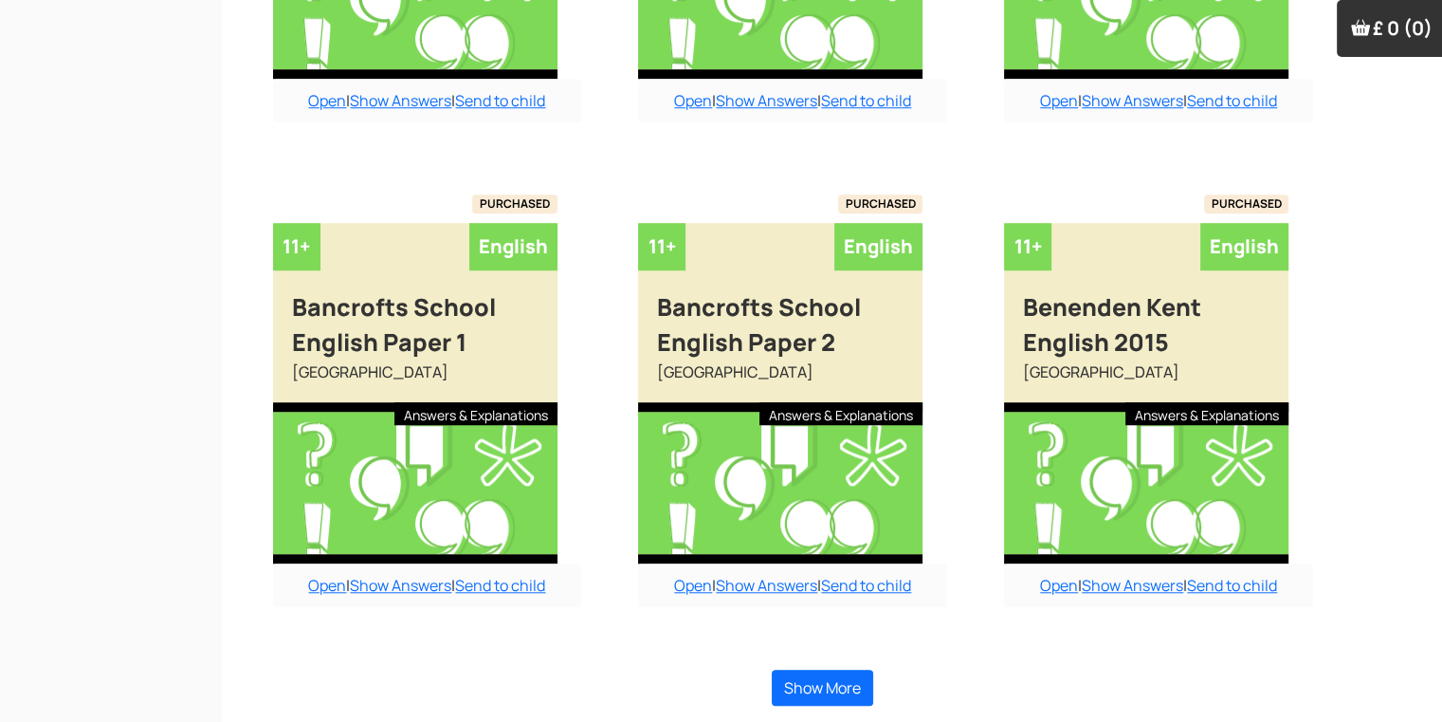
scroll to position [1519, 19]
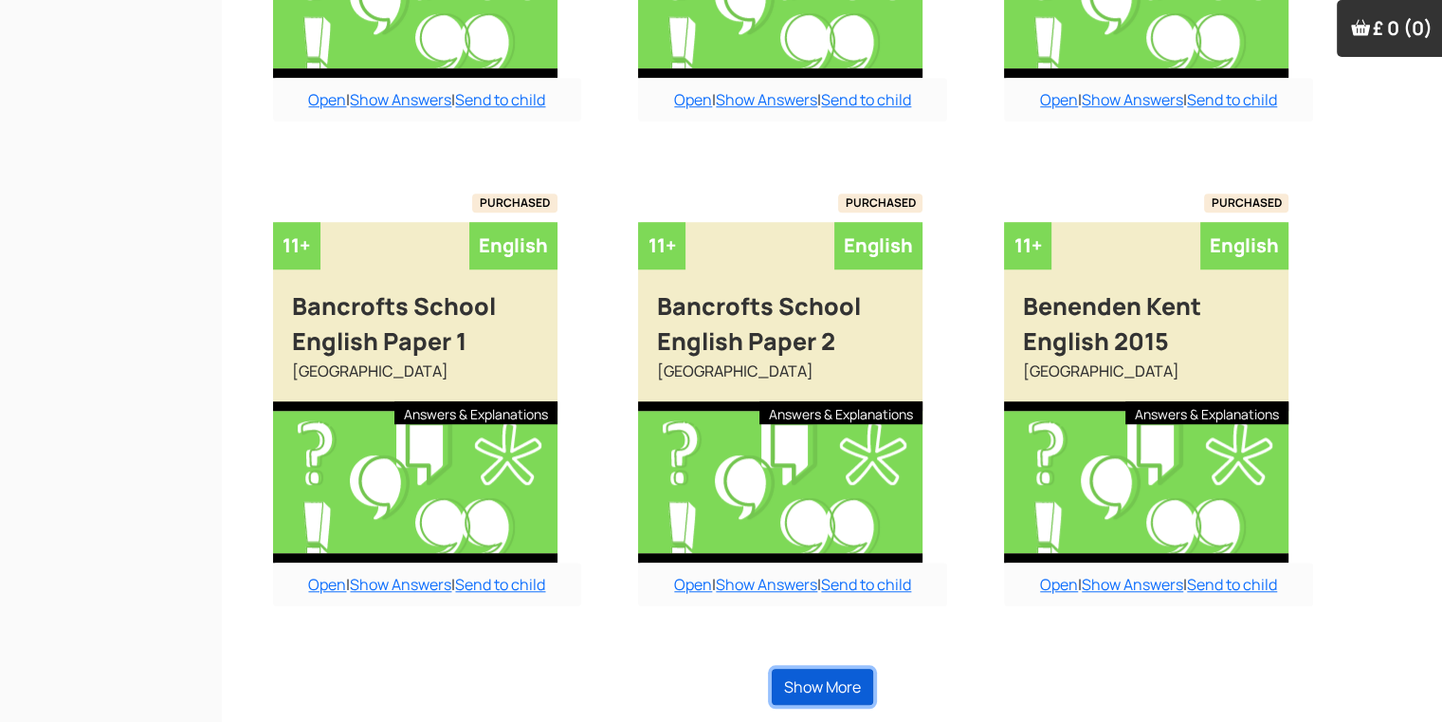
click at [831, 681] on button "Show More" at bounding box center [822, 686] width 101 height 36
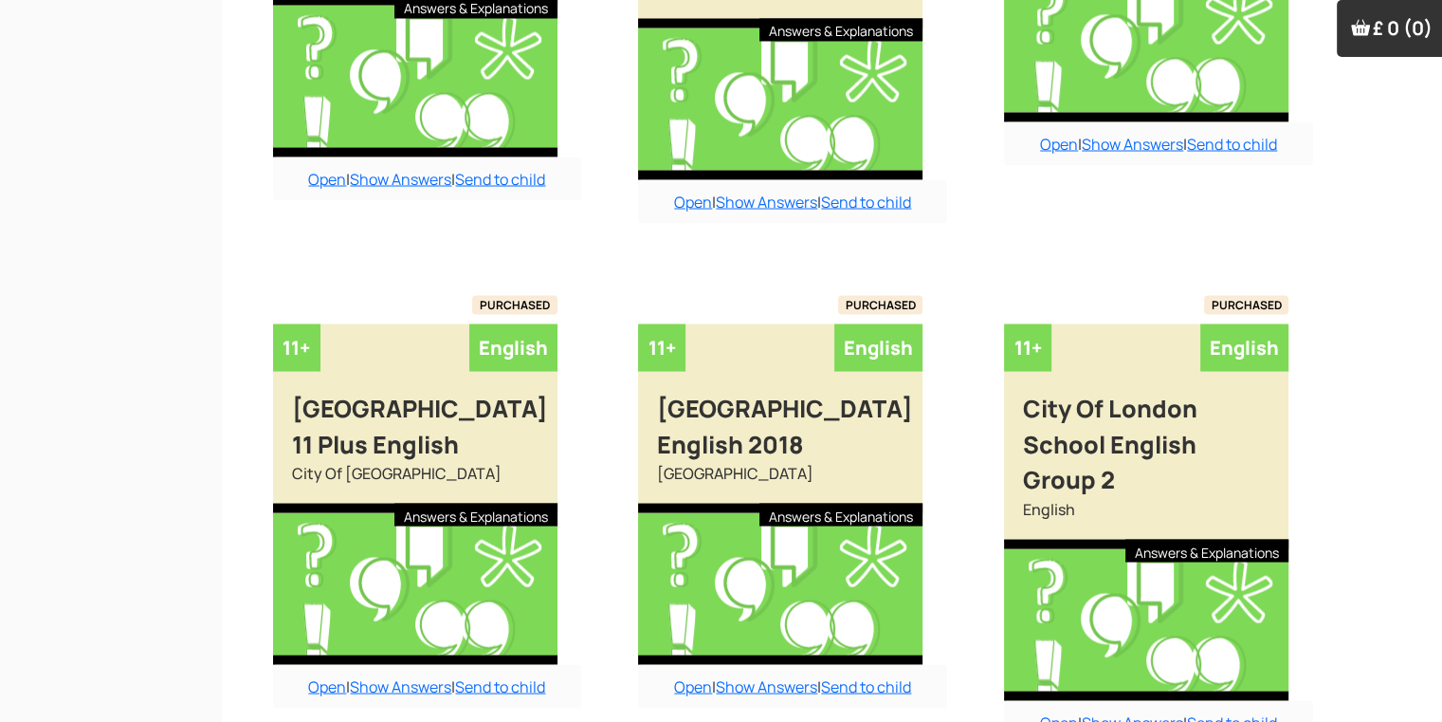
scroll to position [3634, 19]
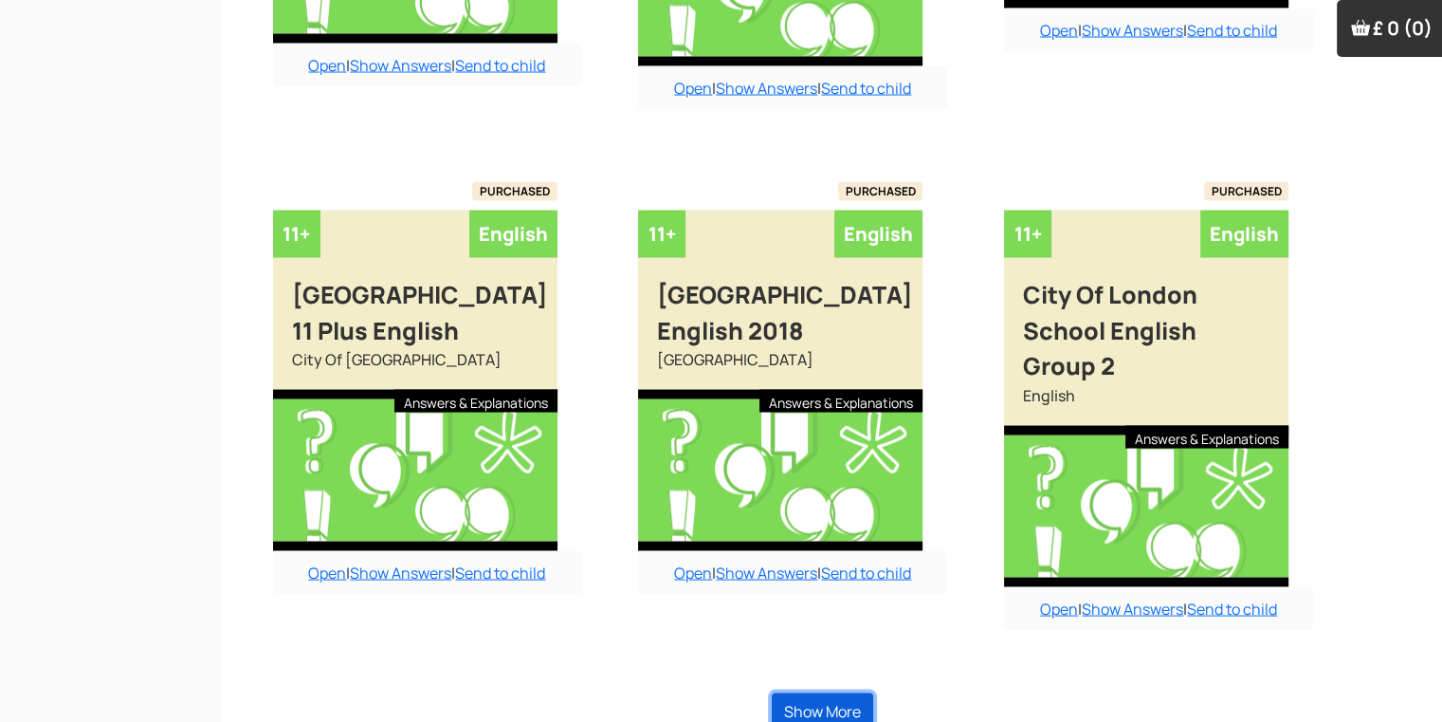
click at [831, 693] on button "Show More" at bounding box center [822, 711] width 101 height 36
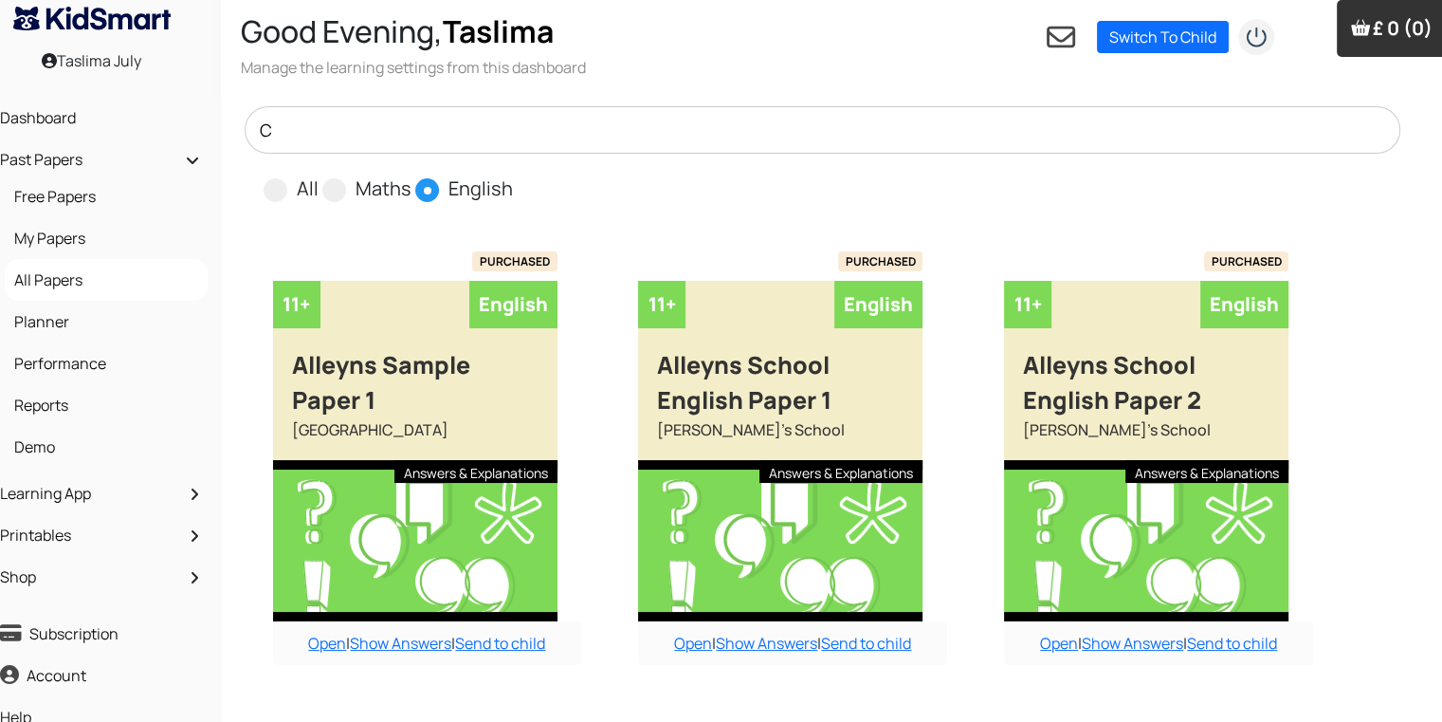
scroll to position [0, 19]
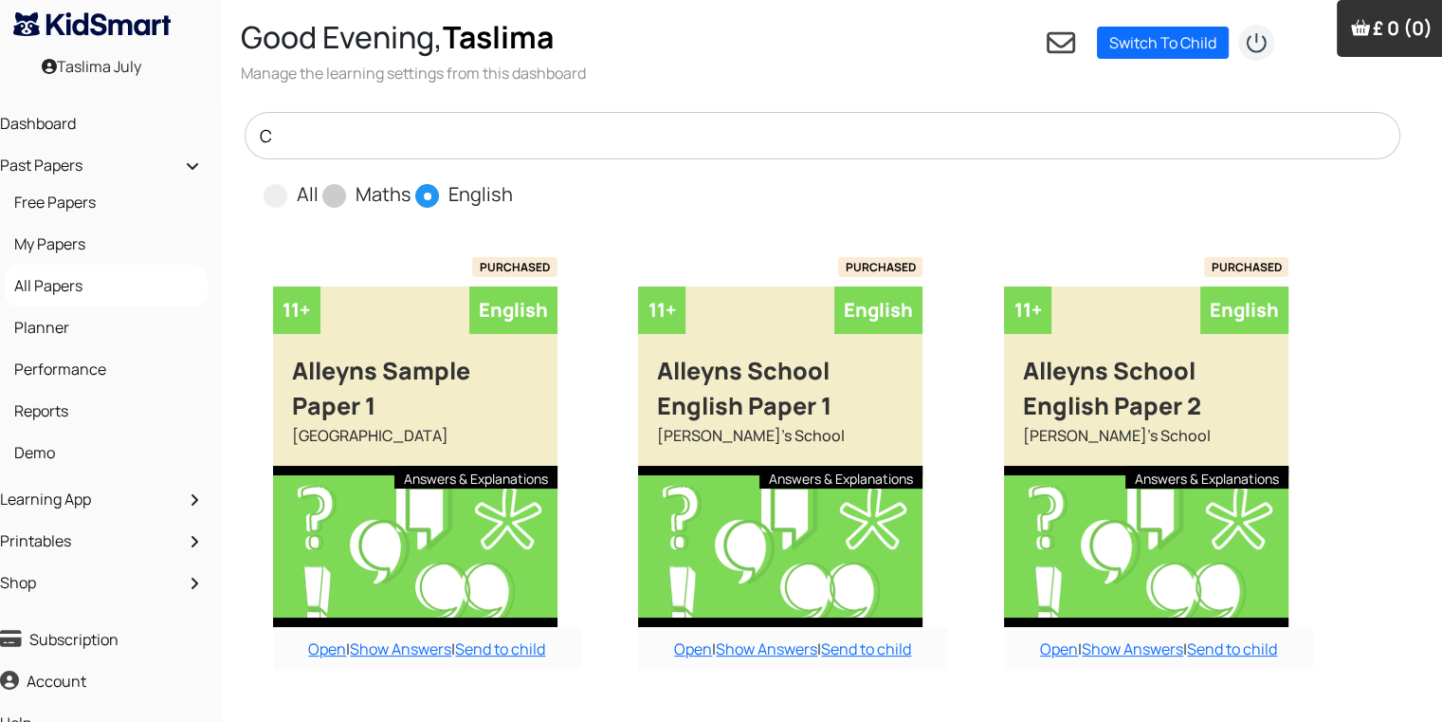
click at [340, 183] on span "Maths" at bounding box center [368, 193] width 93 height 28
click at [338, 194] on span at bounding box center [334, 196] width 24 height 24
click at [412, 192] on input "Maths" at bounding box center [418, 186] width 12 height 12
radio input "true"
click at [303, 142] on input "C" at bounding box center [823, 135] width 1157 height 47
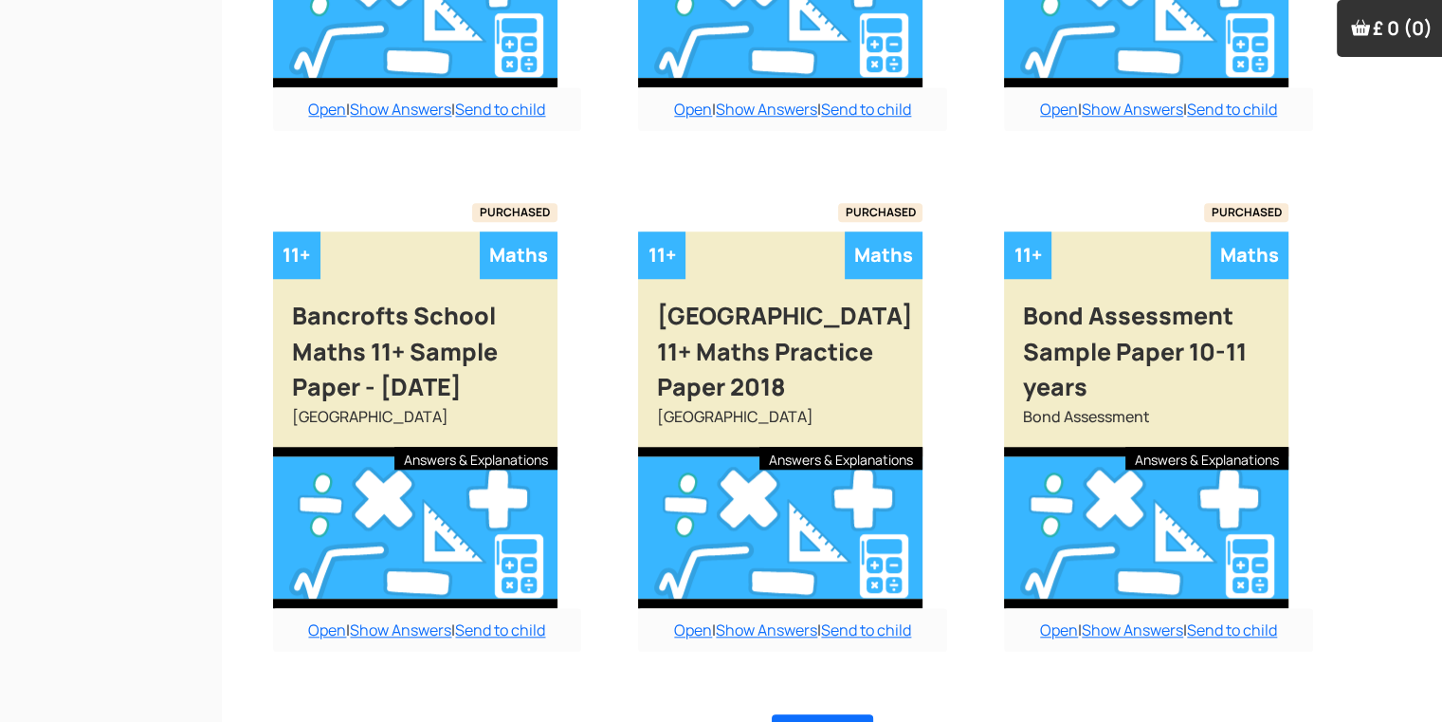
scroll to position [1661, 19]
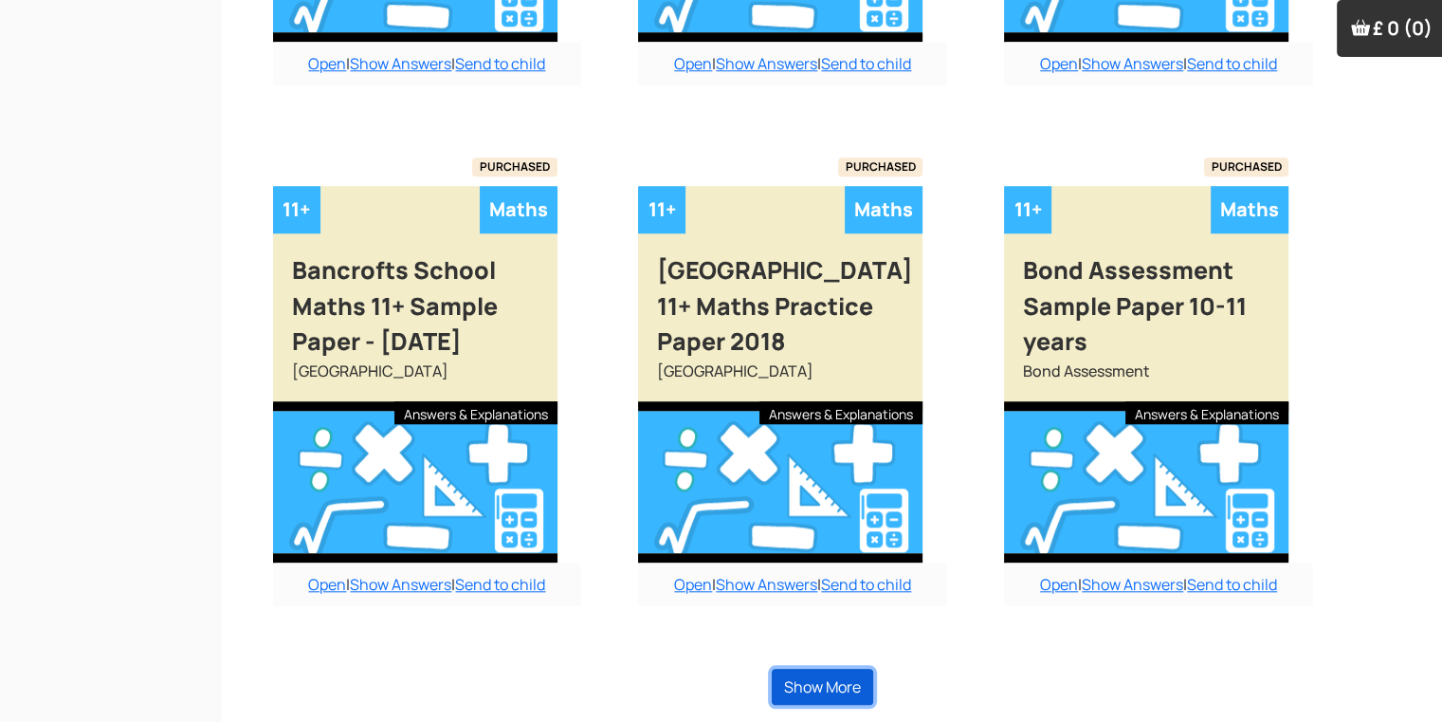
click at [812, 688] on button "Show More" at bounding box center [822, 686] width 101 height 36
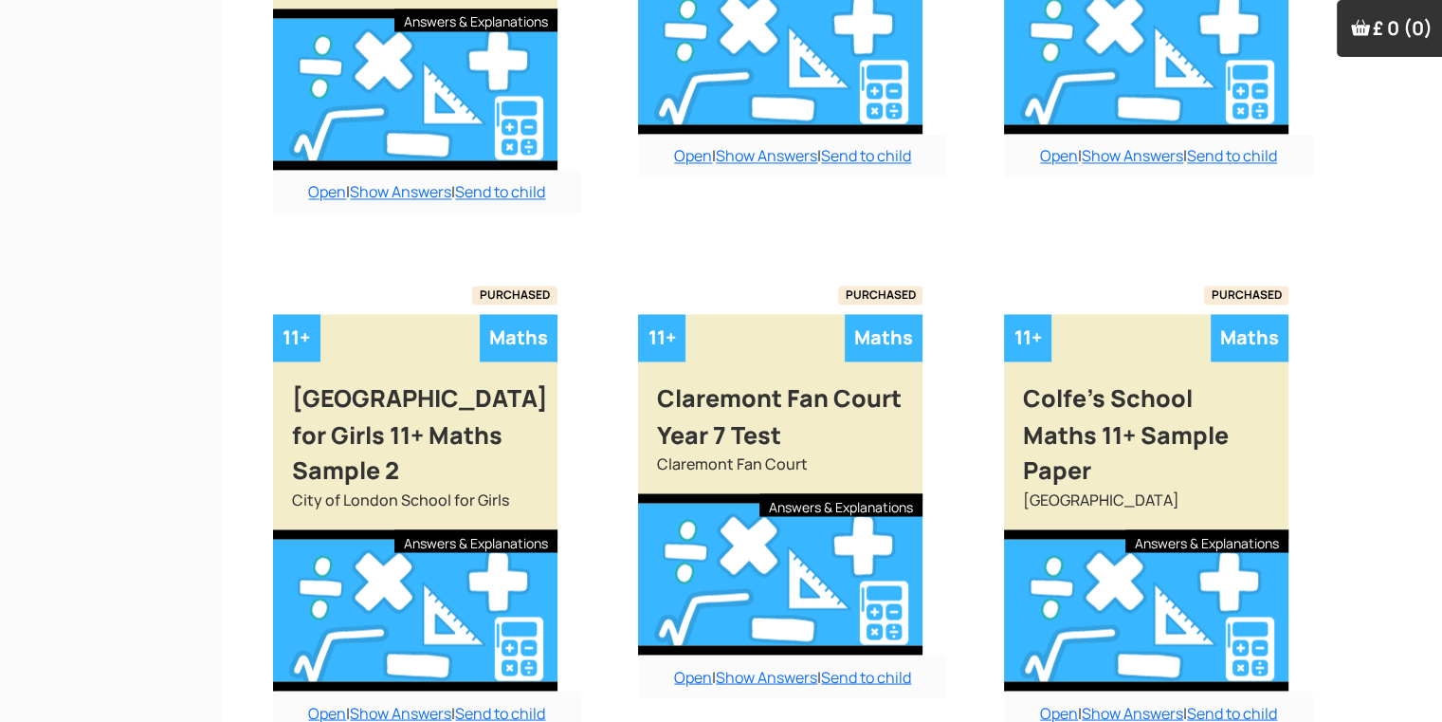
scroll to position [3218, 19]
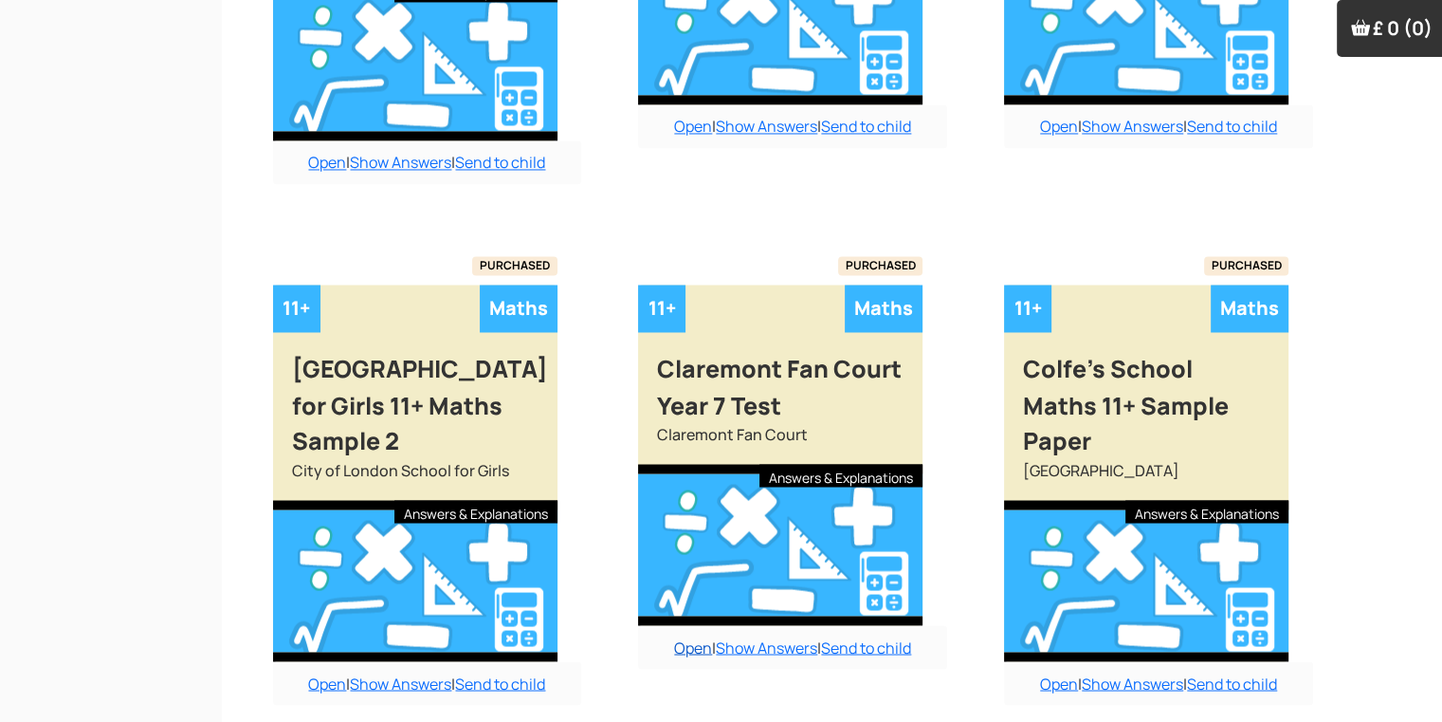
click at [690, 636] on link "Open" at bounding box center [693, 646] width 38 height 21
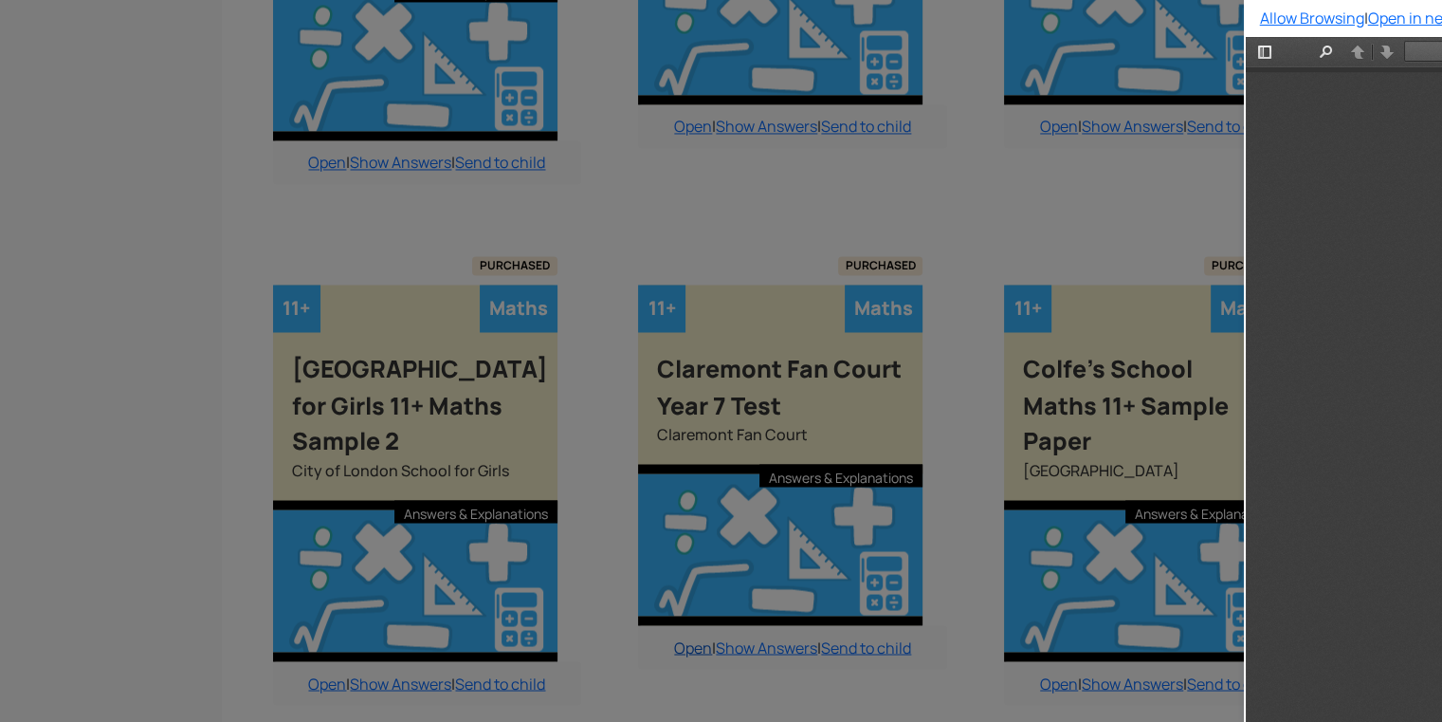
scroll to position [0, 0]
type input "5"
select select "custom"
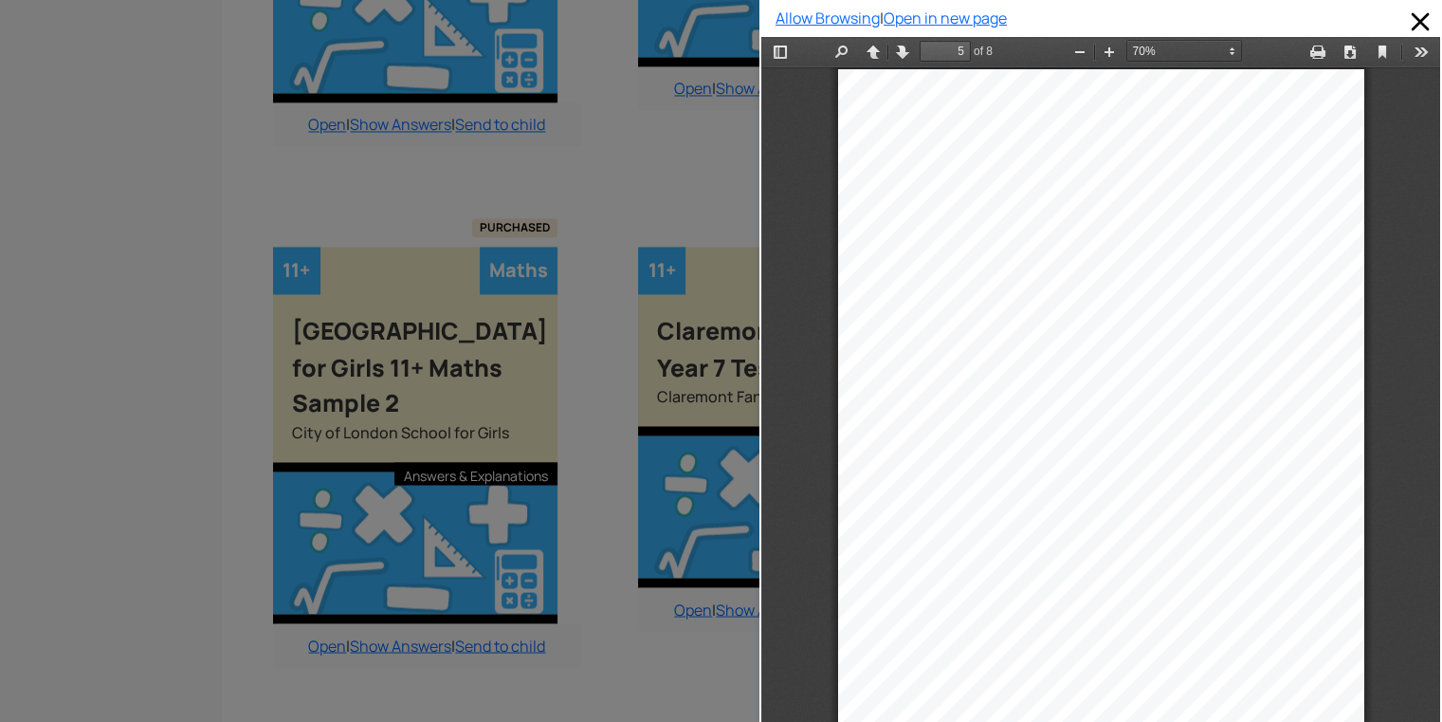
scroll to position [3294, 19]
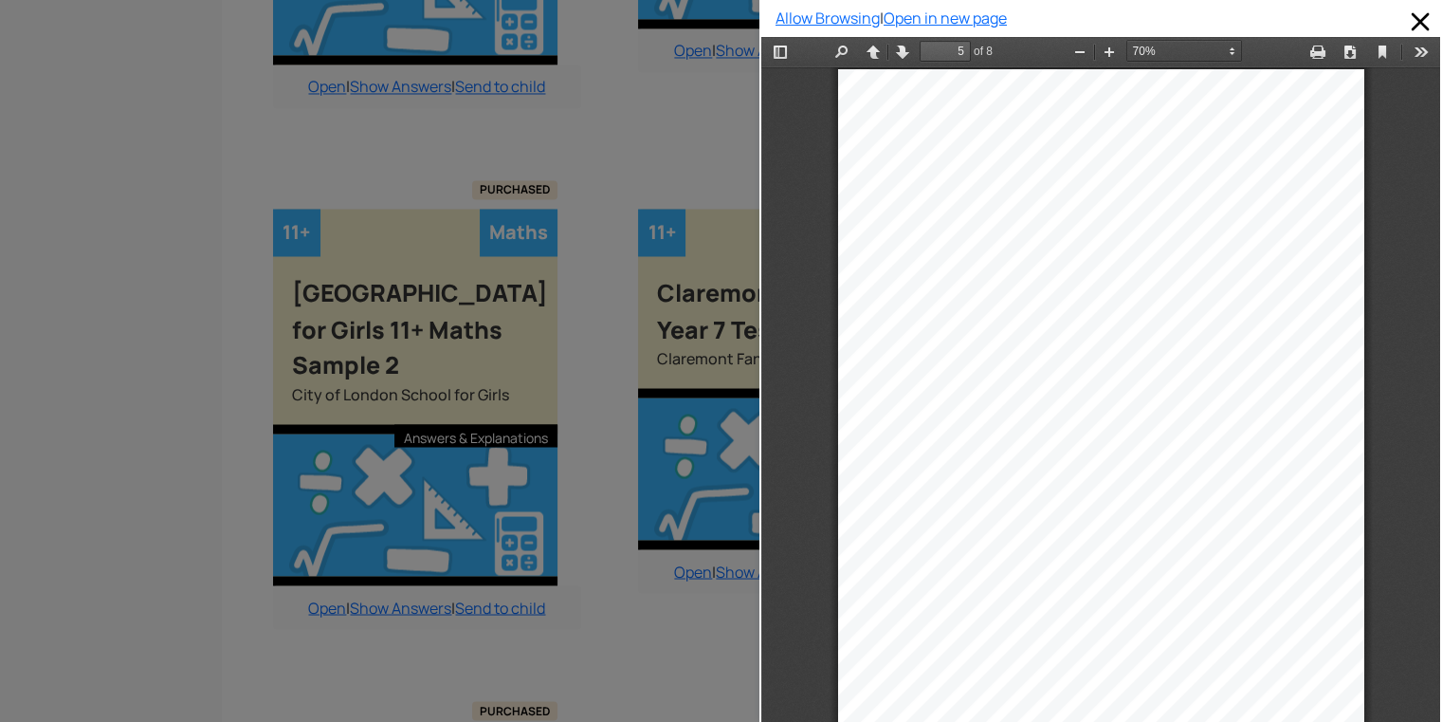
click at [1247, 532] on div "5 22. Look at this list of lengths: 340cm 65cm 2.3m 0.68m 3.04m 15m Write these…" at bounding box center [1101, 441] width 526 height 744
type input "6"
select select "custom"
type input "7"
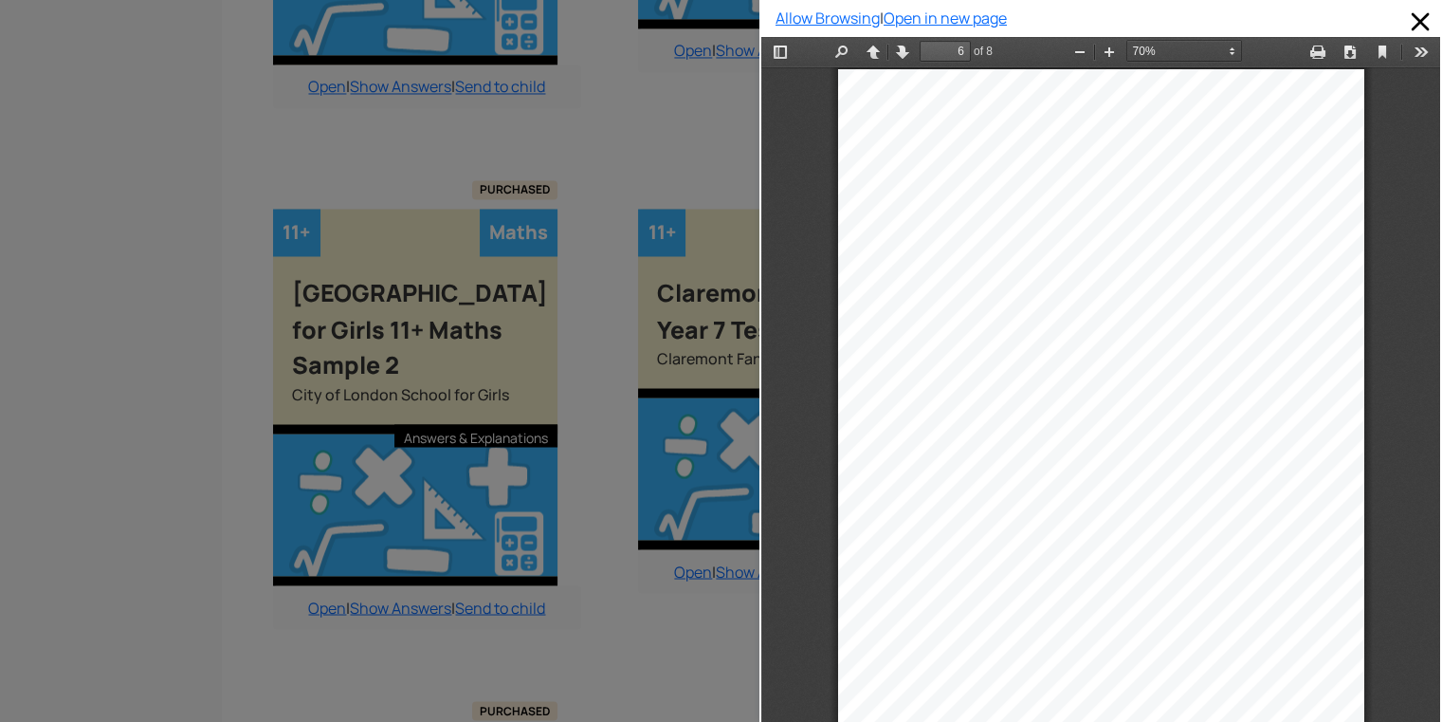
select select "custom"
type input "8"
select select "custom"
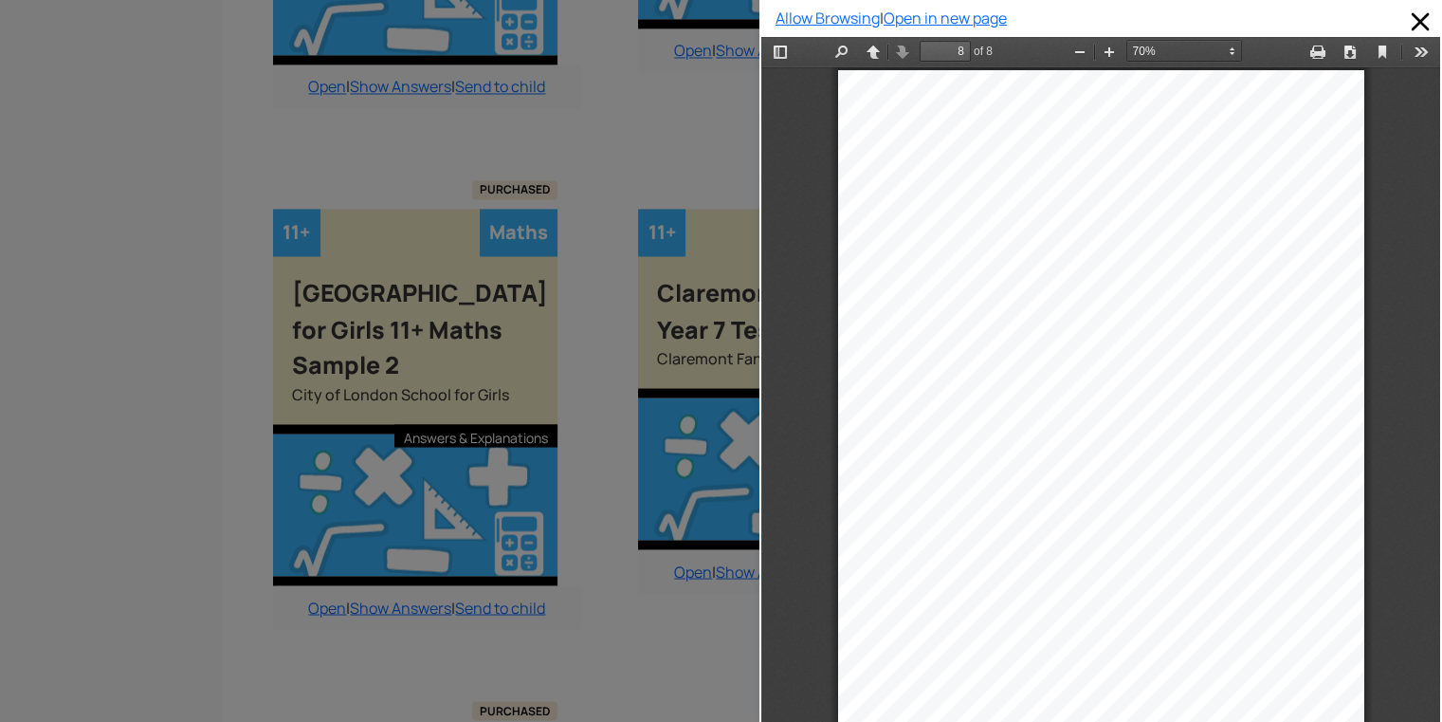
type input "7"
select select "custom"
type input "6"
select select "custom"
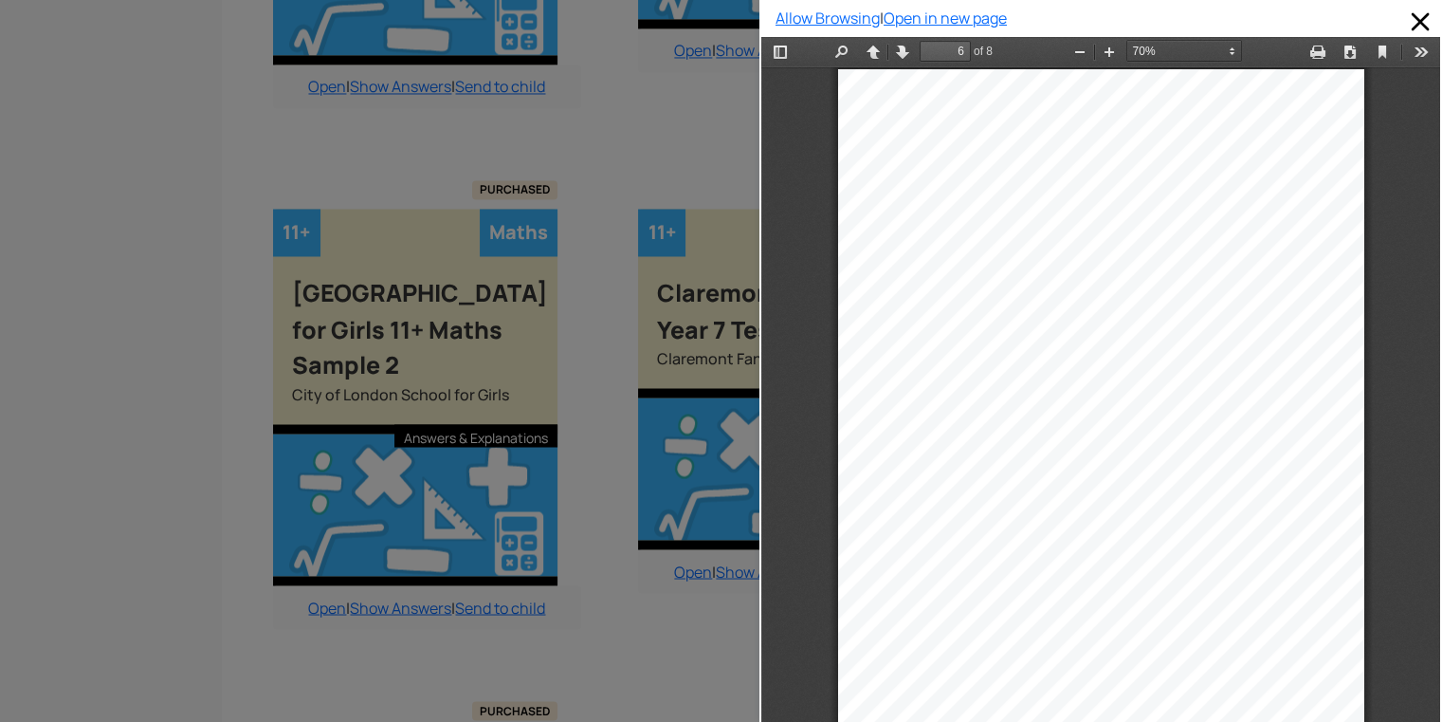
click at [609, 162] on div at bounding box center [380, 361] width 760 height 722
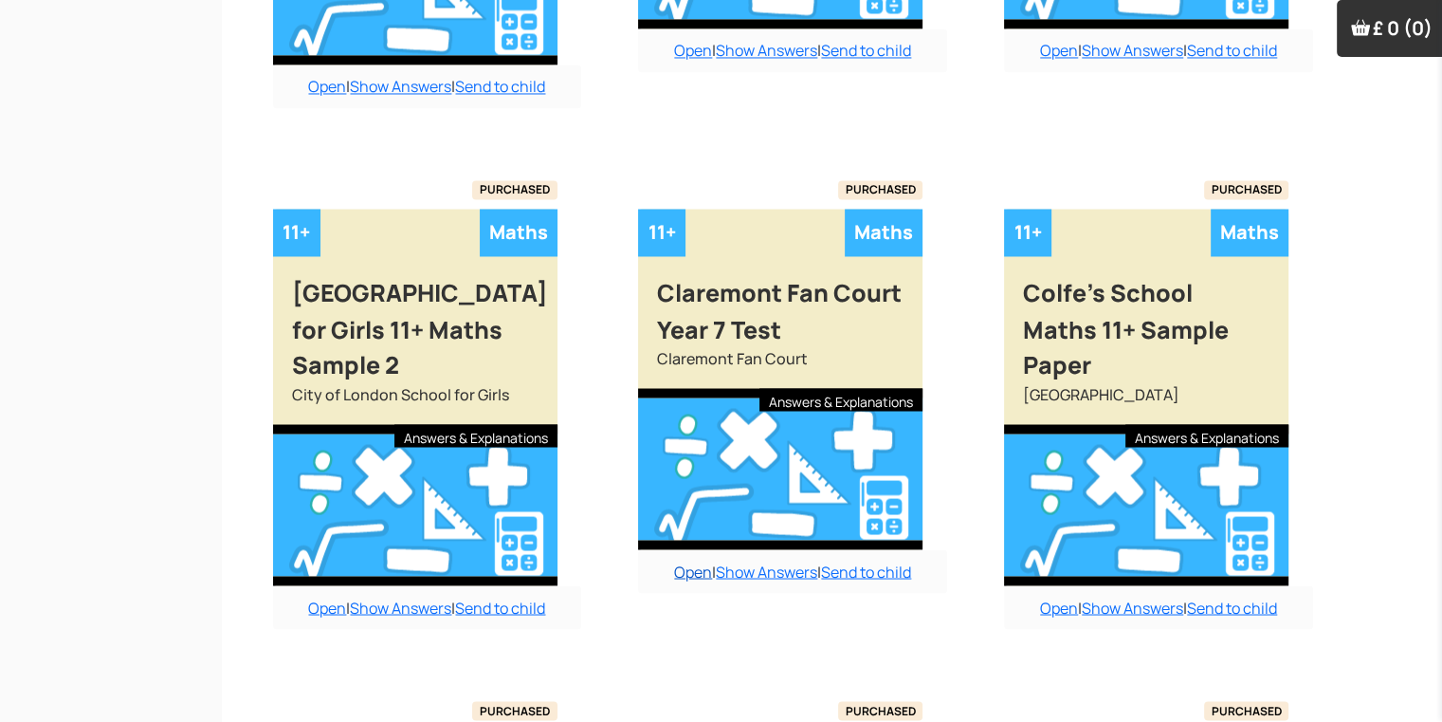
click at [700, 560] on link "Open" at bounding box center [693, 570] width 38 height 21
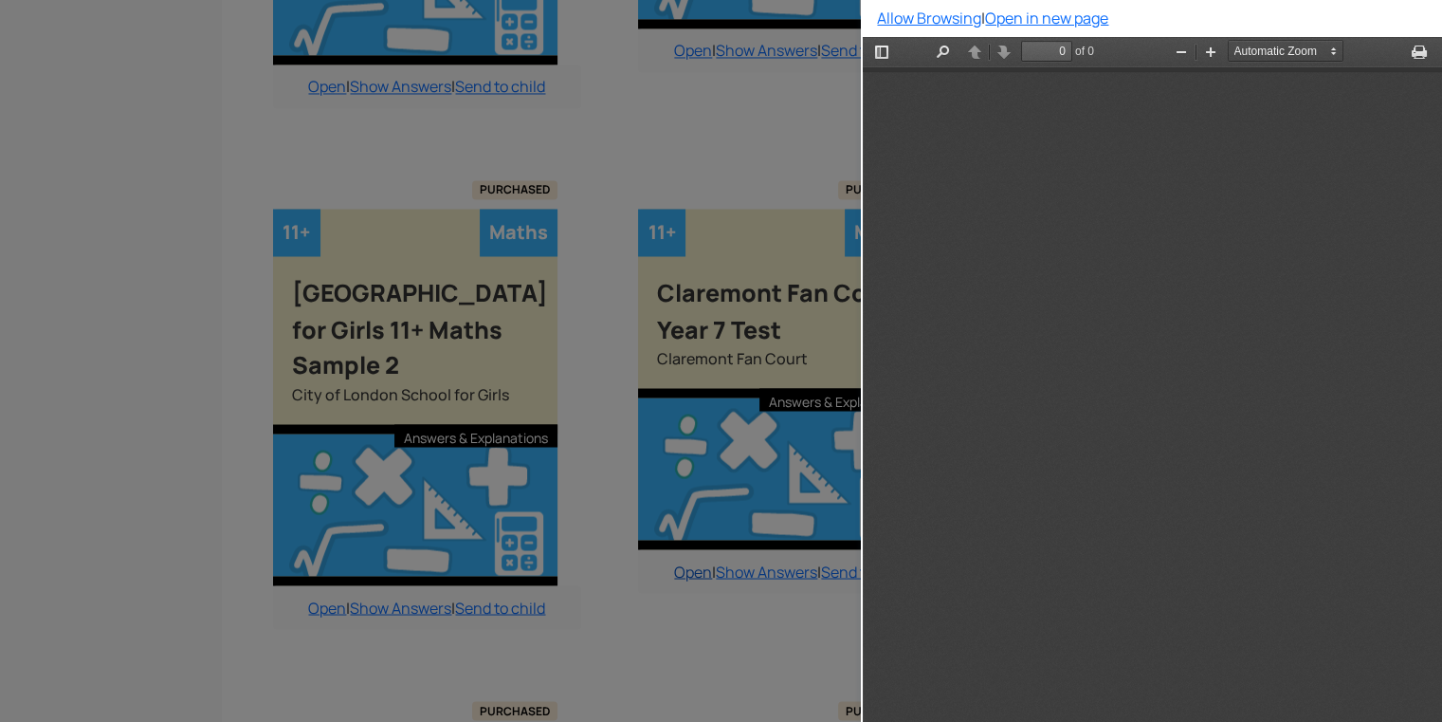
scroll to position [0, 0]
type input "6"
select select "custom"
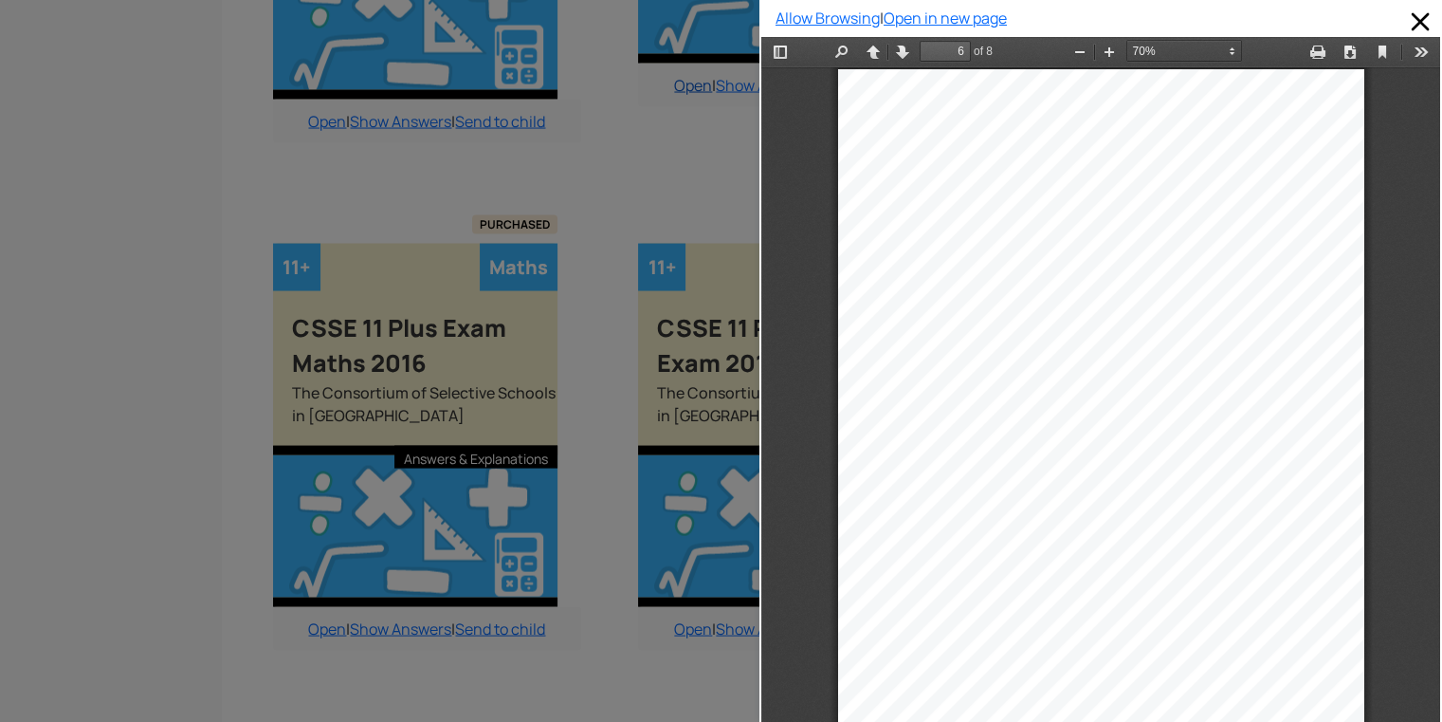
scroll to position [3800, 19]
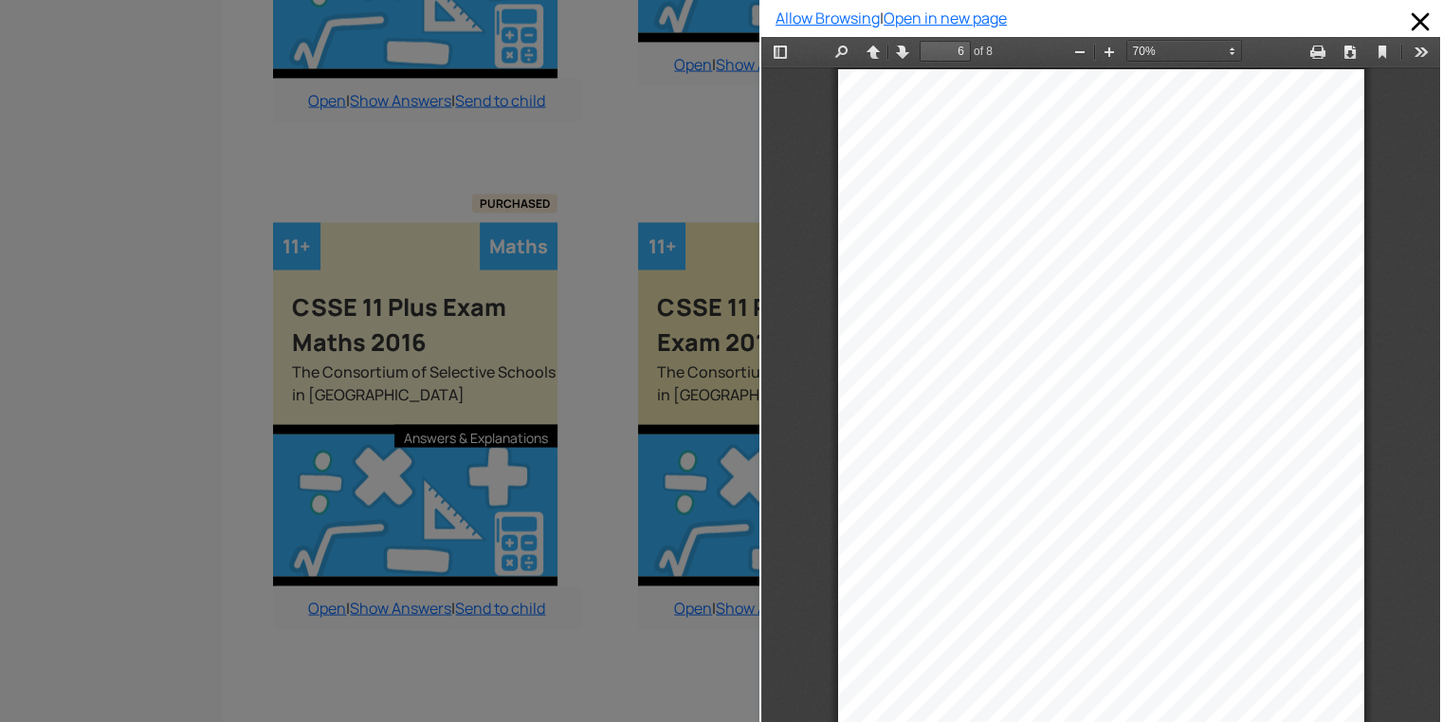
drag, startPoint x: 706, startPoint y: 145, endPoint x: 671, endPoint y: 485, distance: 341.3
click at [671, 485] on div at bounding box center [380, 361] width 760 height 722
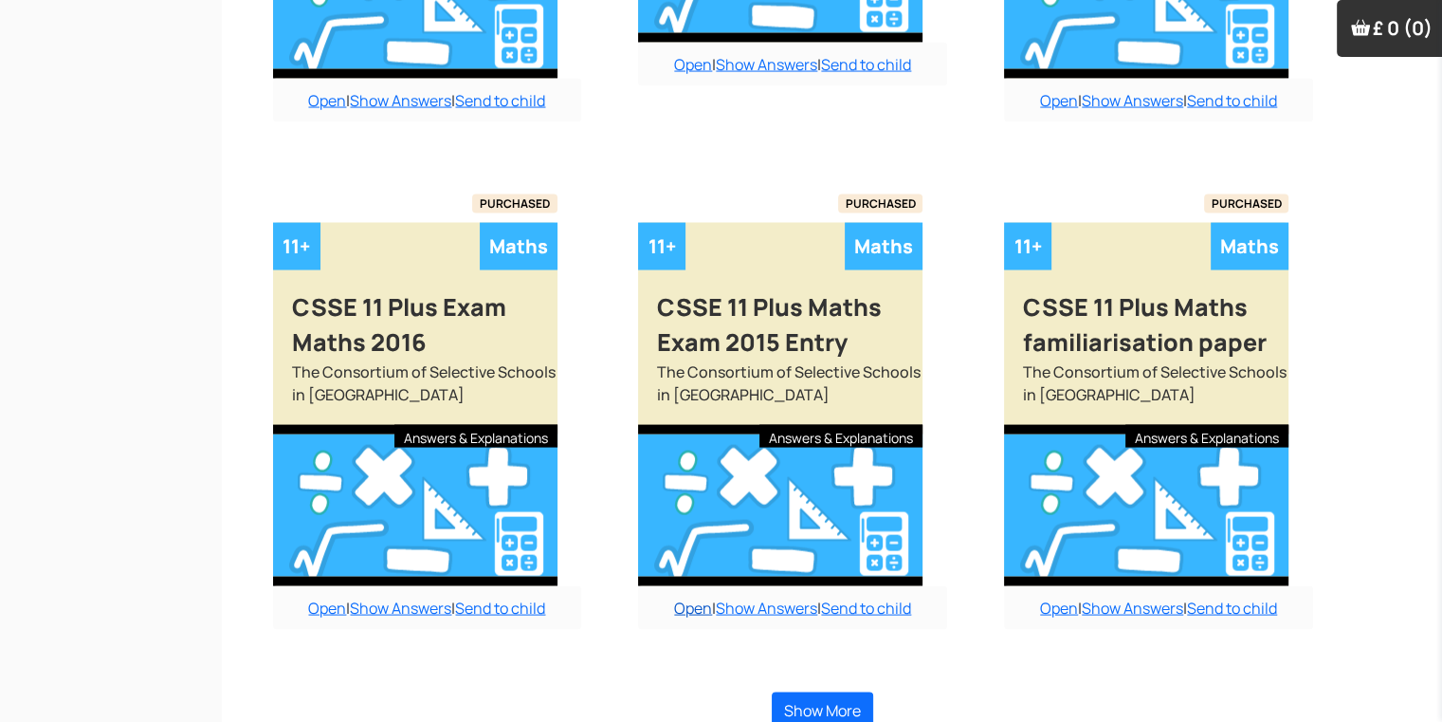
click at [696, 597] on link "Open" at bounding box center [693, 607] width 38 height 21
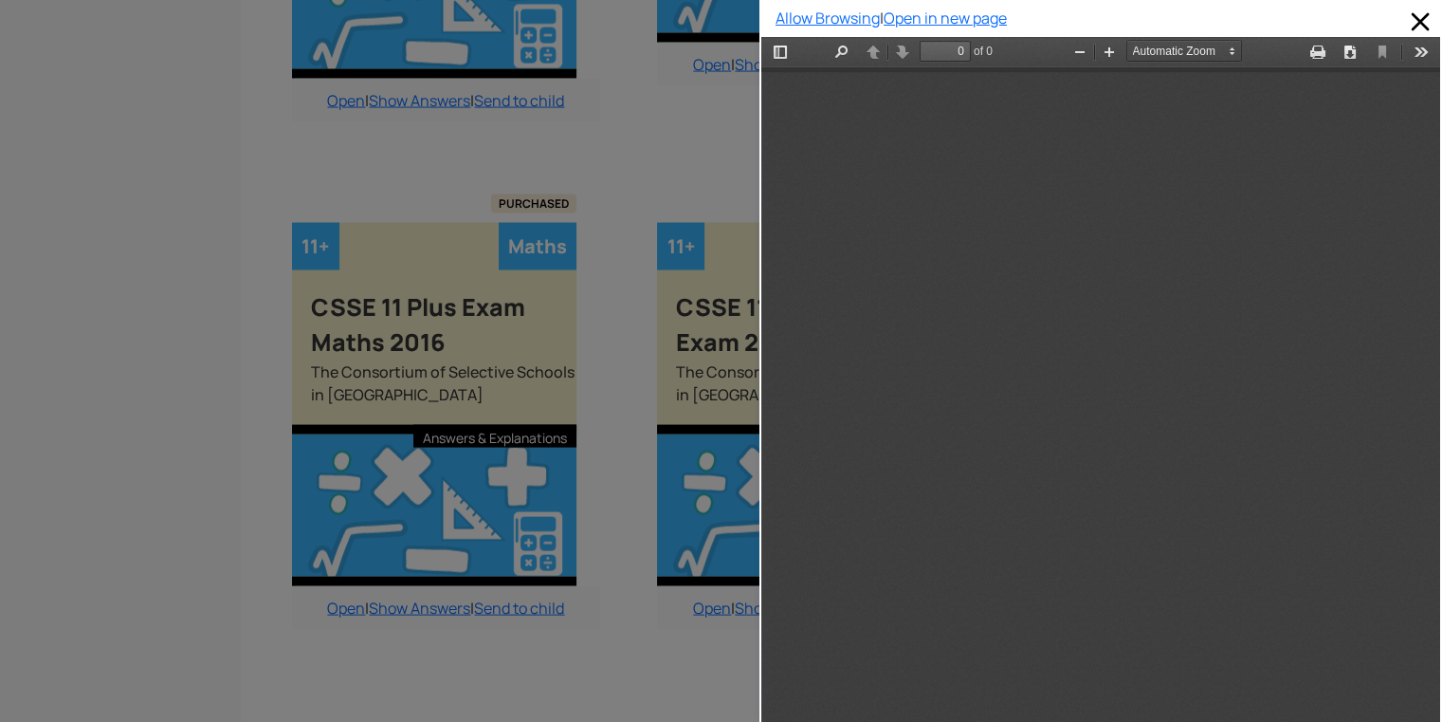
scroll to position [0, 0]
type input "1"
select select "custom"
type input "6"
select select "custom"
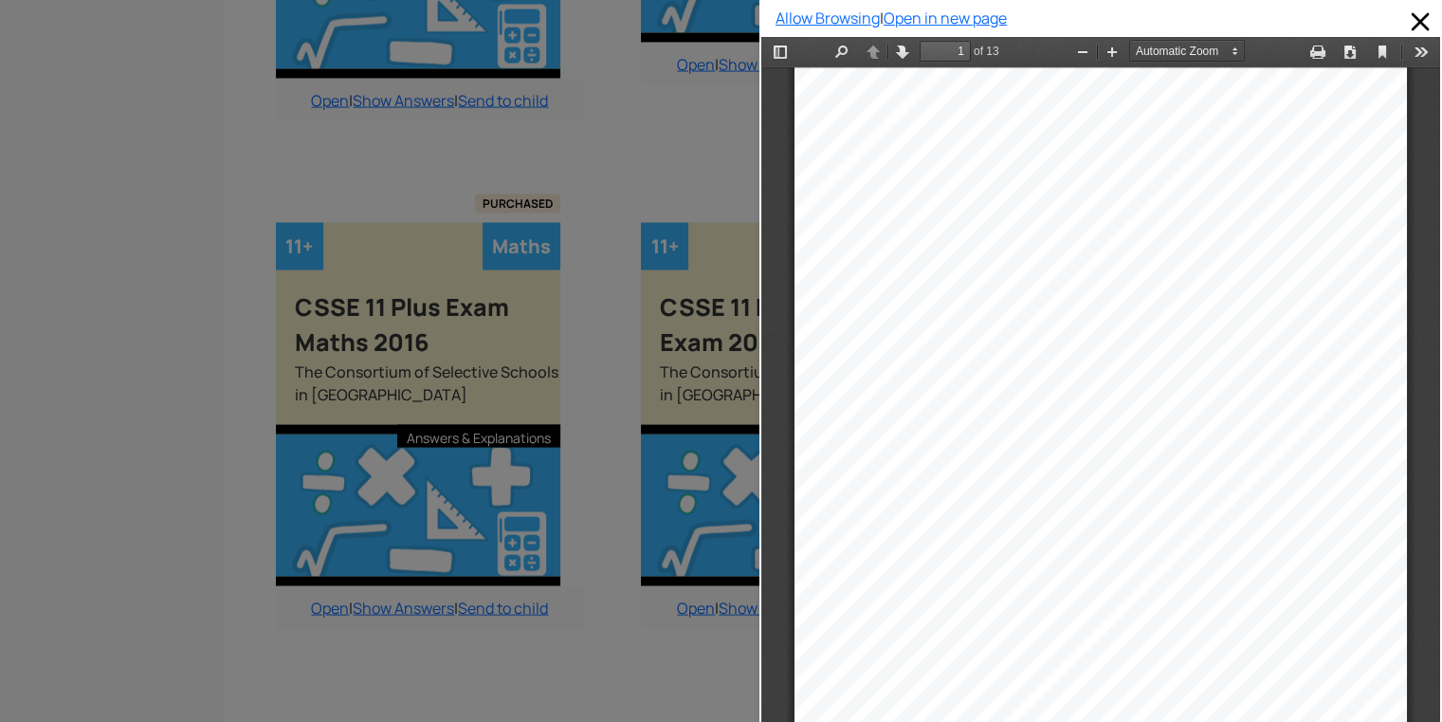
scroll to position [3800, 19]
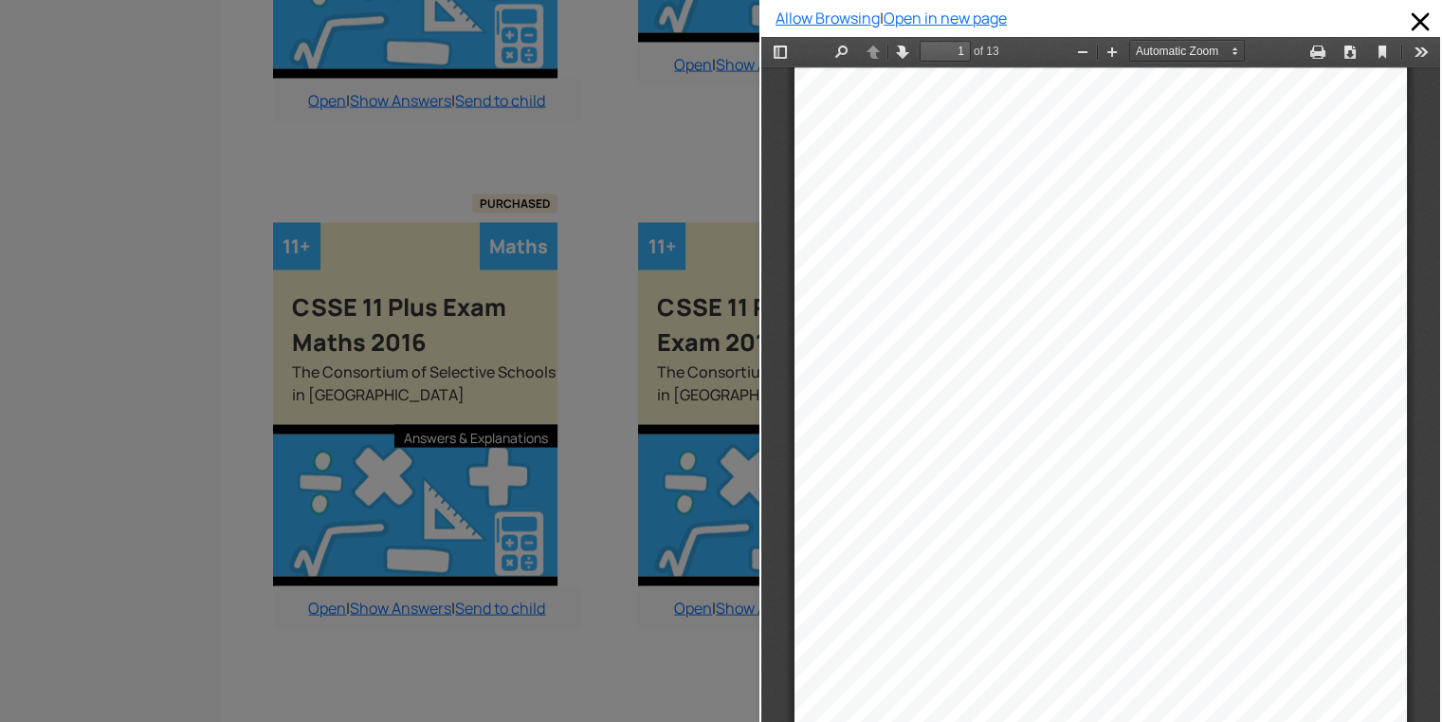
click at [1204, 473] on div at bounding box center [1101, 496] width 613 height 858
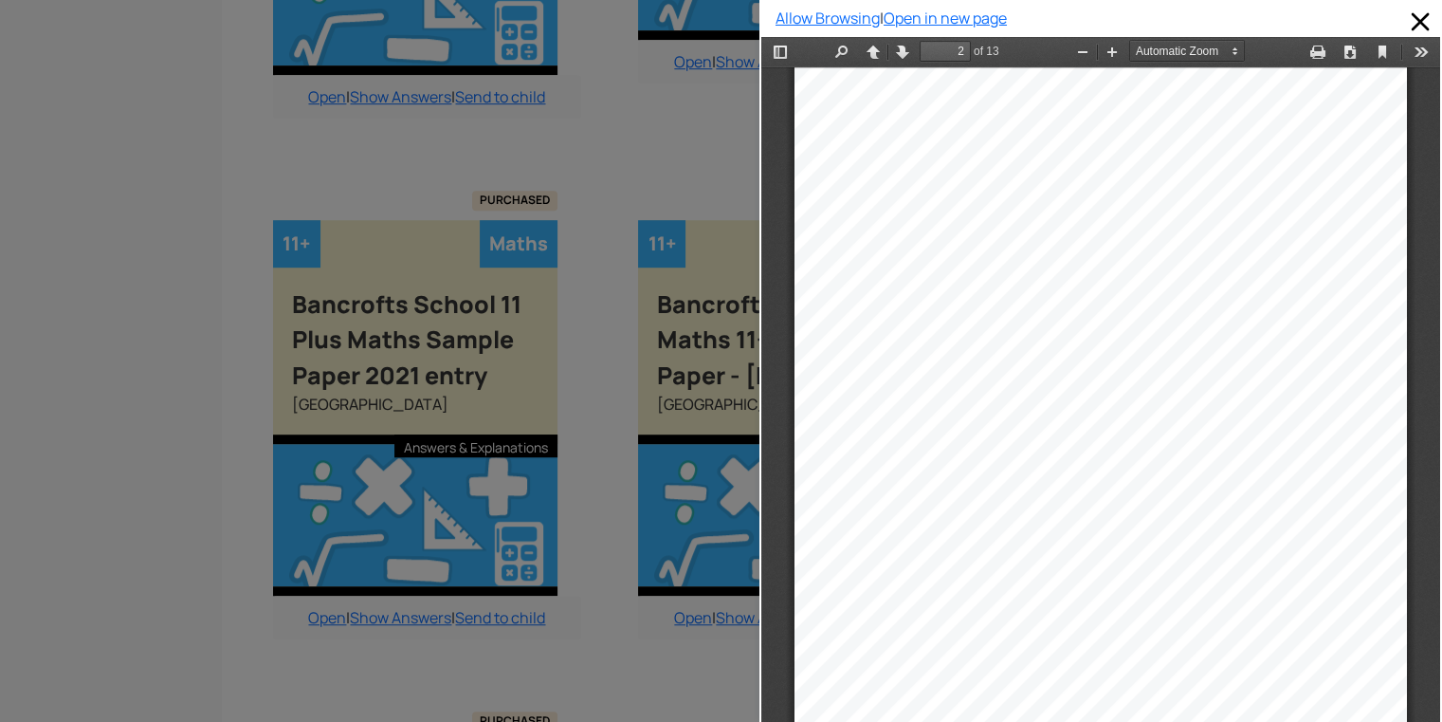
scroll to position [948, 0]
click at [548, 156] on div at bounding box center [380, 361] width 760 height 722
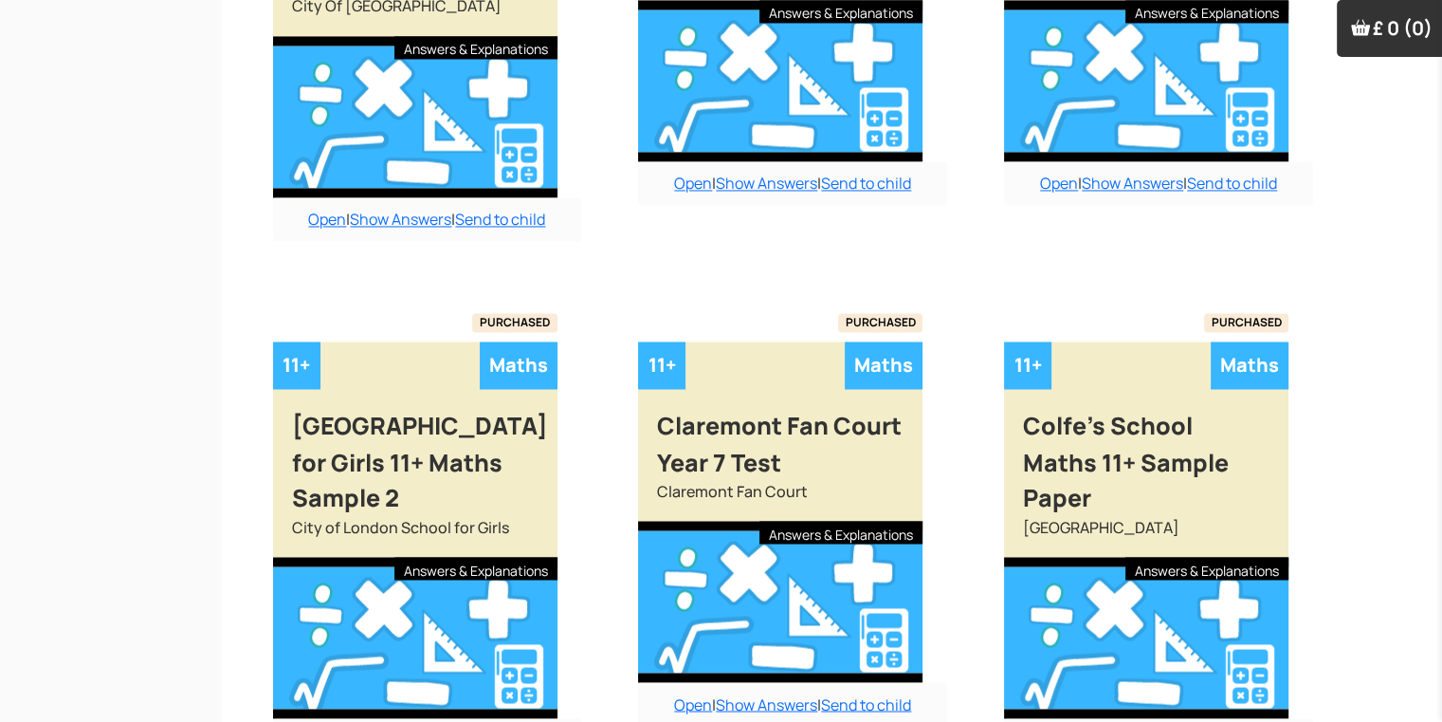
scroll to position [3345, 19]
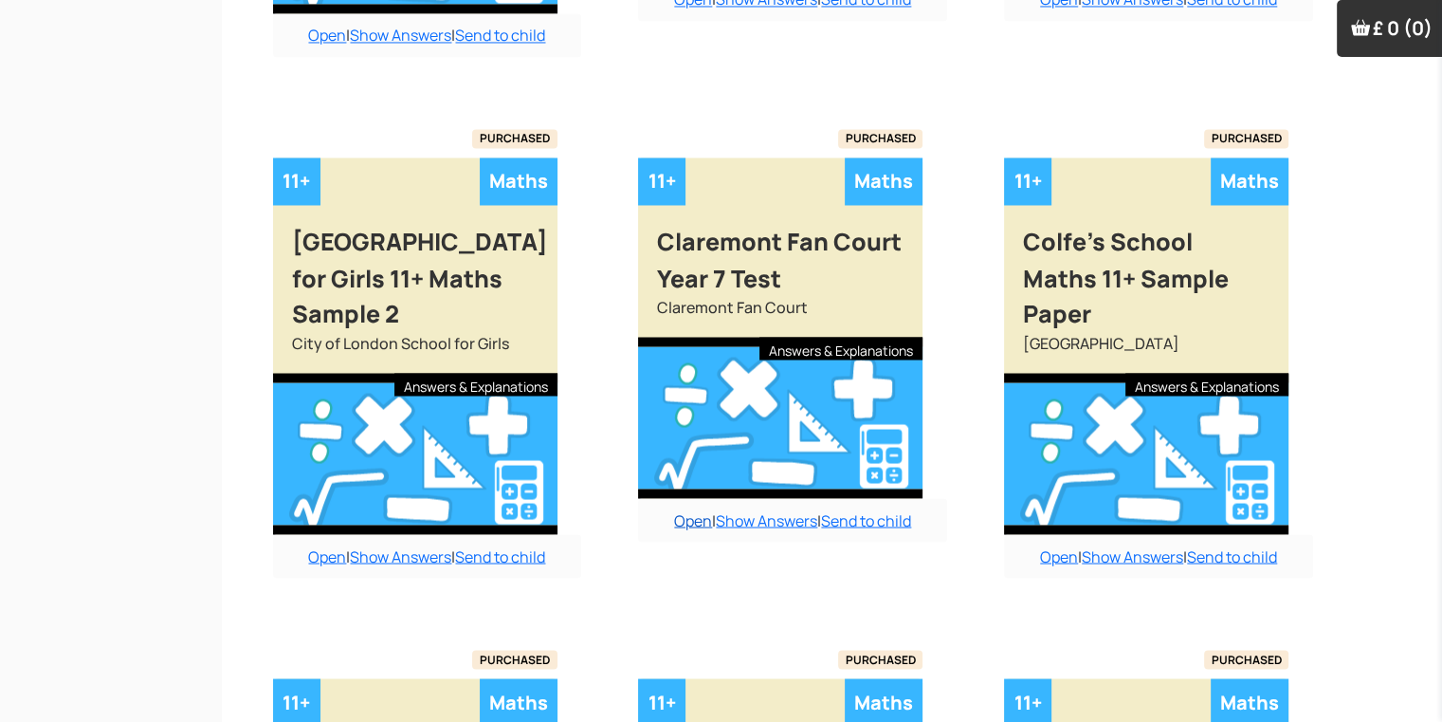
click at [690, 509] on link "Open" at bounding box center [693, 519] width 38 height 21
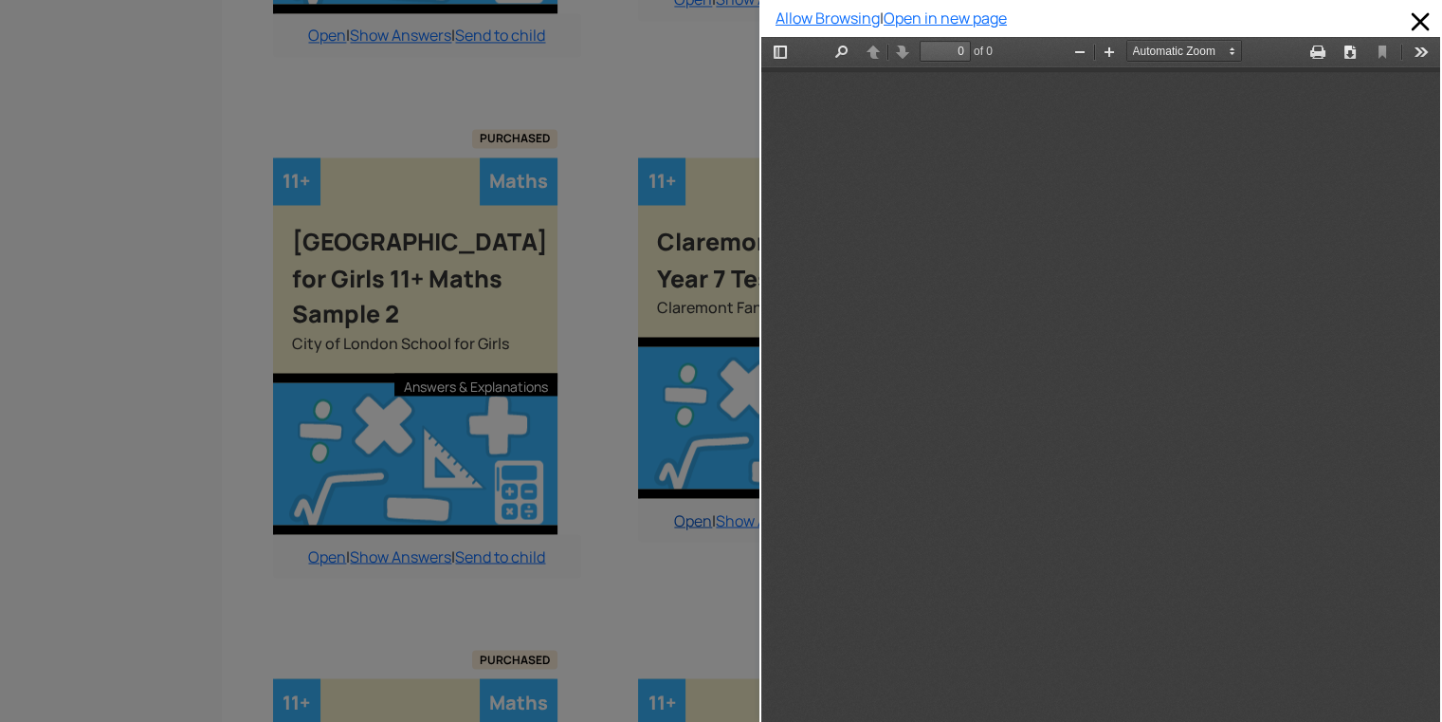
scroll to position [0, 0]
type input "6"
select select "custom"
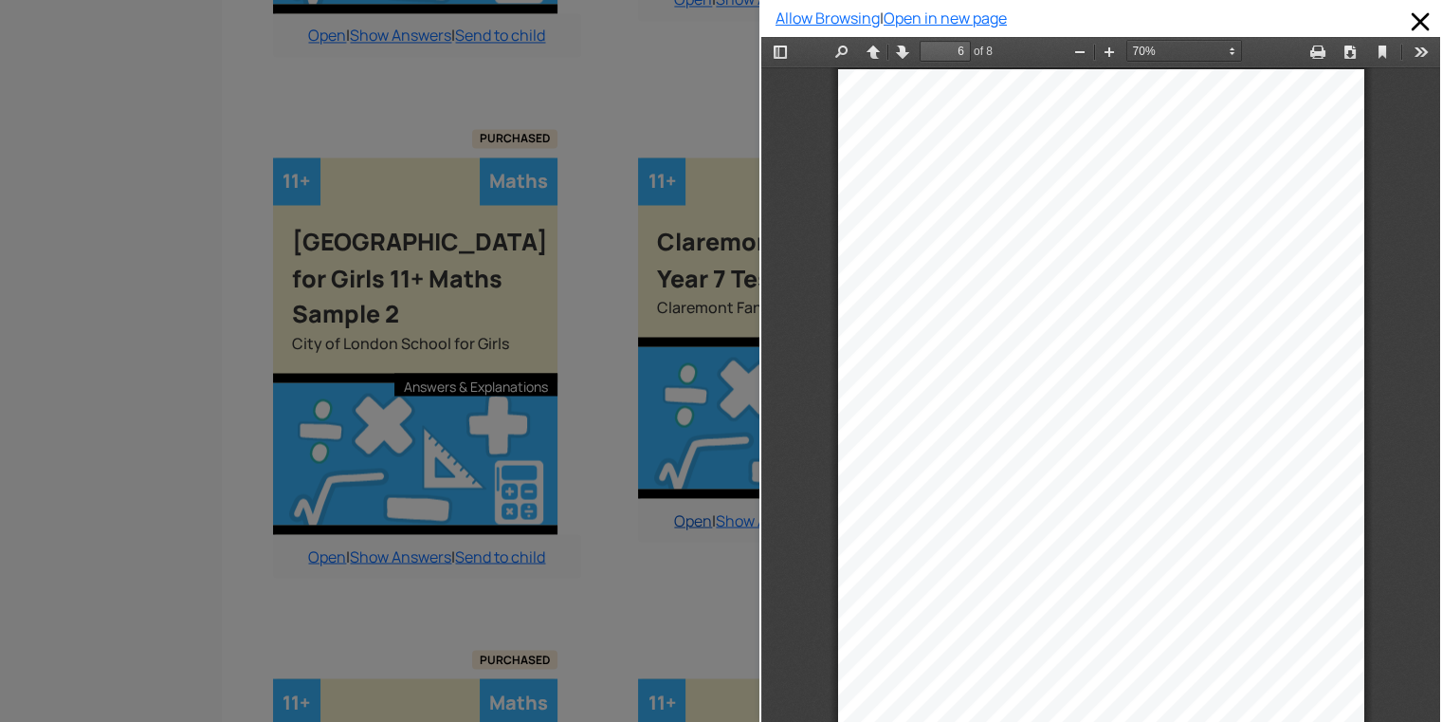
scroll to position [3345, 0]
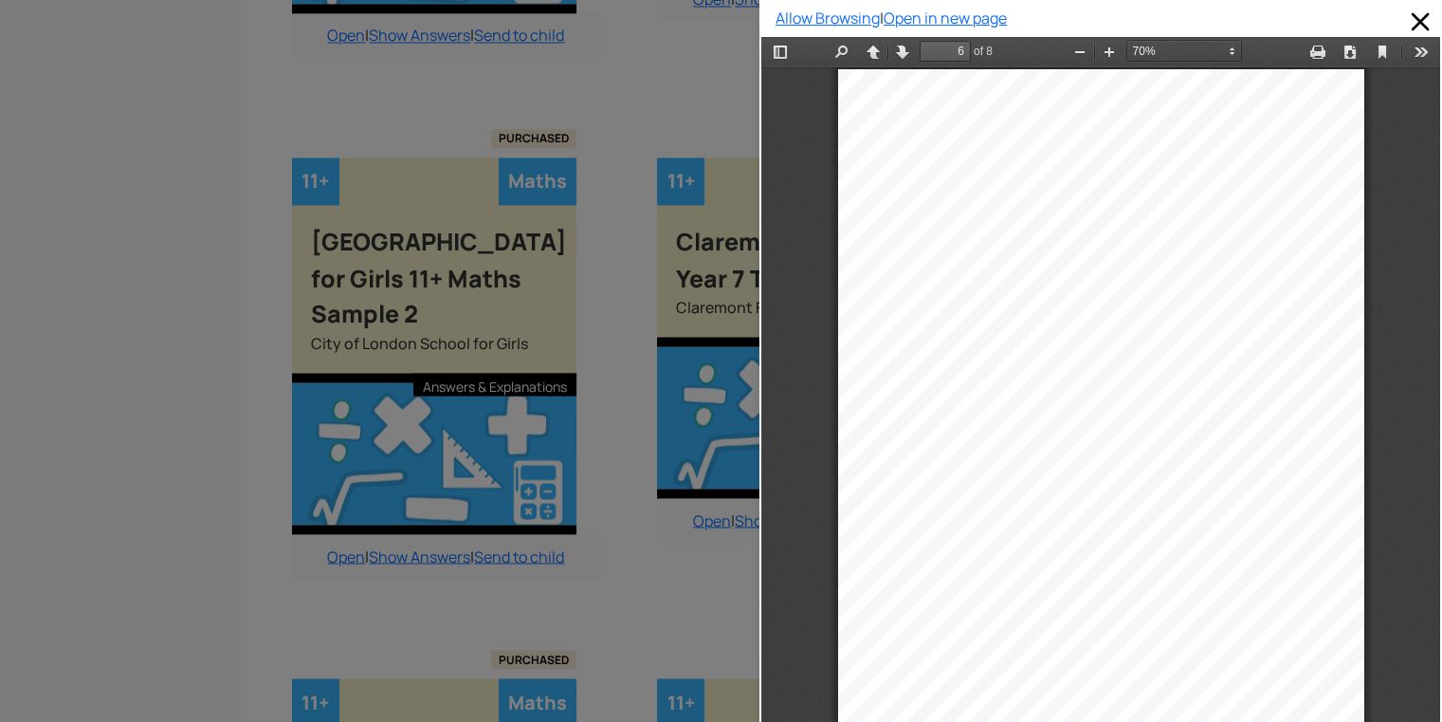
drag, startPoint x: 1161, startPoint y: 550, endPoint x: 1196, endPoint y: 554, distance: 35.3
click at [1196, 554] on div "6 27. What is the special name given to this polygon? .........................…" at bounding box center [1101, 441] width 526 height 744
type input "7"
select select "custom"
type input "8"
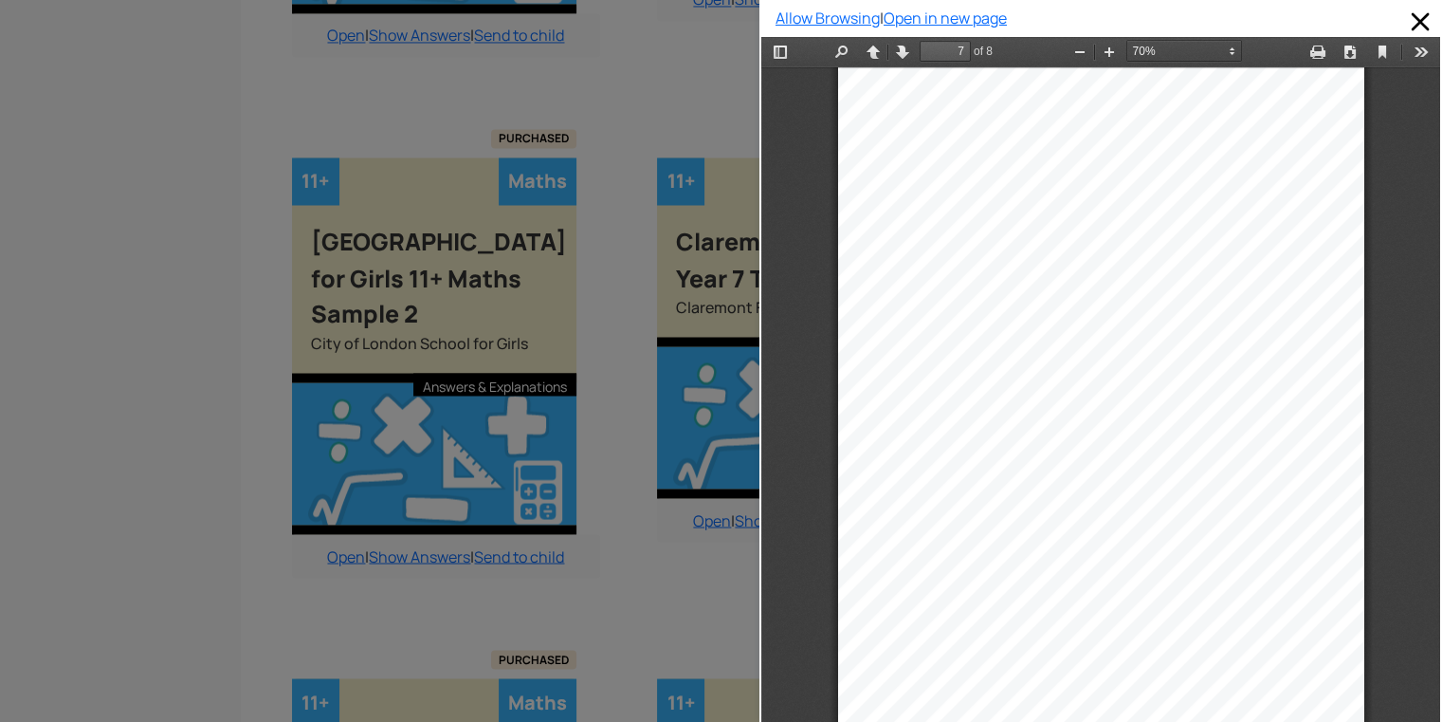
select select "custom"
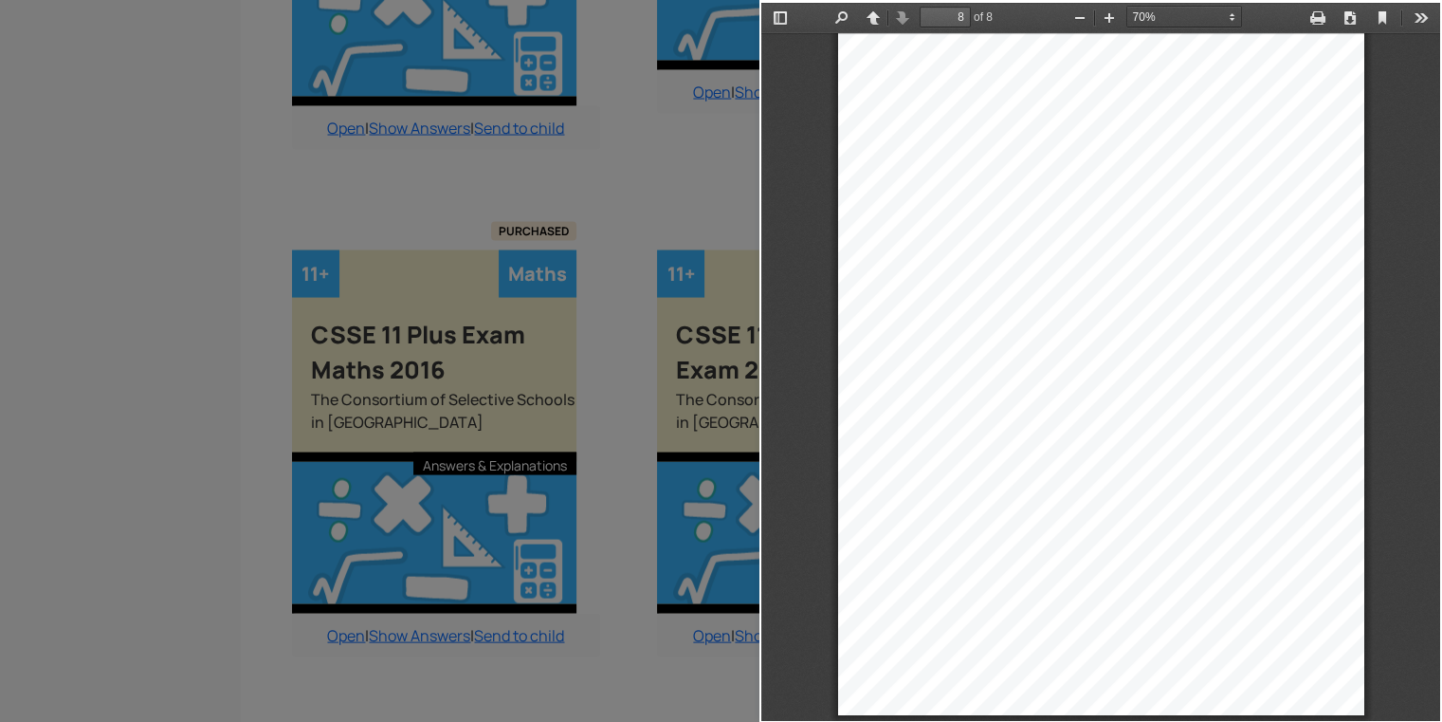
scroll to position [3800, 0]
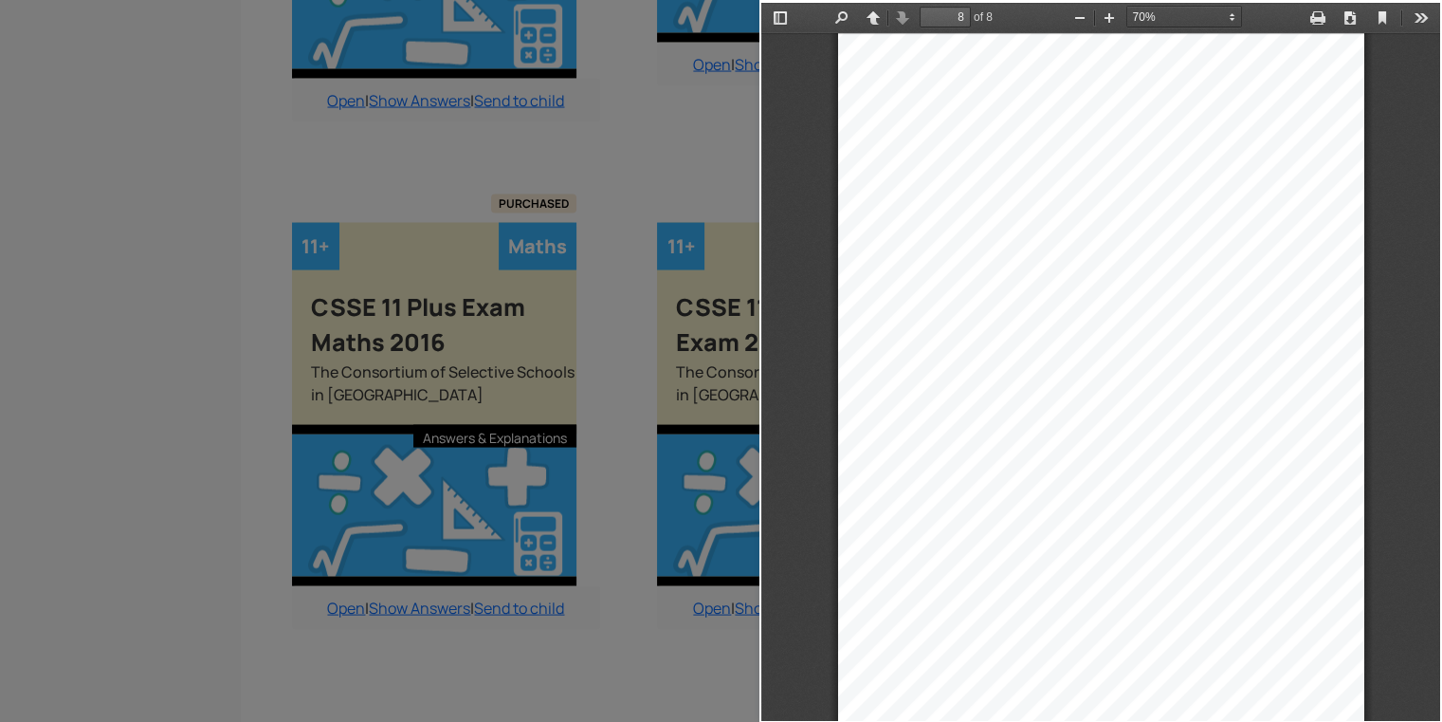
type input "7"
select select "custom"
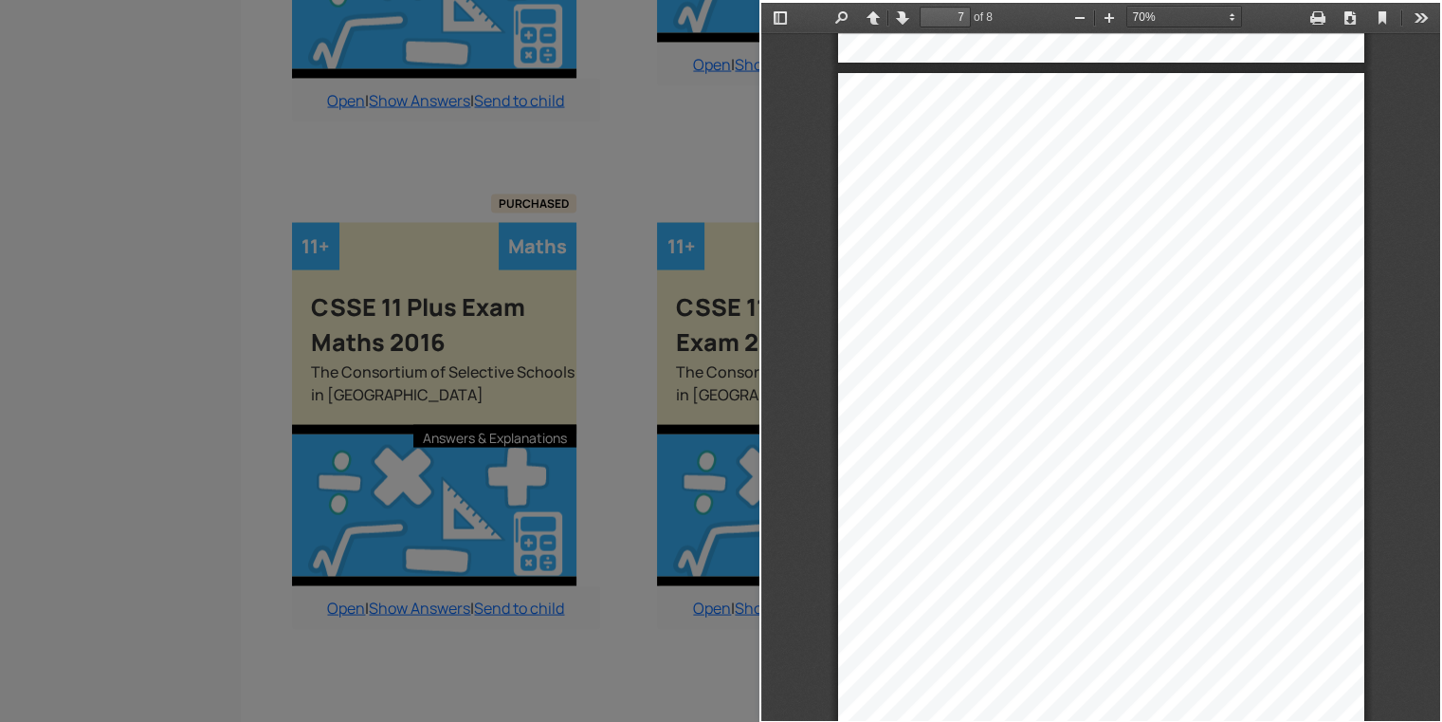
type input "6"
select select "custom"
type input "5"
select select "custom"
type input "3"
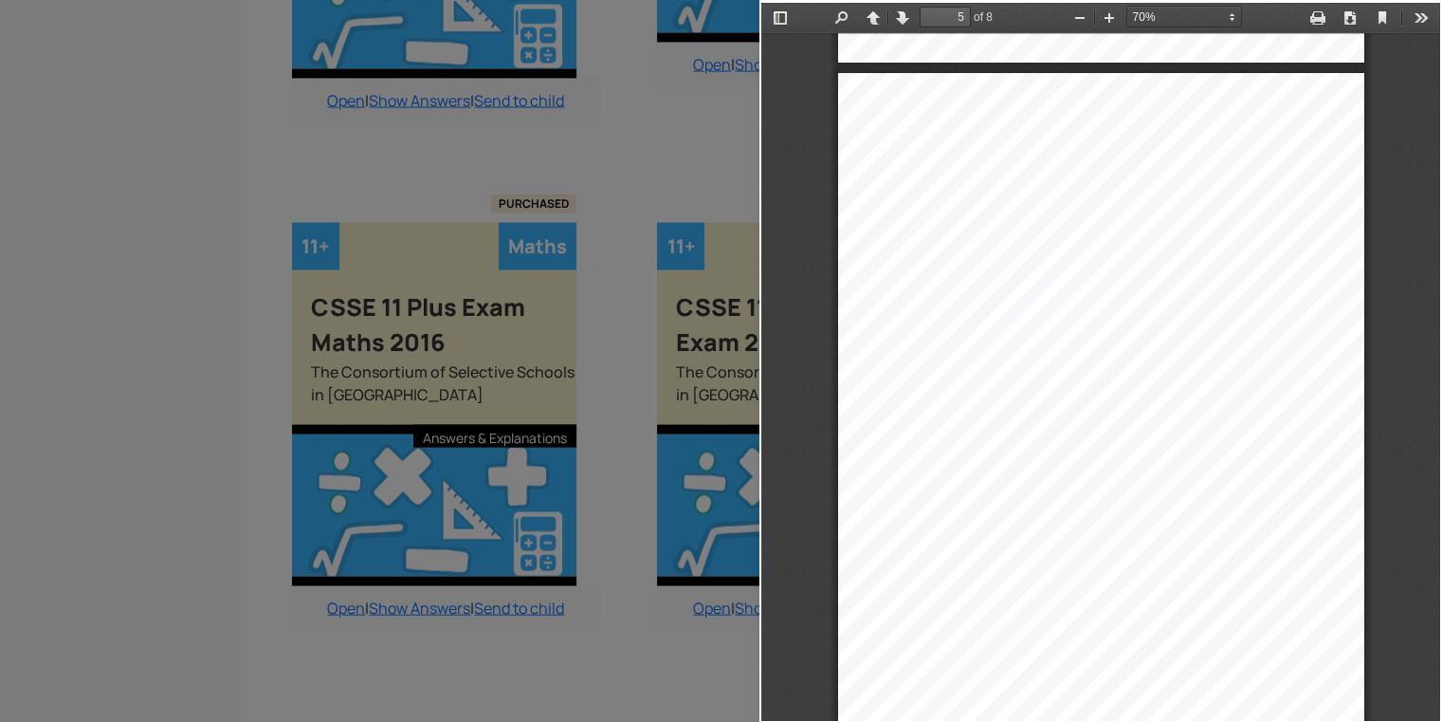
select select "custom"
type input "1"
select select "custom"
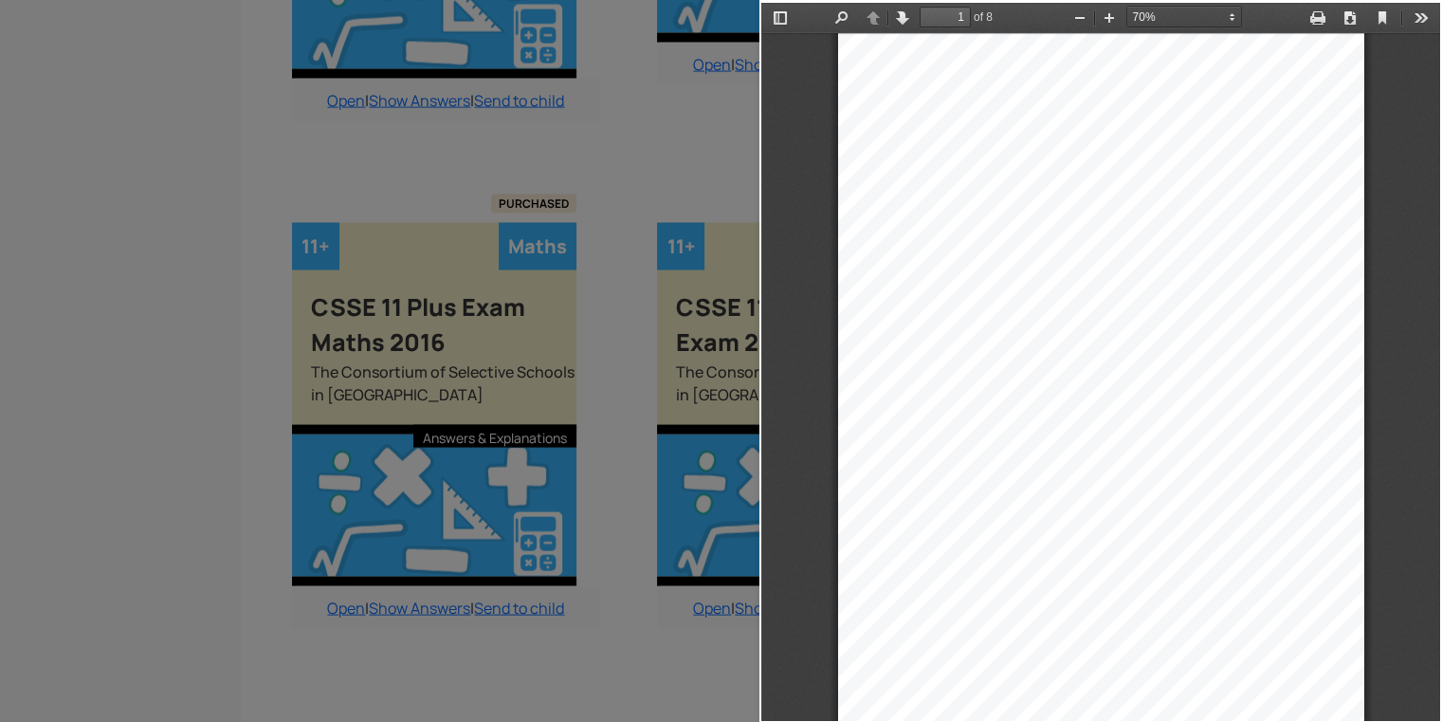
type input "2"
select select "custom"
type input "3"
select select "custom"
type input "4"
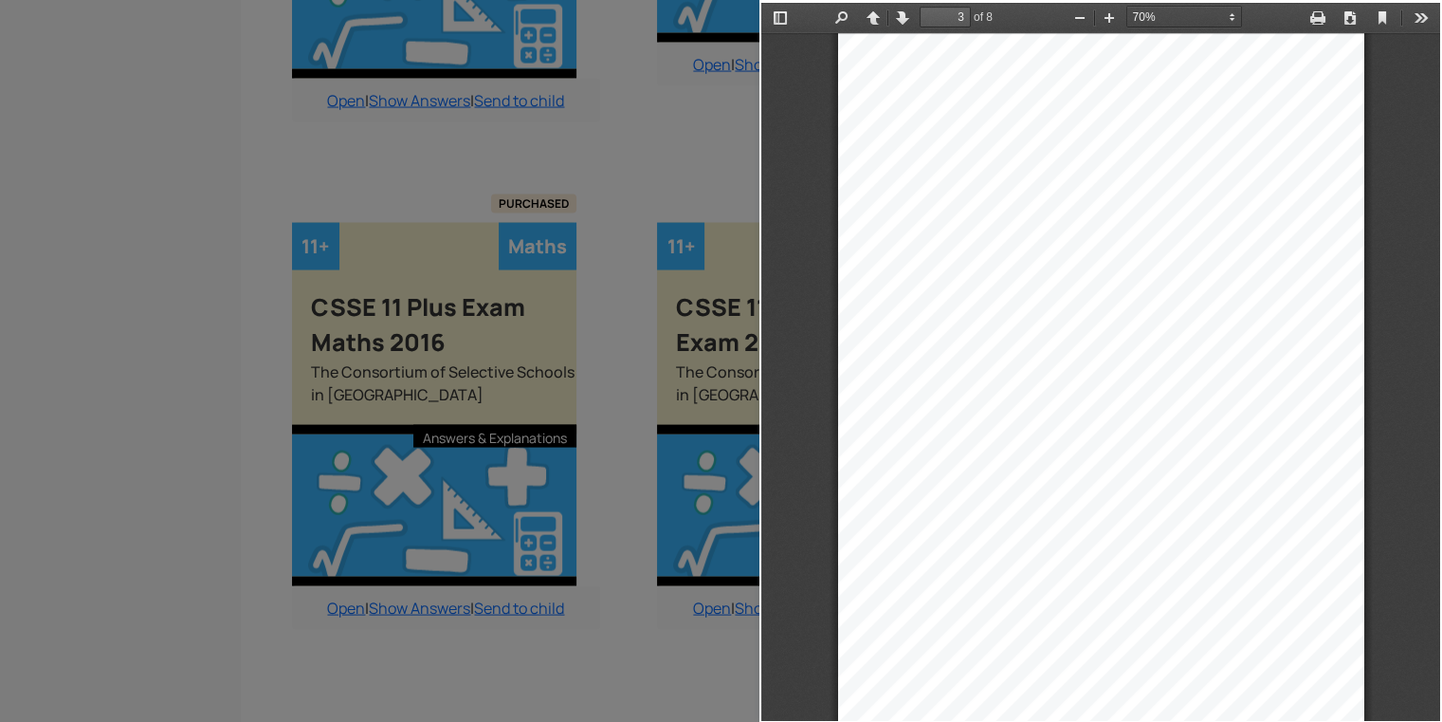
select select "custom"
type input "5"
select select "custom"
type input "6"
select select "custom"
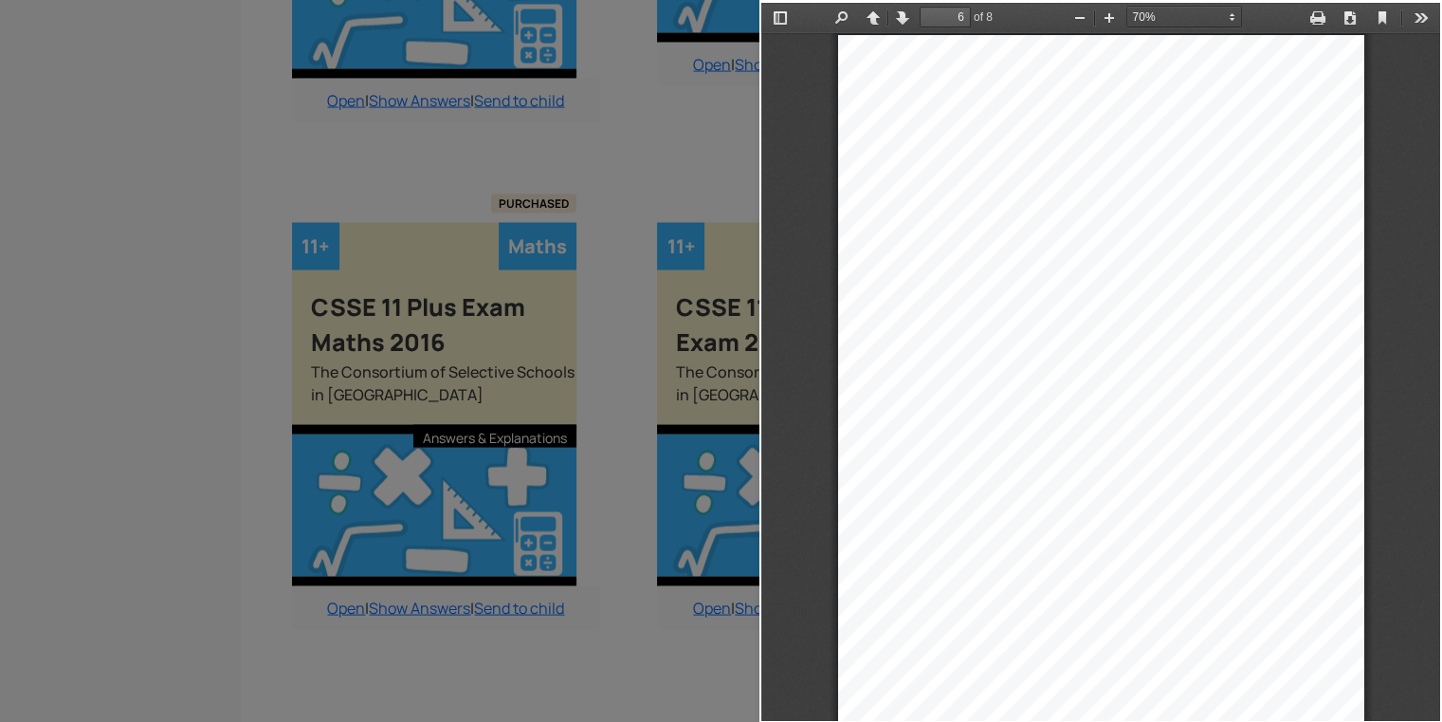
type input "7"
select select "custom"
type input "8"
select select "custom"
type input "7"
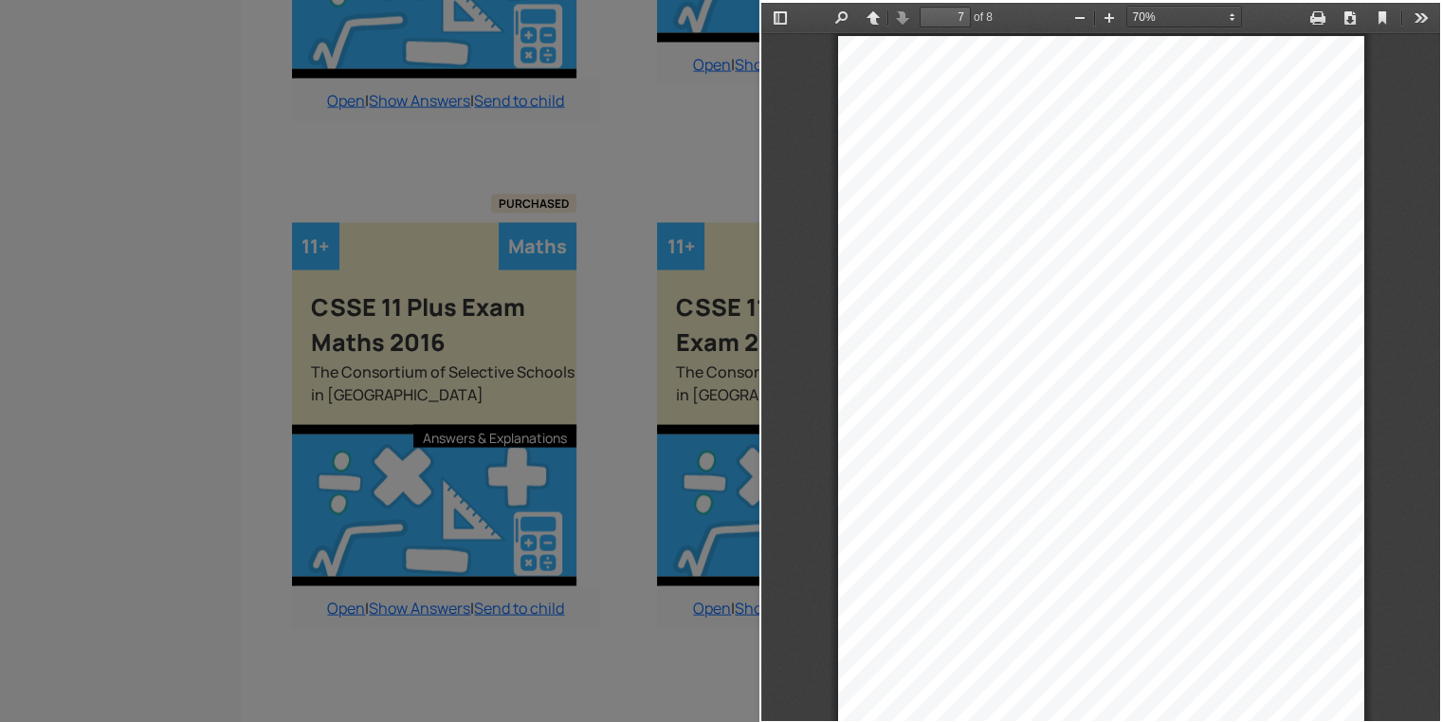
select select "custom"
type input "6"
select select "custom"
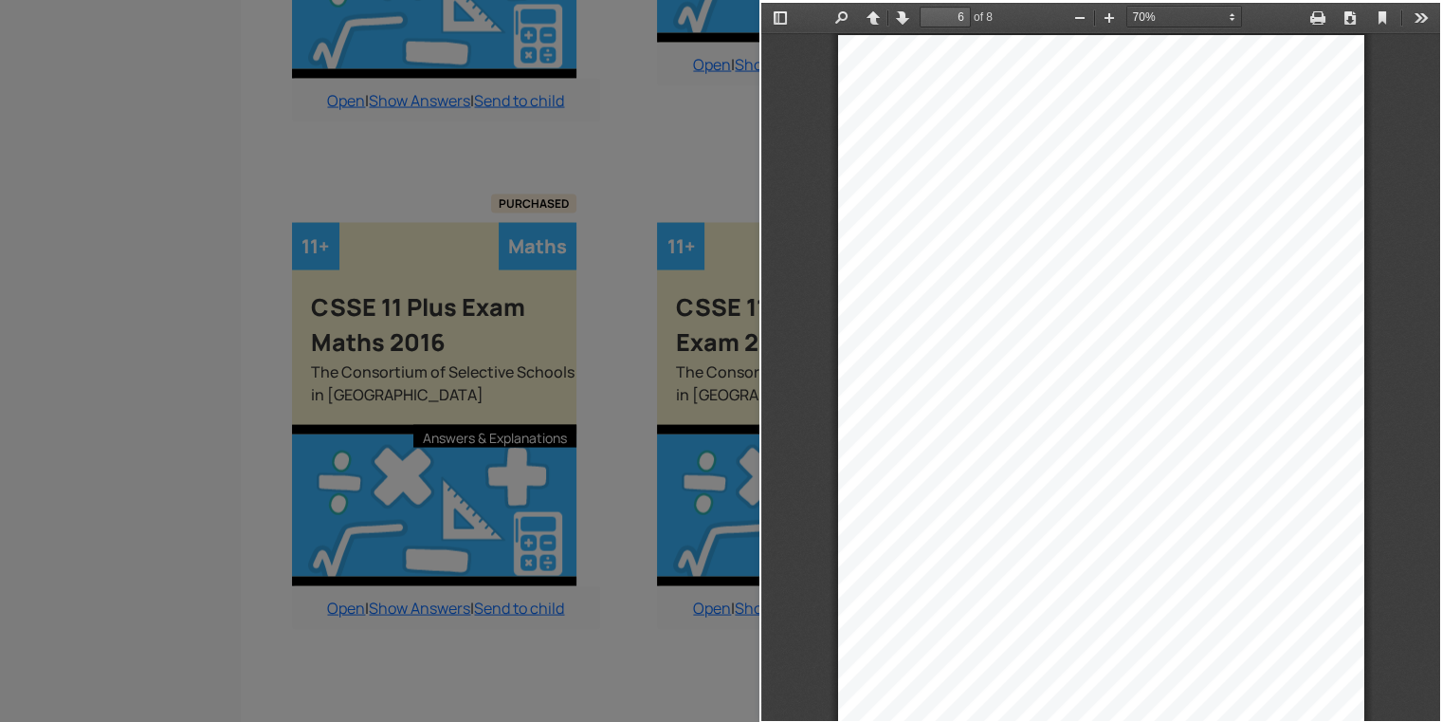
type input "7"
select select "custom"
type input "6"
select select "custom"
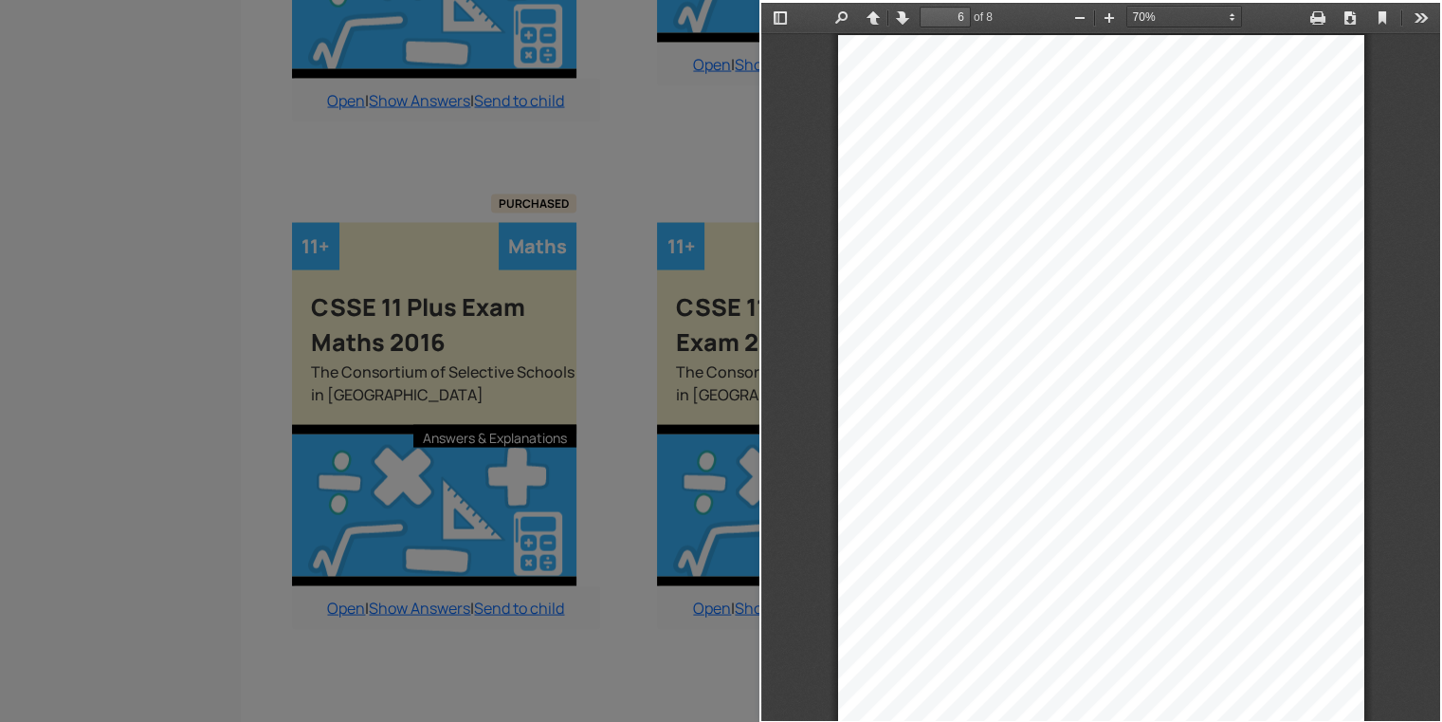
scroll to position [3781, 0]
